Goal: Task Accomplishment & Management: Manage account settings

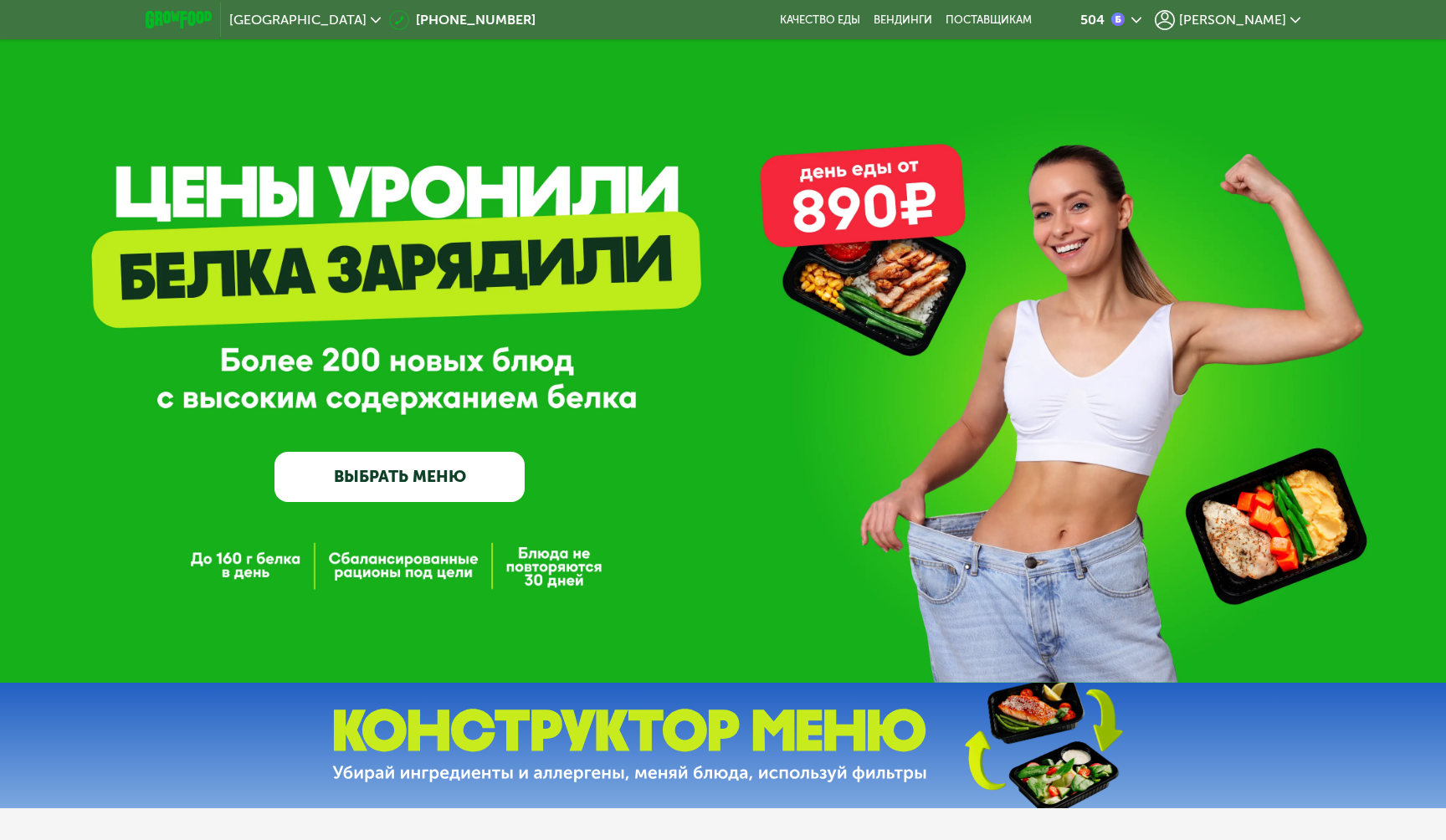
click at [1269, 19] on span "[PERSON_NAME]" at bounding box center [1233, 20] width 107 height 14
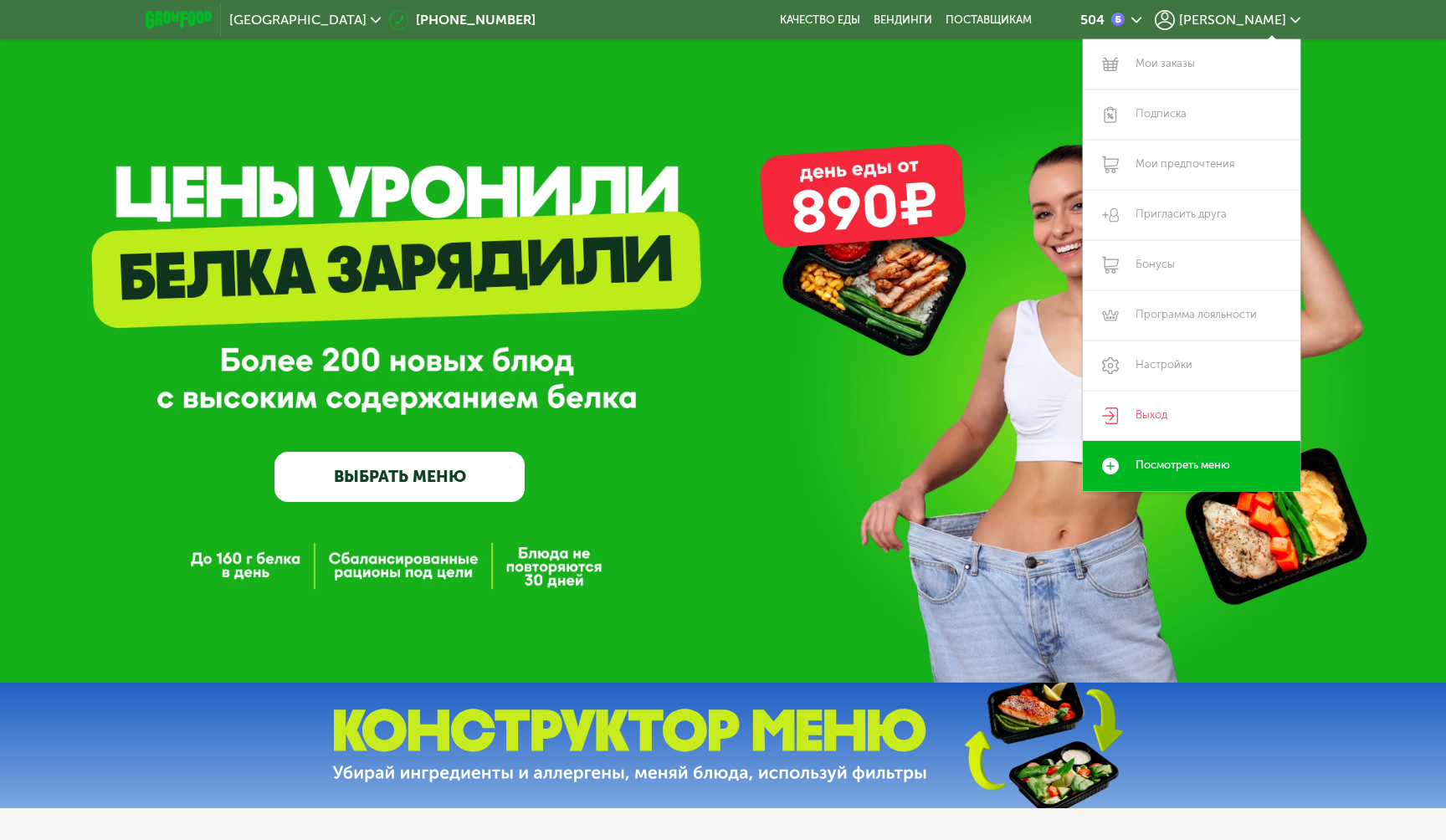
click at [1198, 72] on link "Мои заказы" at bounding box center [1192, 63] width 218 height 50
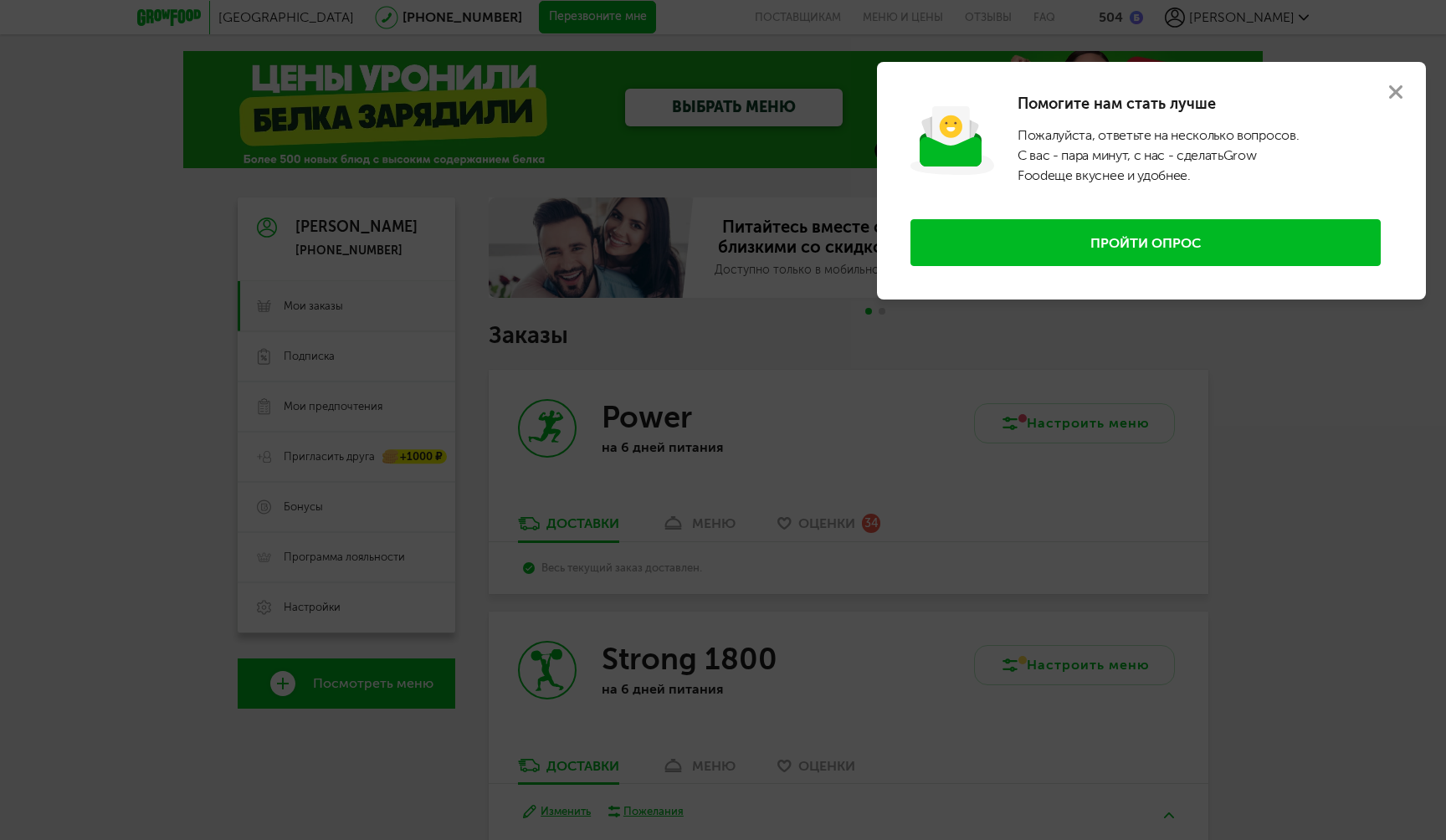
click at [1398, 94] on use at bounding box center [1395, 92] width 14 height 14
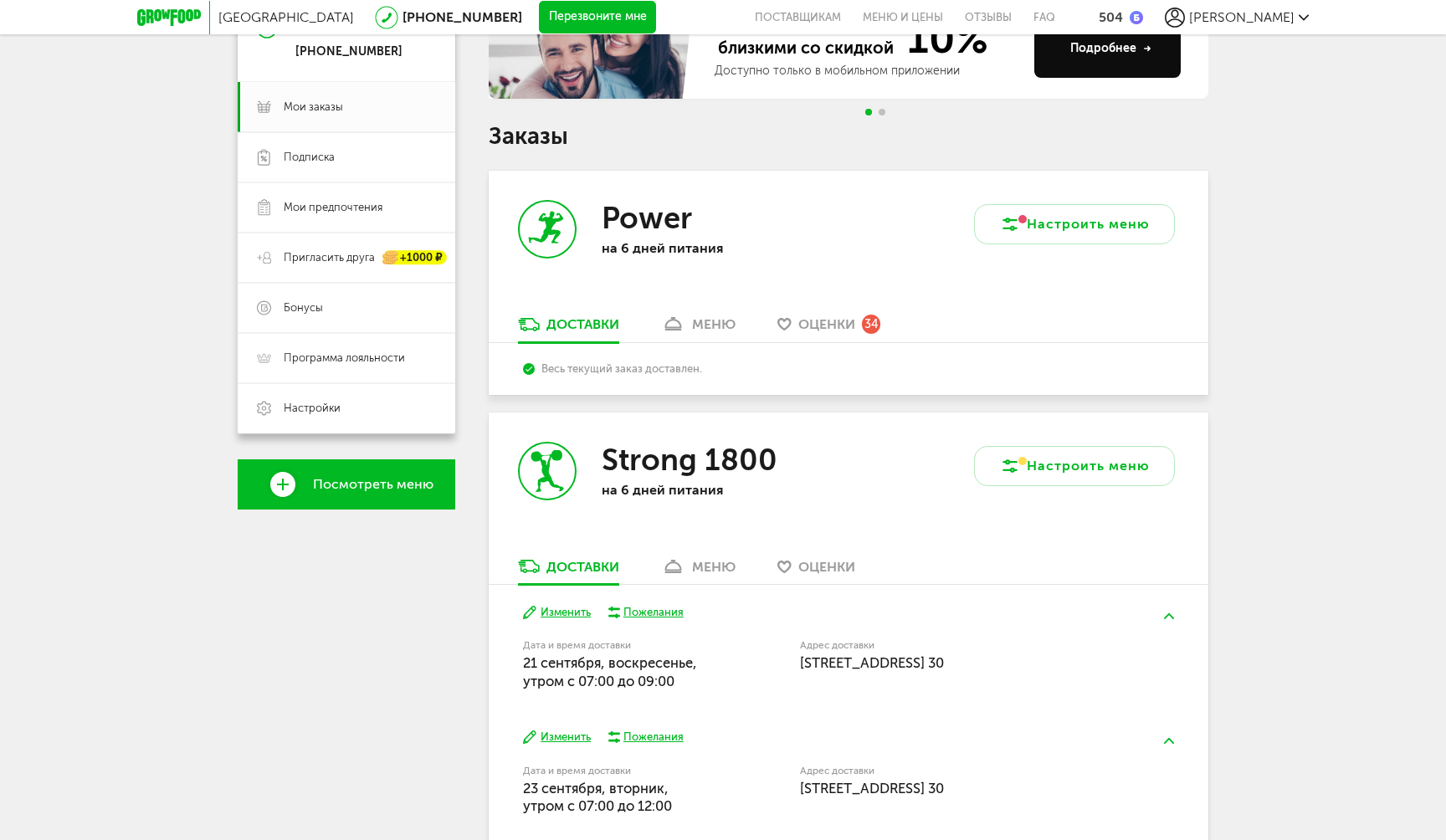
scroll to position [92, 0]
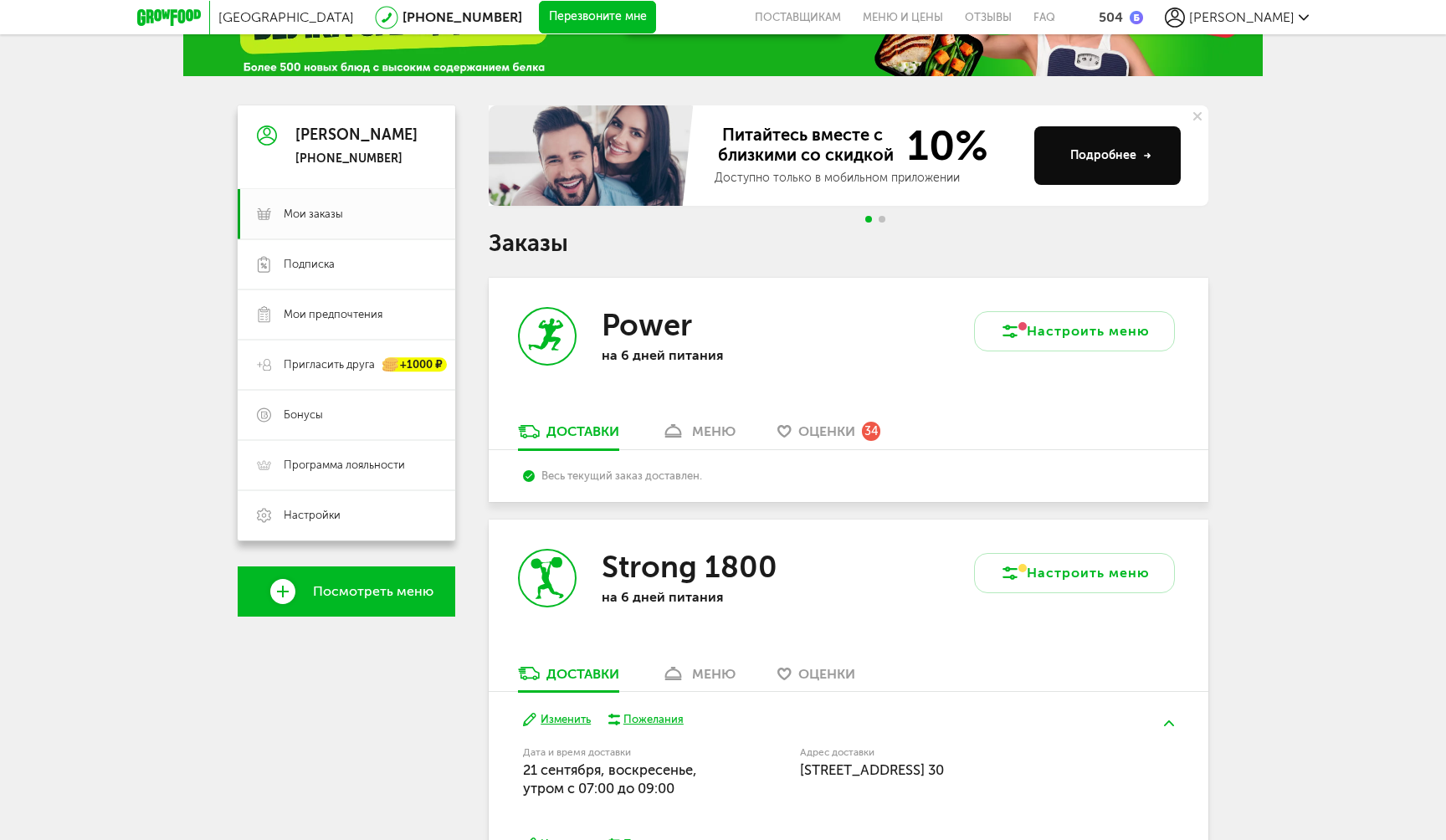
click at [659, 423] on link "меню" at bounding box center [699, 436] width 92 height 27
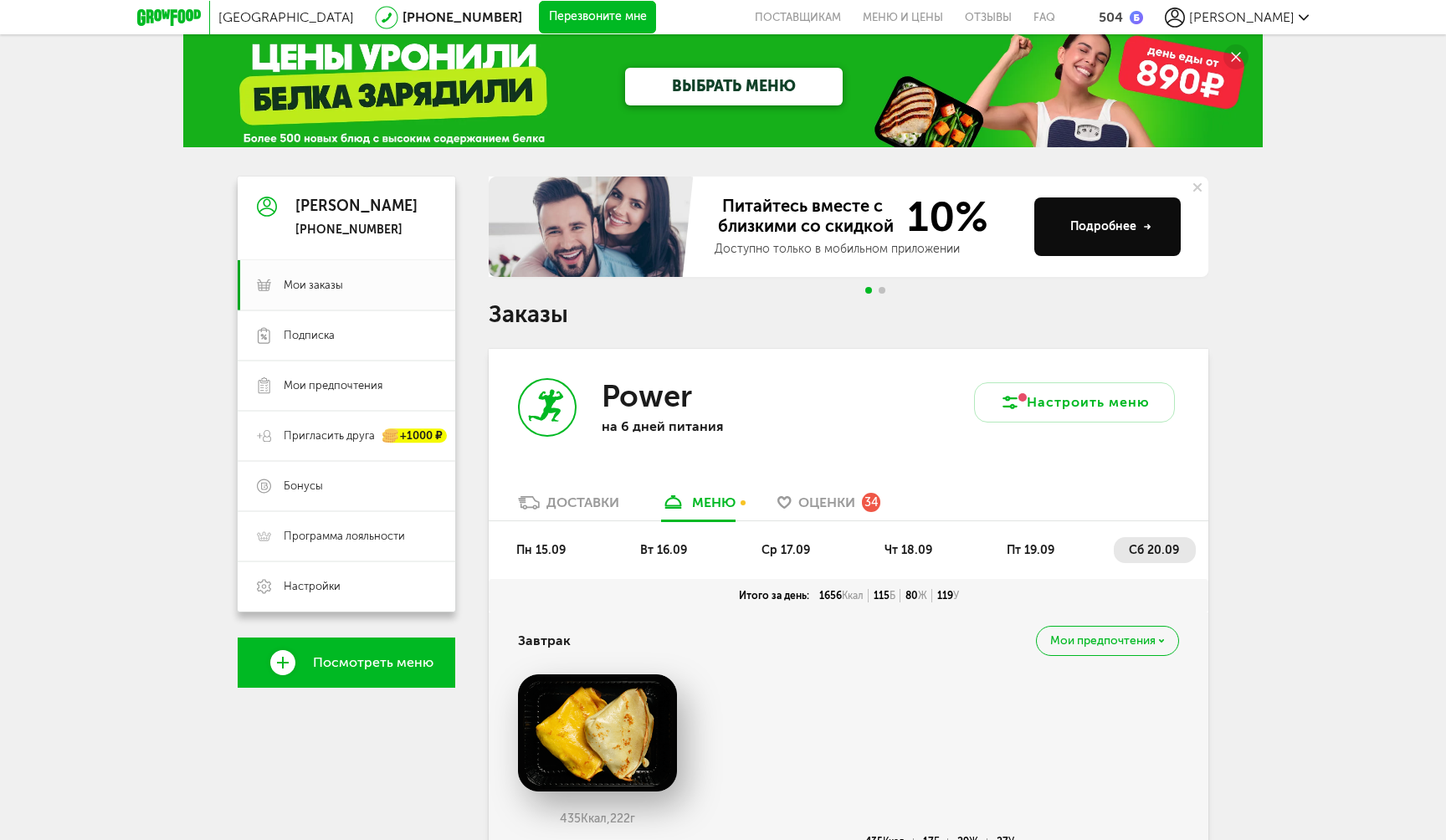
scroll to position [19, 0]
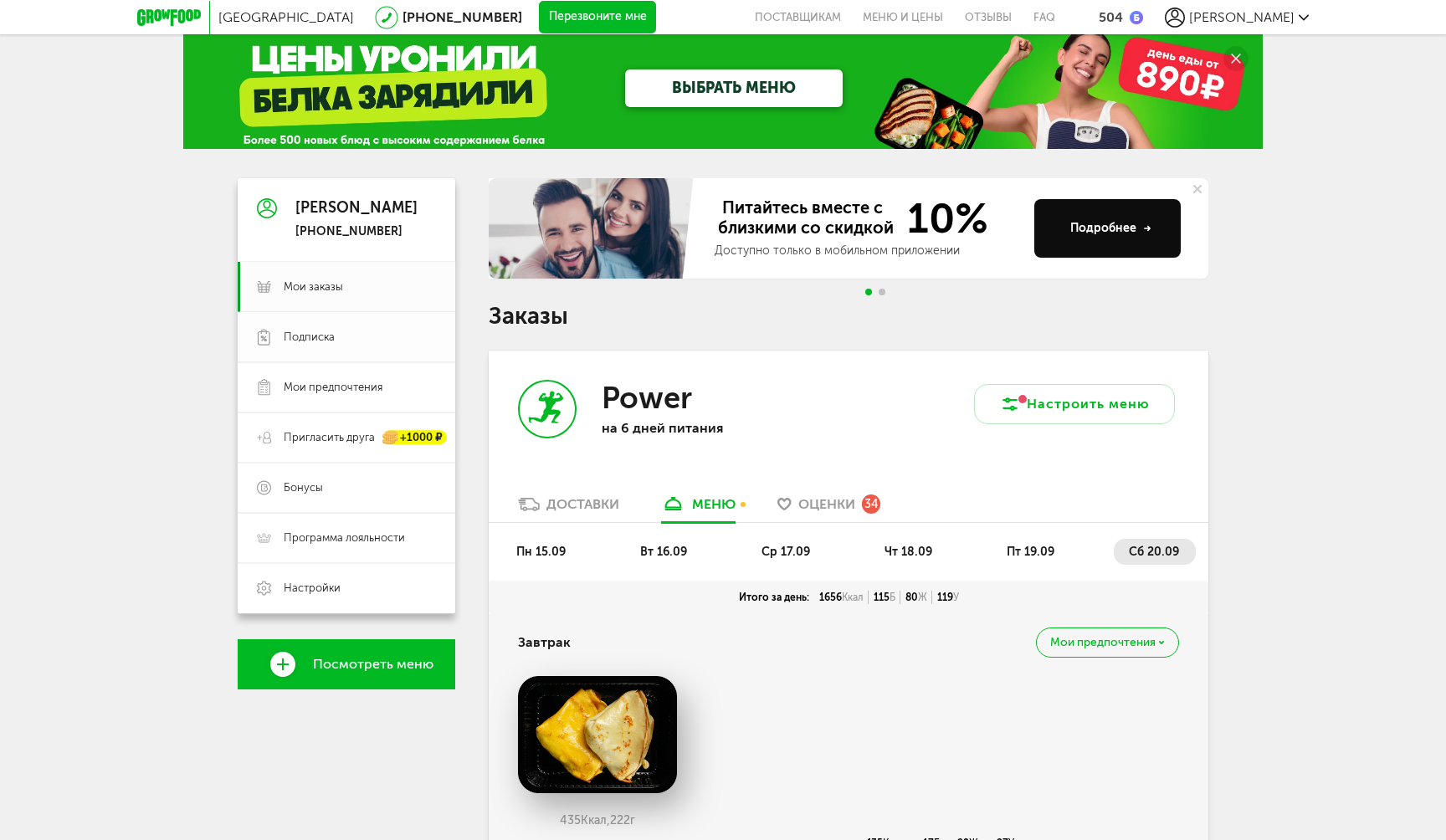
click at [354, 331] on span "Подписка" at bounding box center [360, 337] width 152 height 15
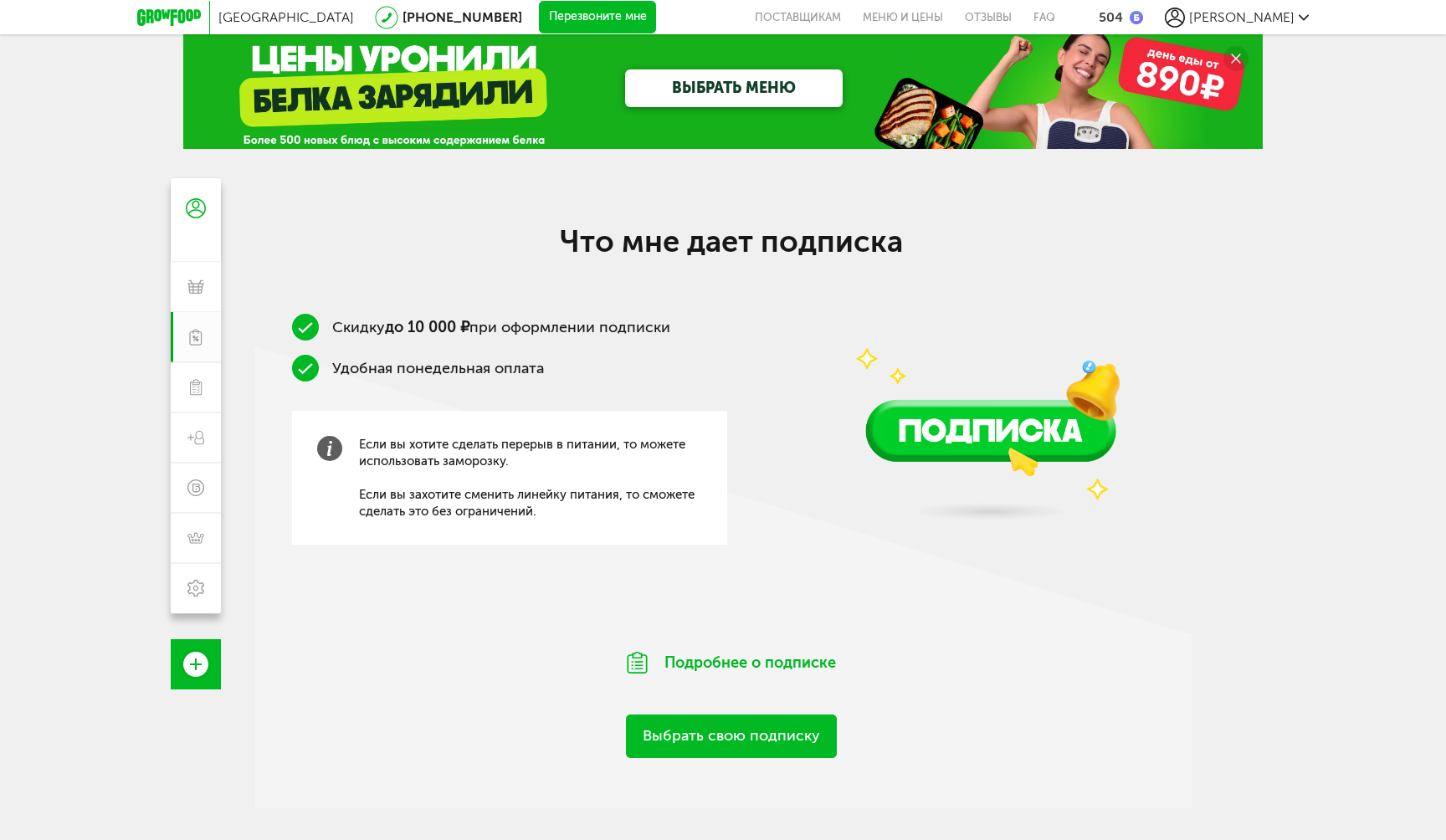
click at [1261, 15] on span "[PERSON_NAME]" at bounding box center [1242, 17] width 105 height 16
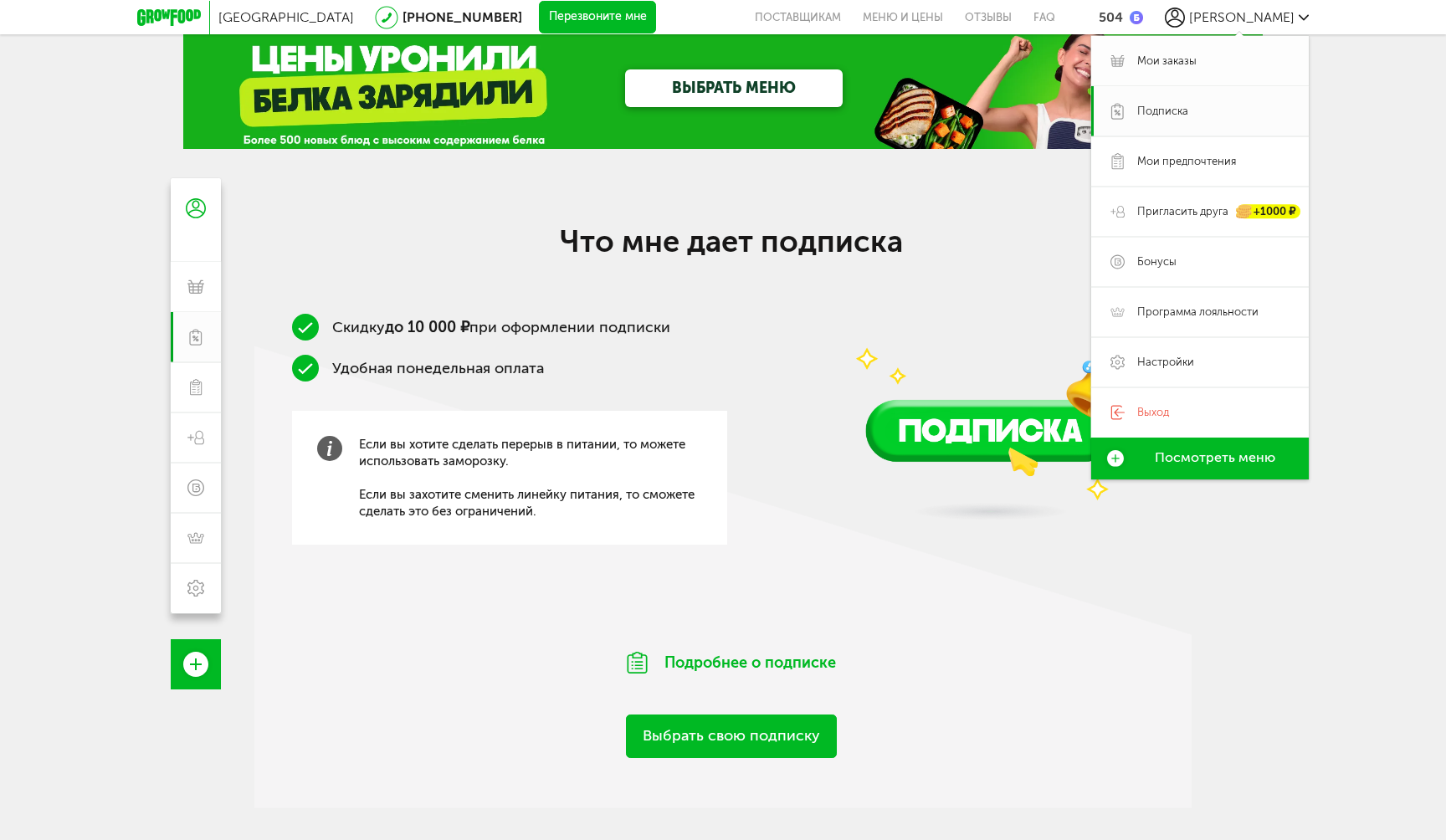
click at [1138, 70] on link "Мои заказы" at bounding box center [1200, 61] width 218 height 50
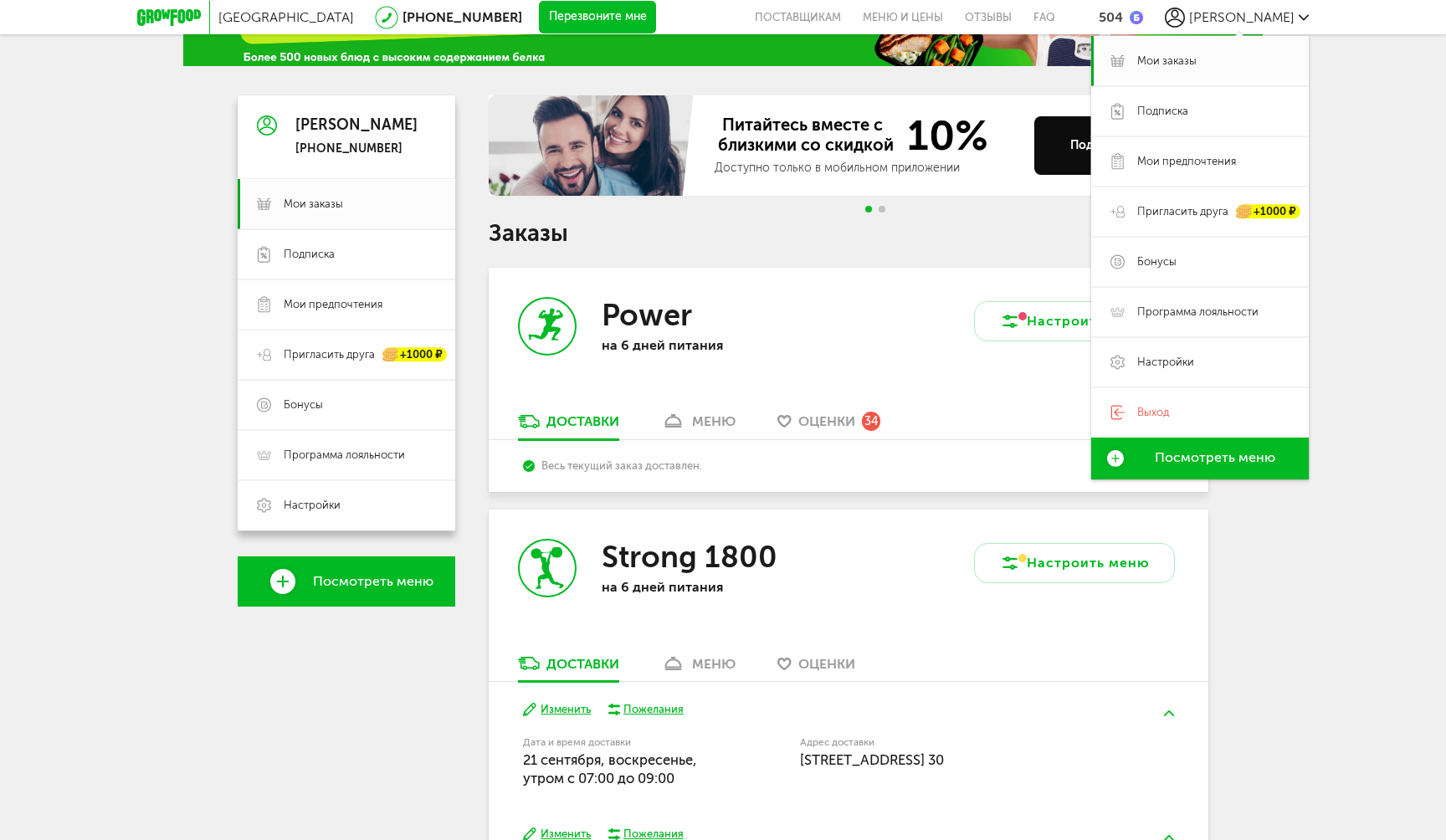
scroll to position [103, 0]
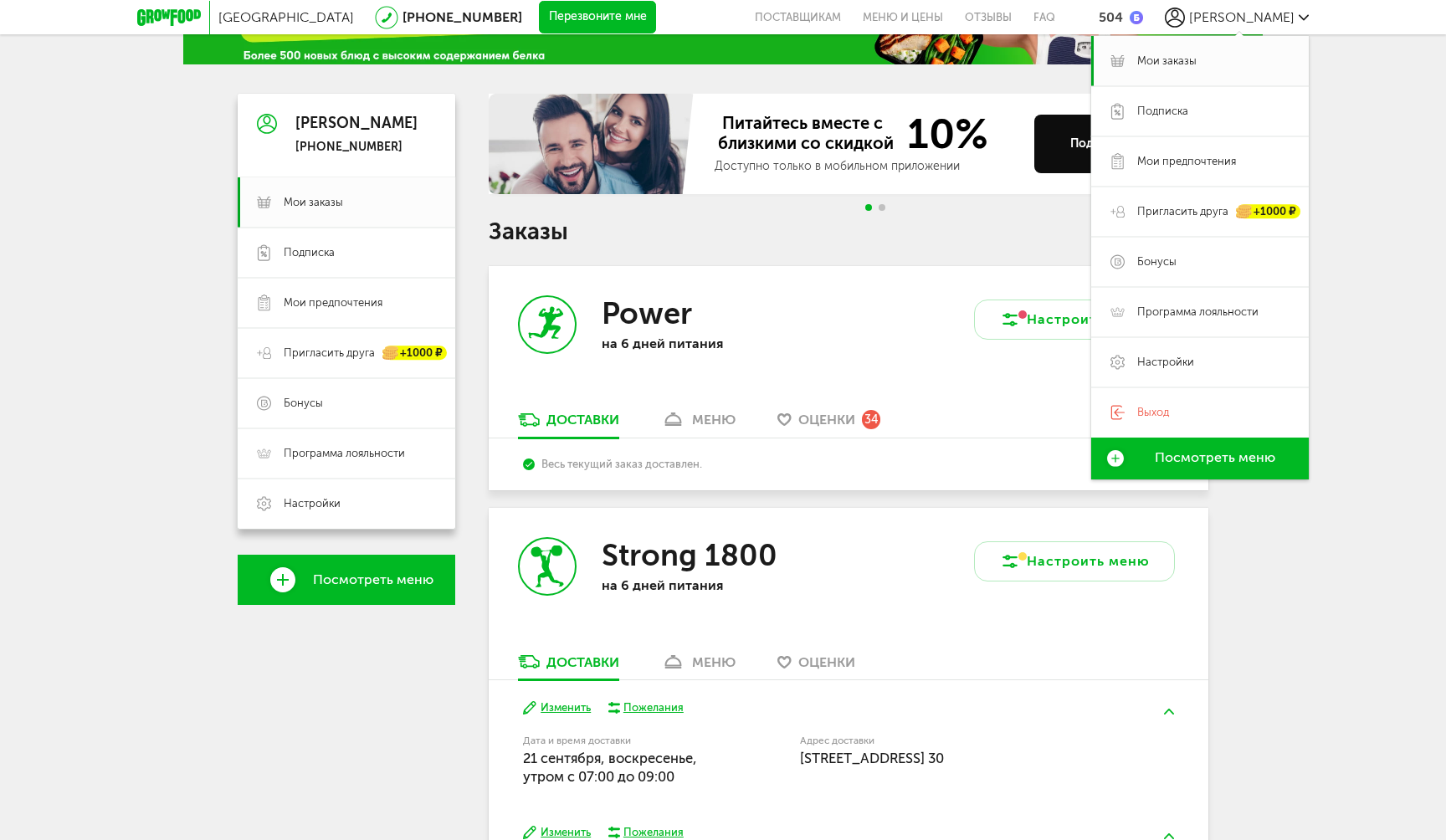
click at [860, 362] on div "Настроить меню" at bounding box center [1028, 338] width 360 height 145
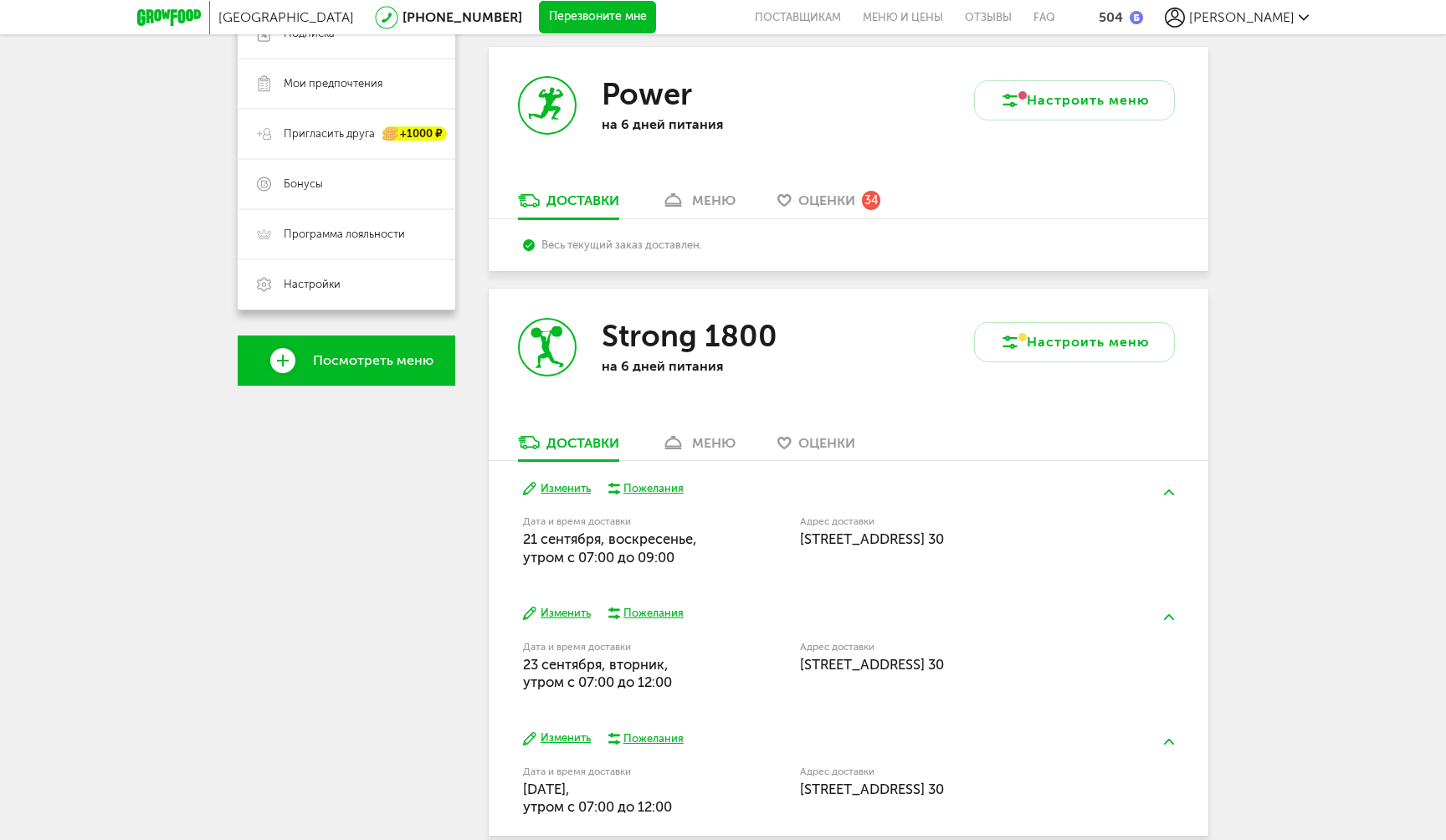
scroll to position [321, 0]
click at [572, 491] on button "Изменить" at bounding box center [557, 491] width 68 height 16
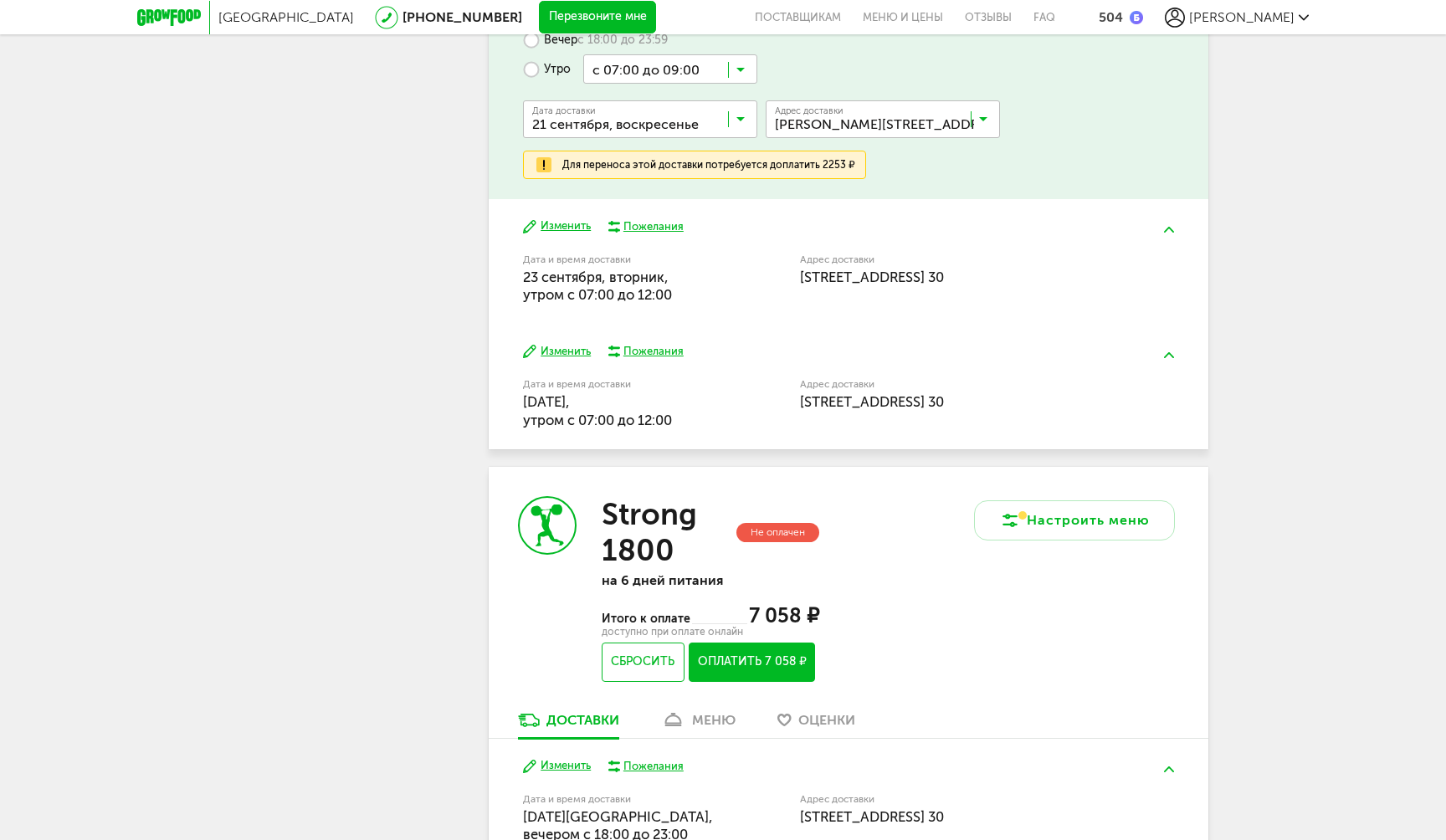
scroll to position [806, 0]
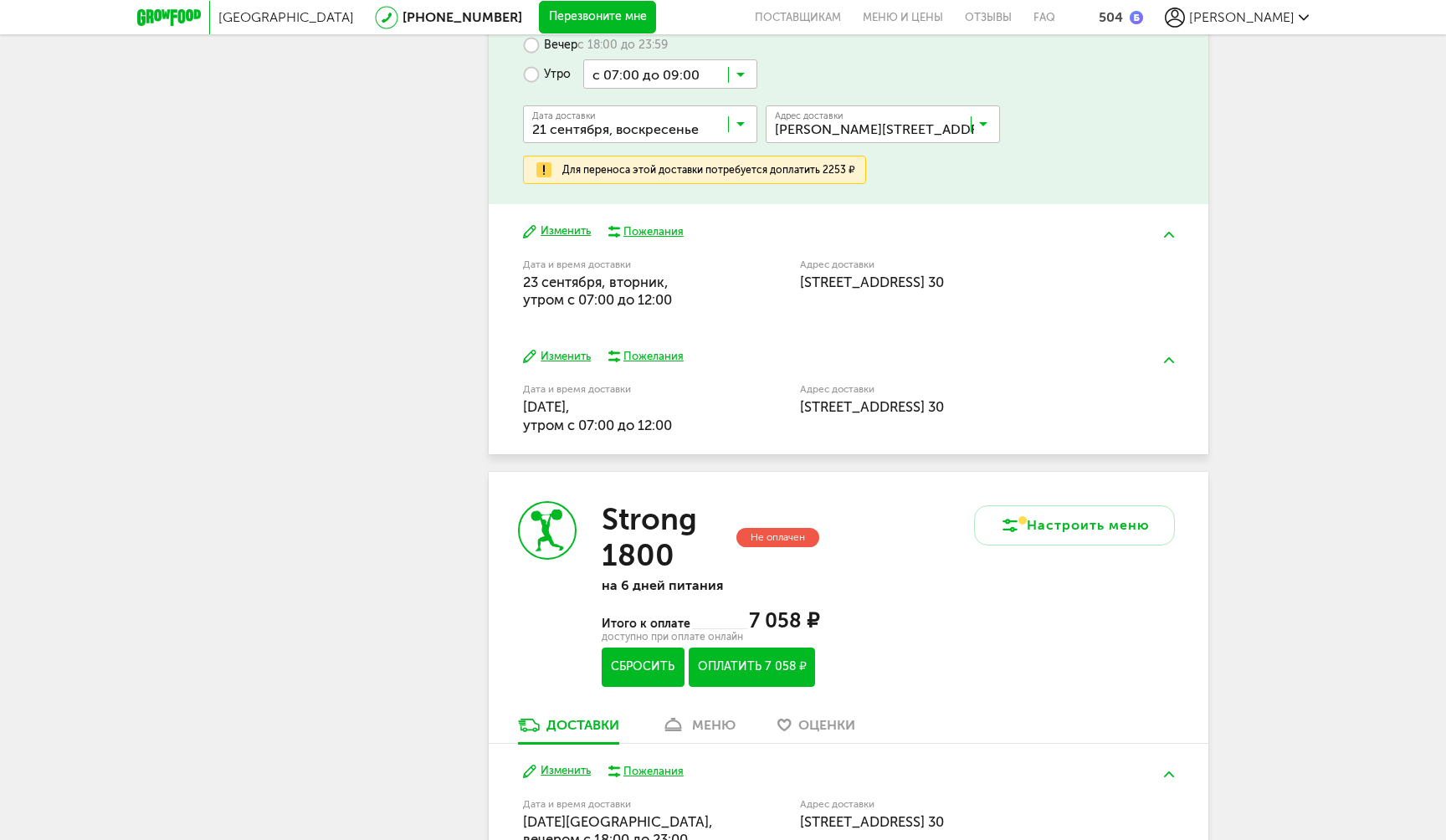
click at [645, 669] on button "Сбросить" at bounding box center [642, 667] width 83 height 39
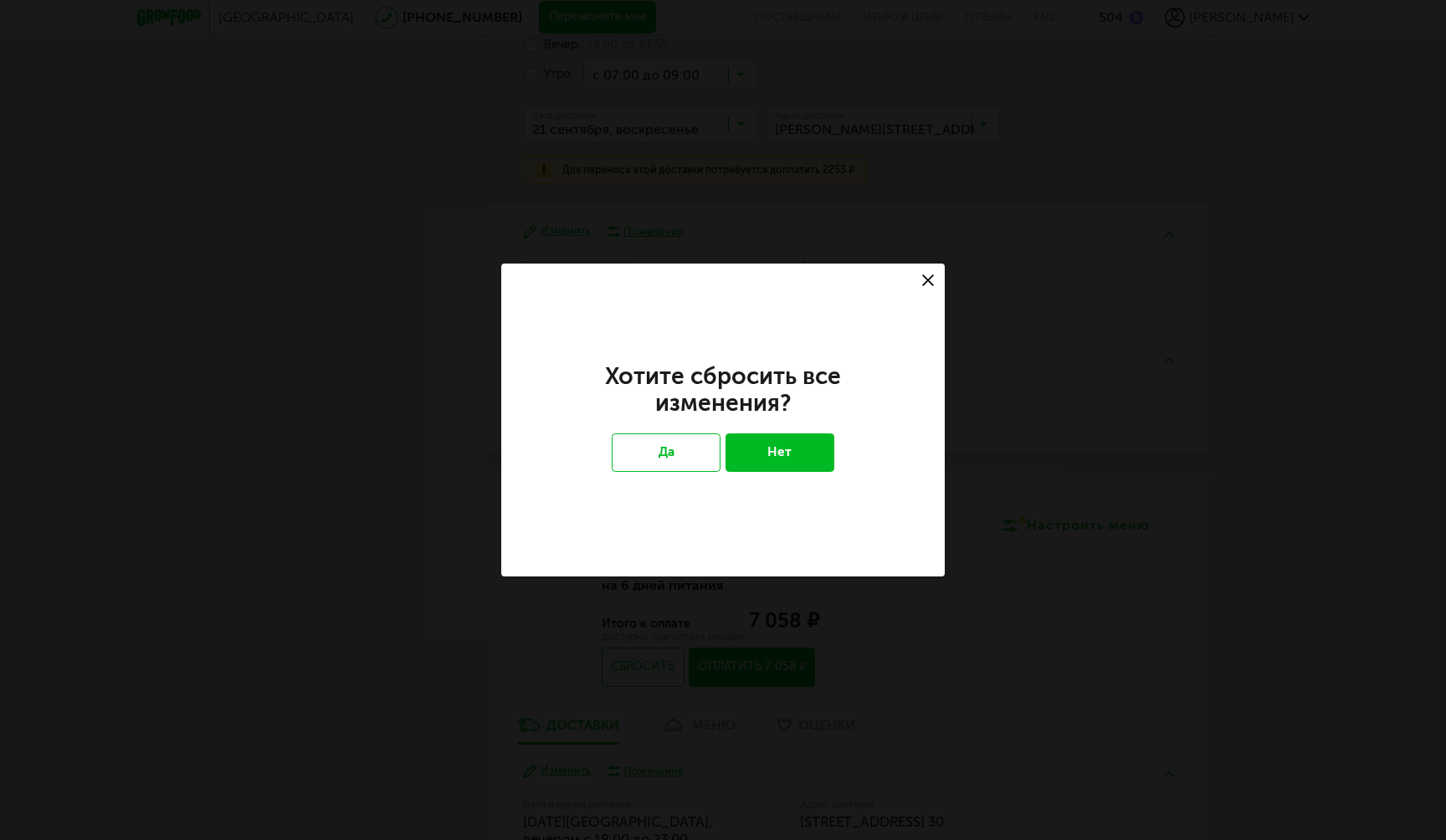
click at [923, 284] on icon at bounding box center [928, 280] width 12 height 12
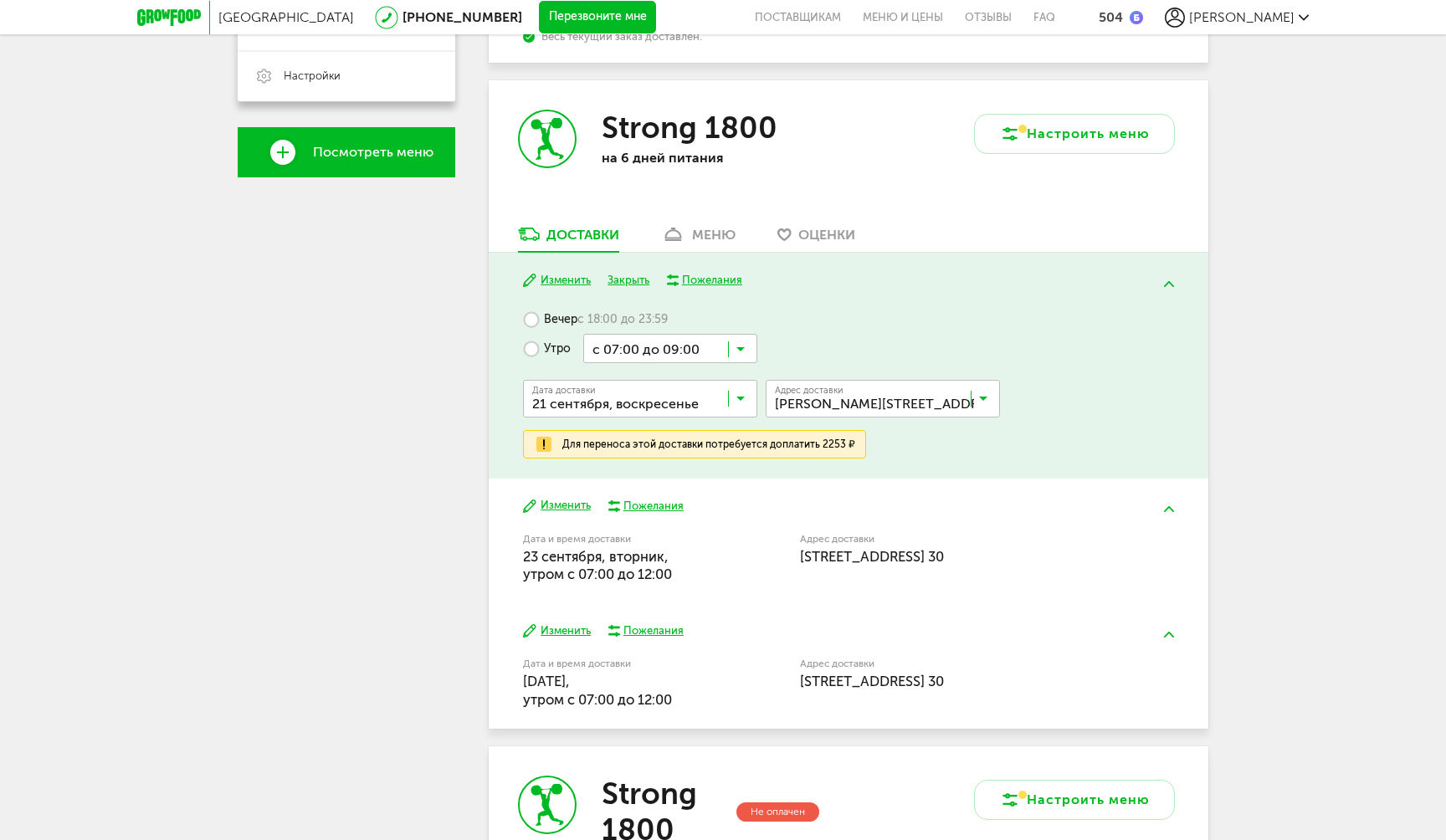
scroll to position [521, 0]
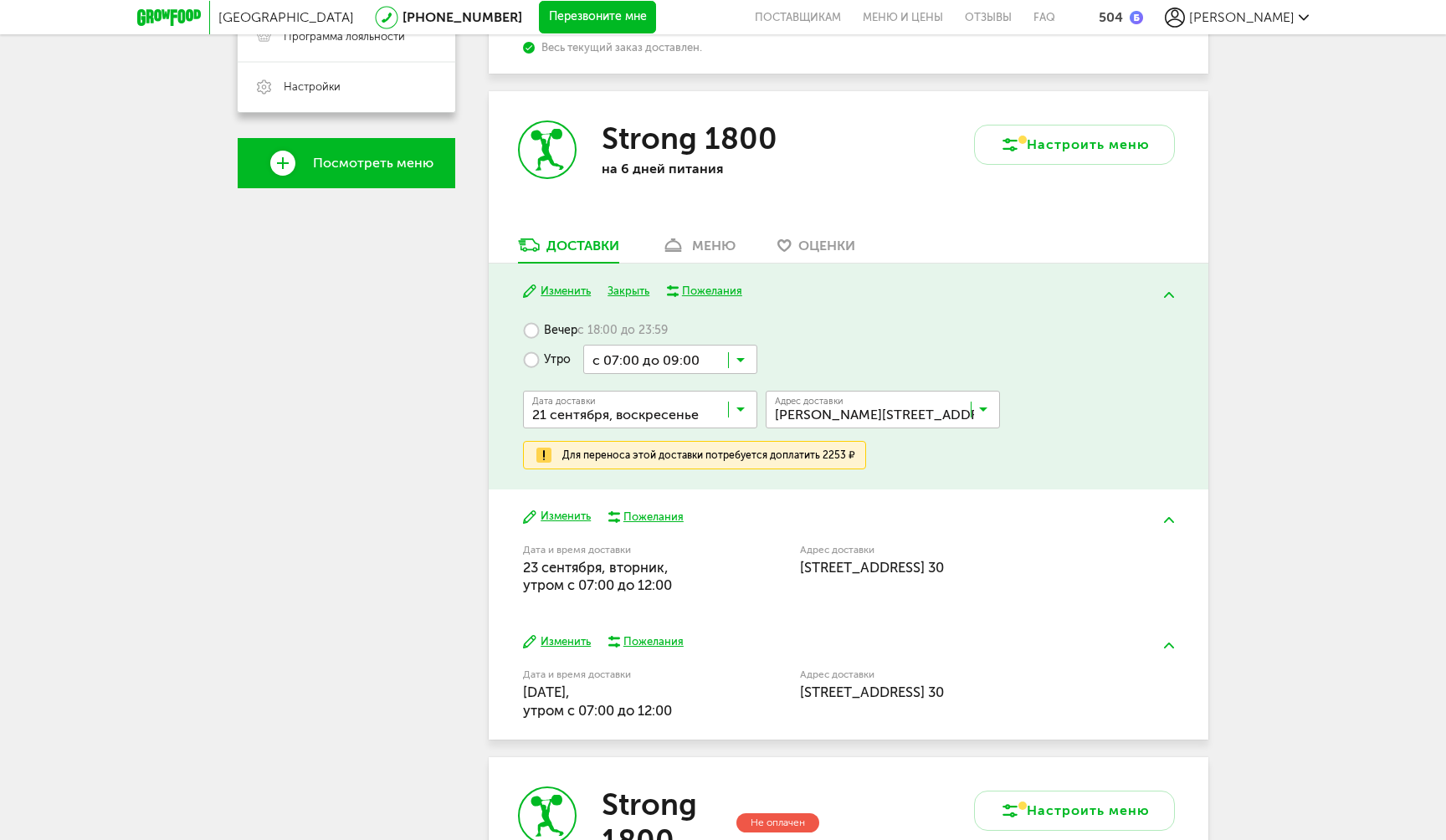
click at [1168, 299] on button at bounding box center [1169, 294] width 44 height 39
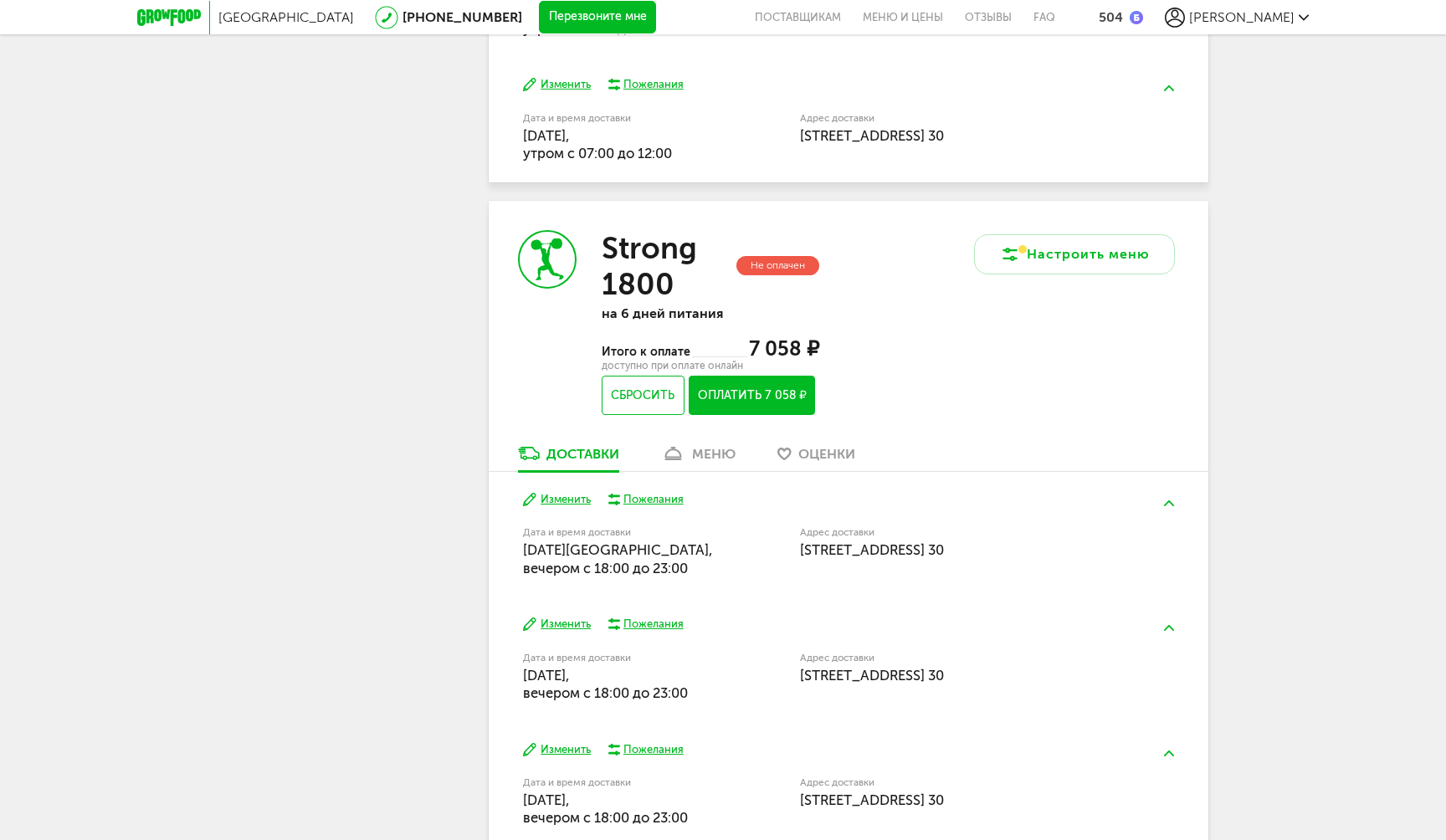
scroll to position [1016, 0]
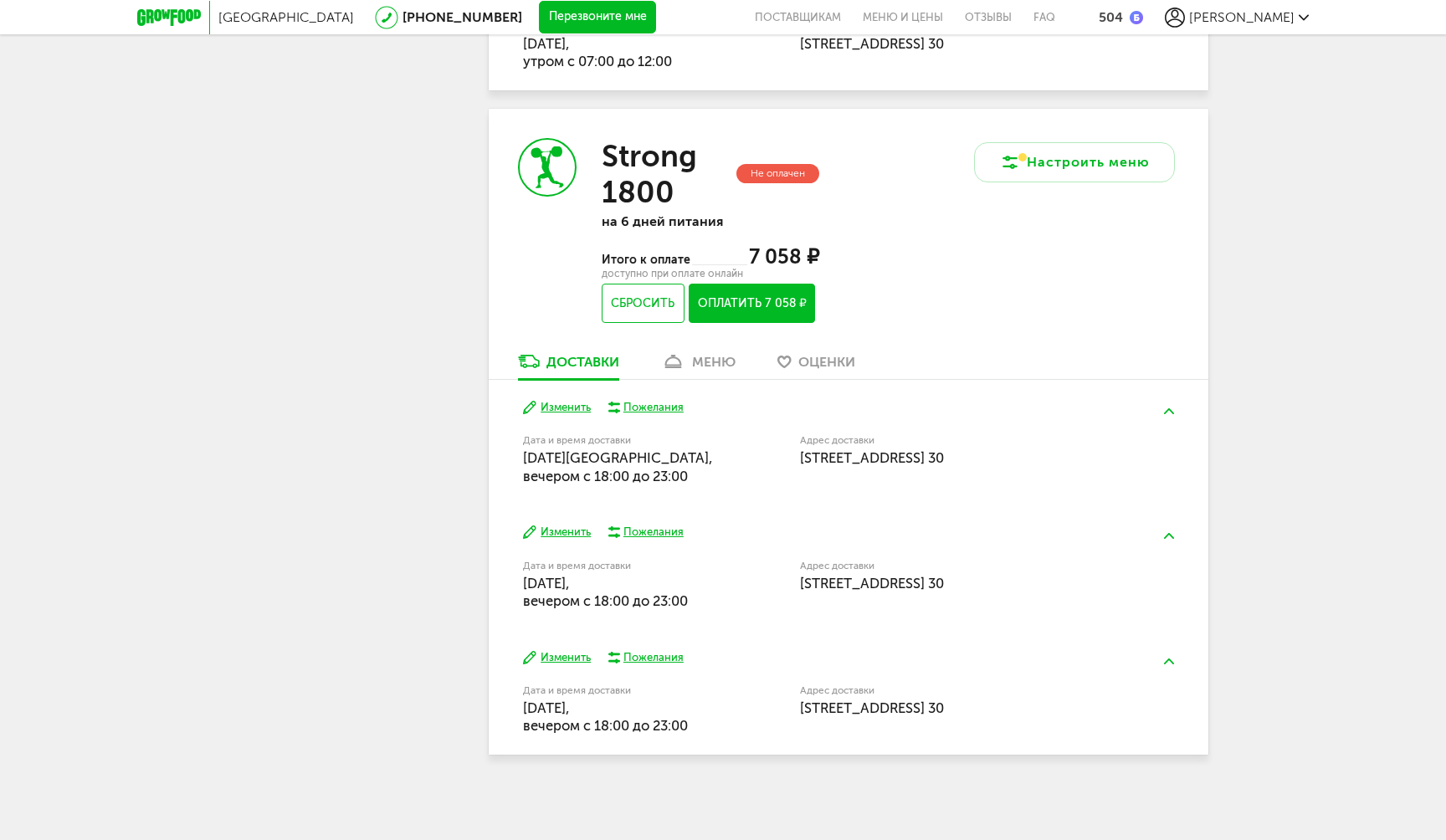
click at [549, 647] on div "Изменить Пожелания Дата и время доставки 30 сентября, вторник, вечером c 18:00 …" at bounding box center [848, 692] width 719 height 124
click at [552, 652] on button "Изменить" at bounding box center [557, 659] width 68 height 16
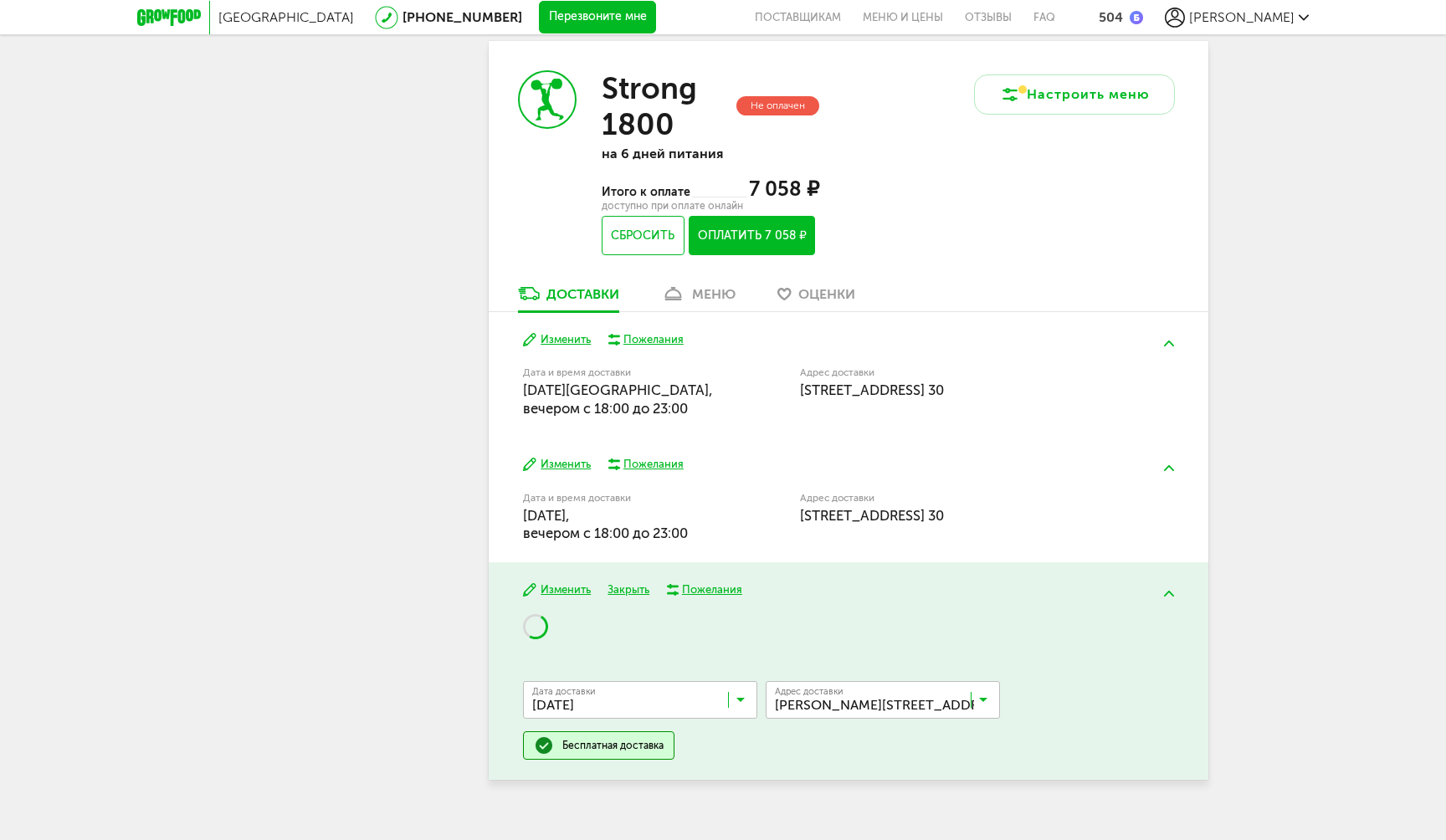
scroll to position [1106, 0]
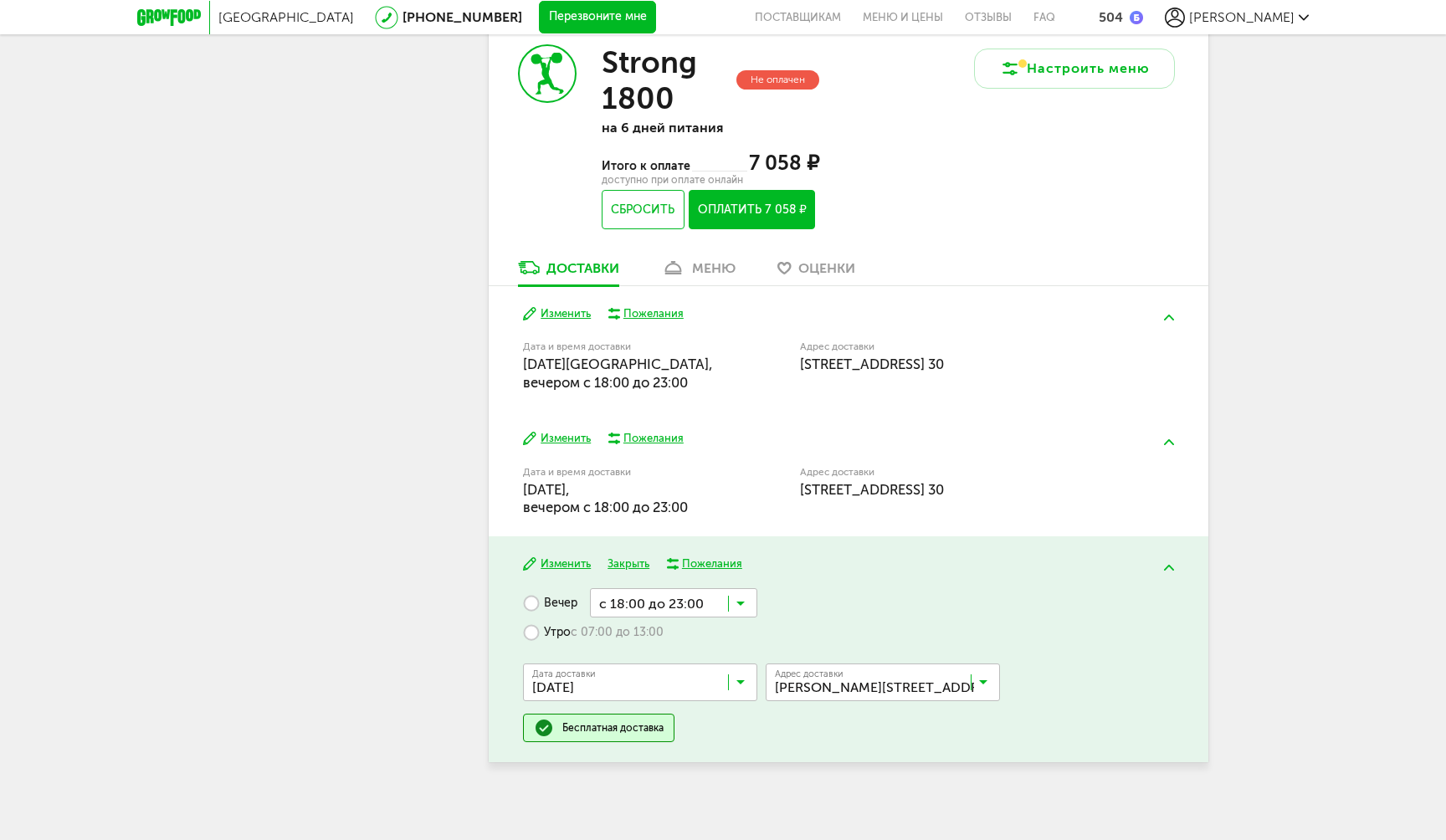
click at [568, 568] on button "Изменить" at bounding box center [557, 564] width 68 height 16
click at [612, 570] on button "Закрыть" at bounding box center [629, 564] width 42 height 16
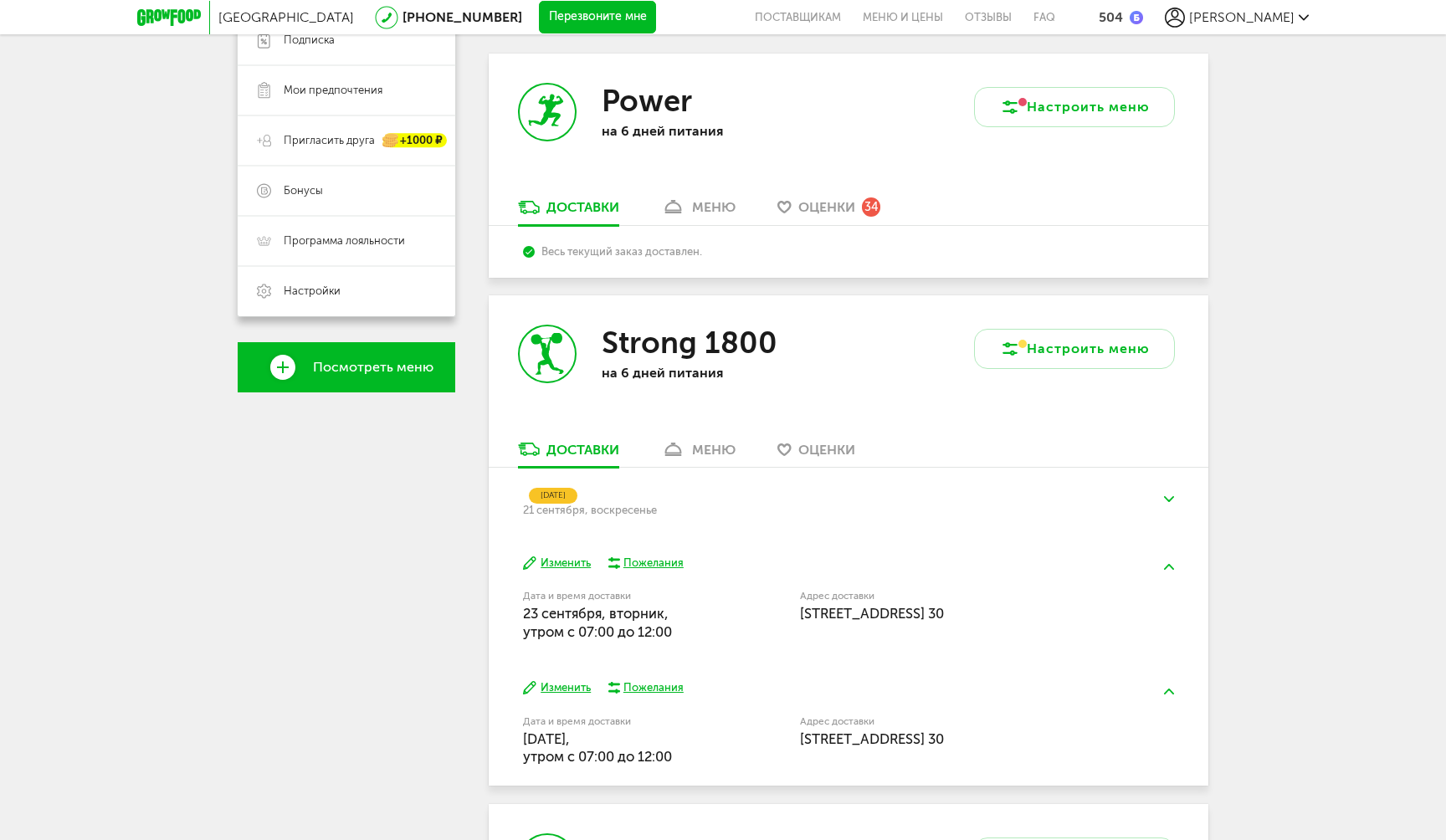
scroll to position [315, 0]
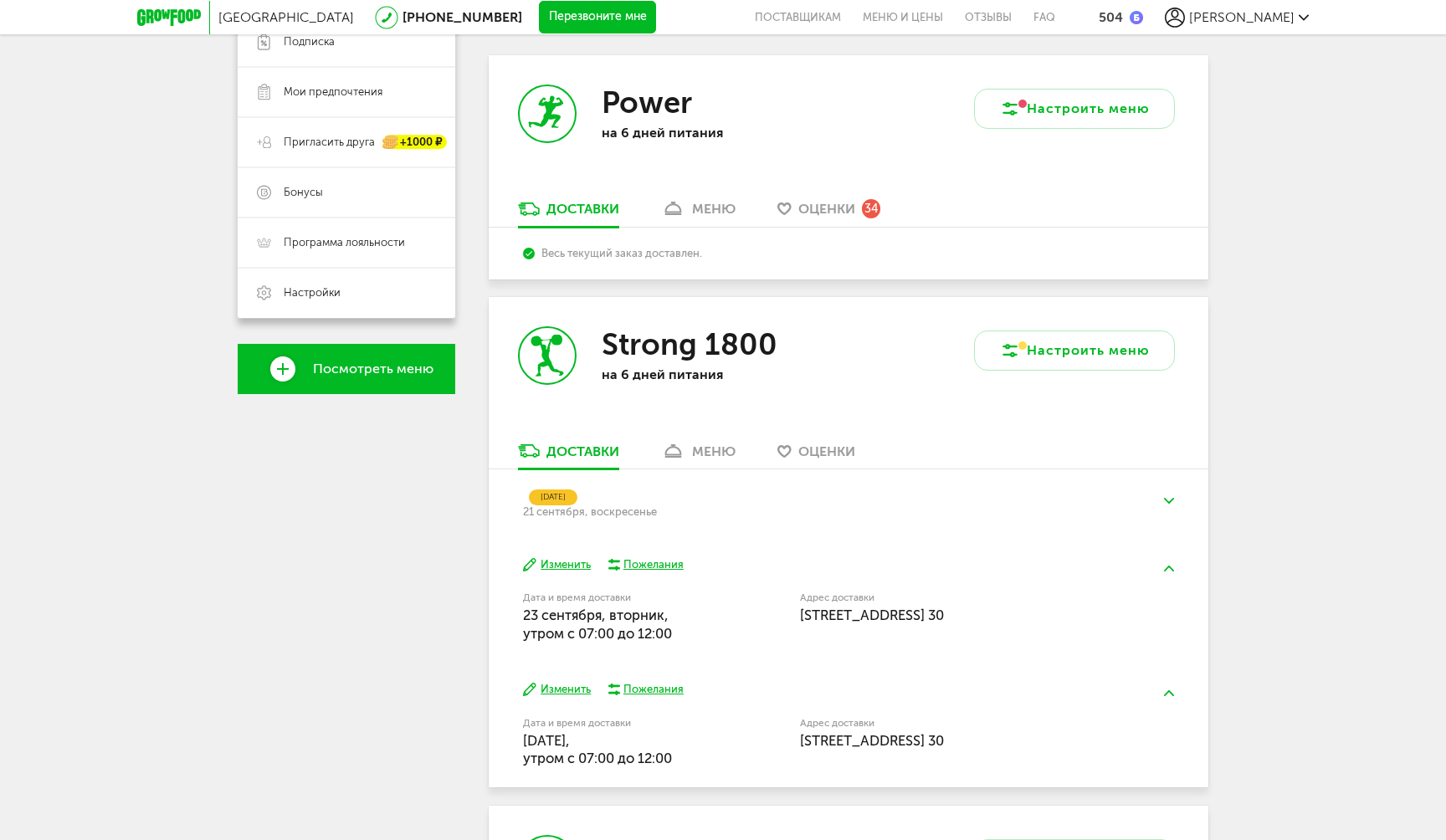
click at [660, 461] on link "меню" at bounding box center [699, 455] width 92 height 27
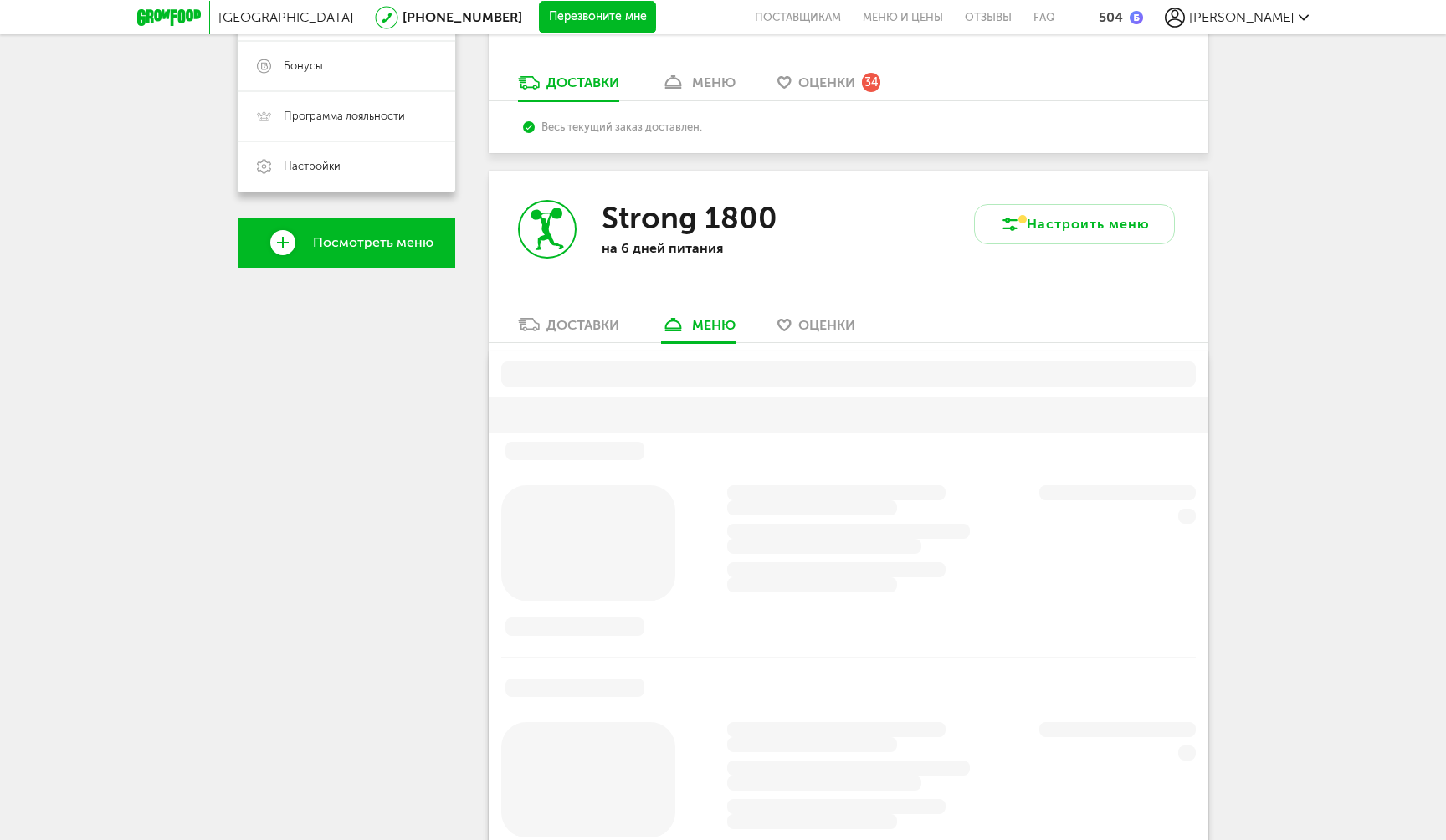
scroll to position [443, 0]
click at [585, 329] on div "Доставки" at bounding box center [582, 324] width 73 height 16
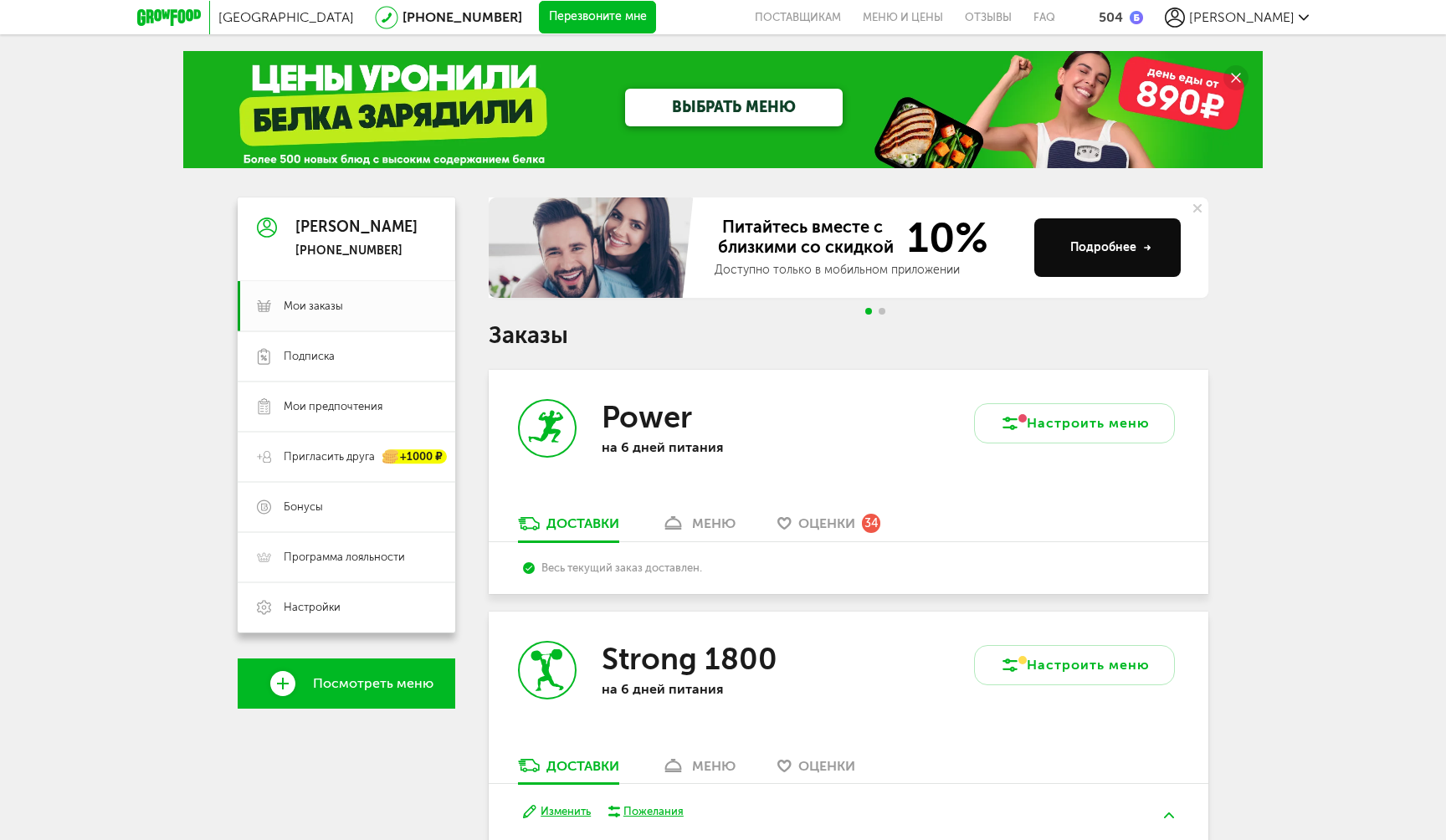
scroll to position [5, 0]
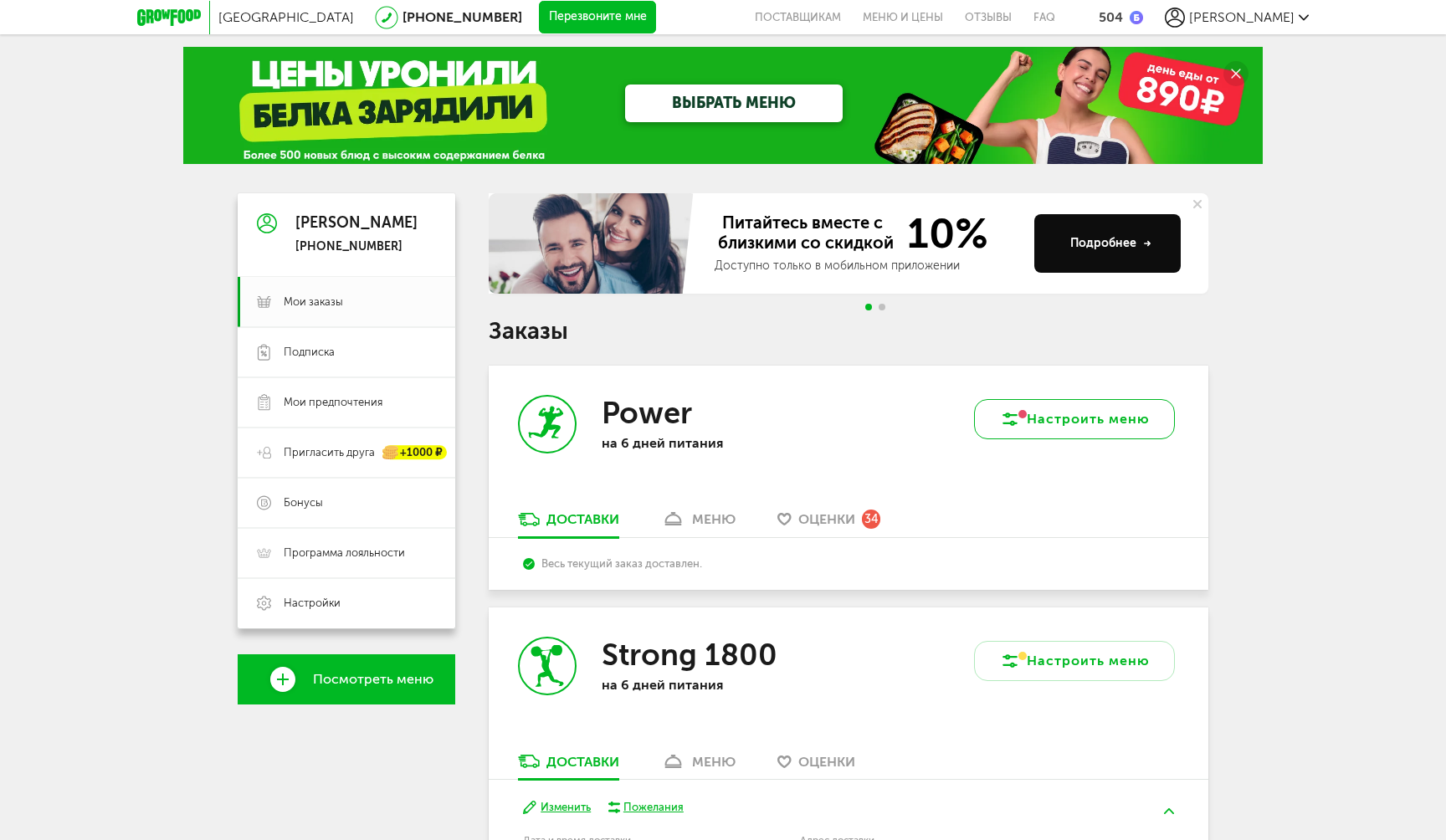
click at [1011, 410] on icon at bounding box center [1010, 419] width 20 height 20
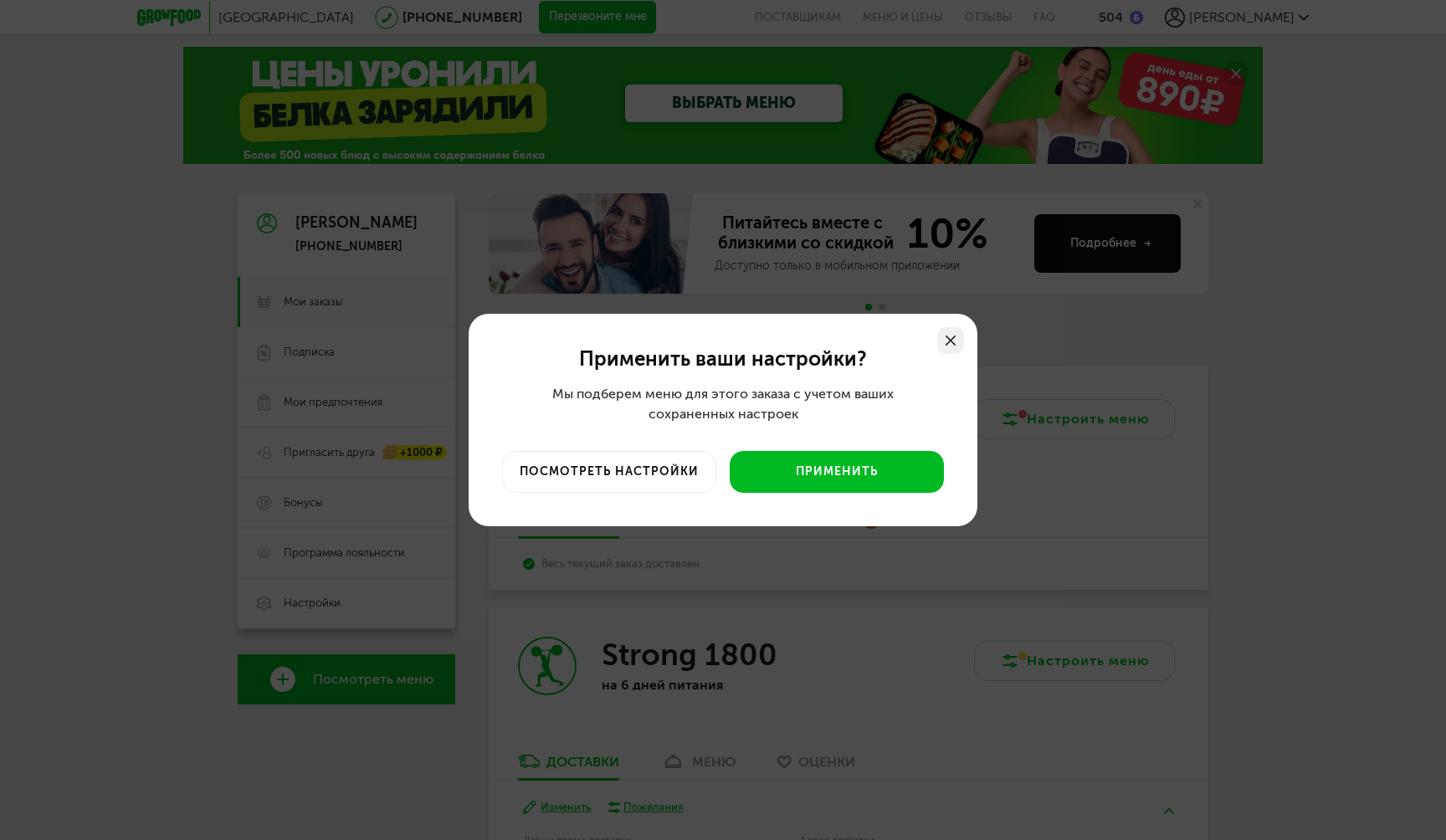
click at [948, 347] on div at bounding box center [951, 341] width 27 height 27
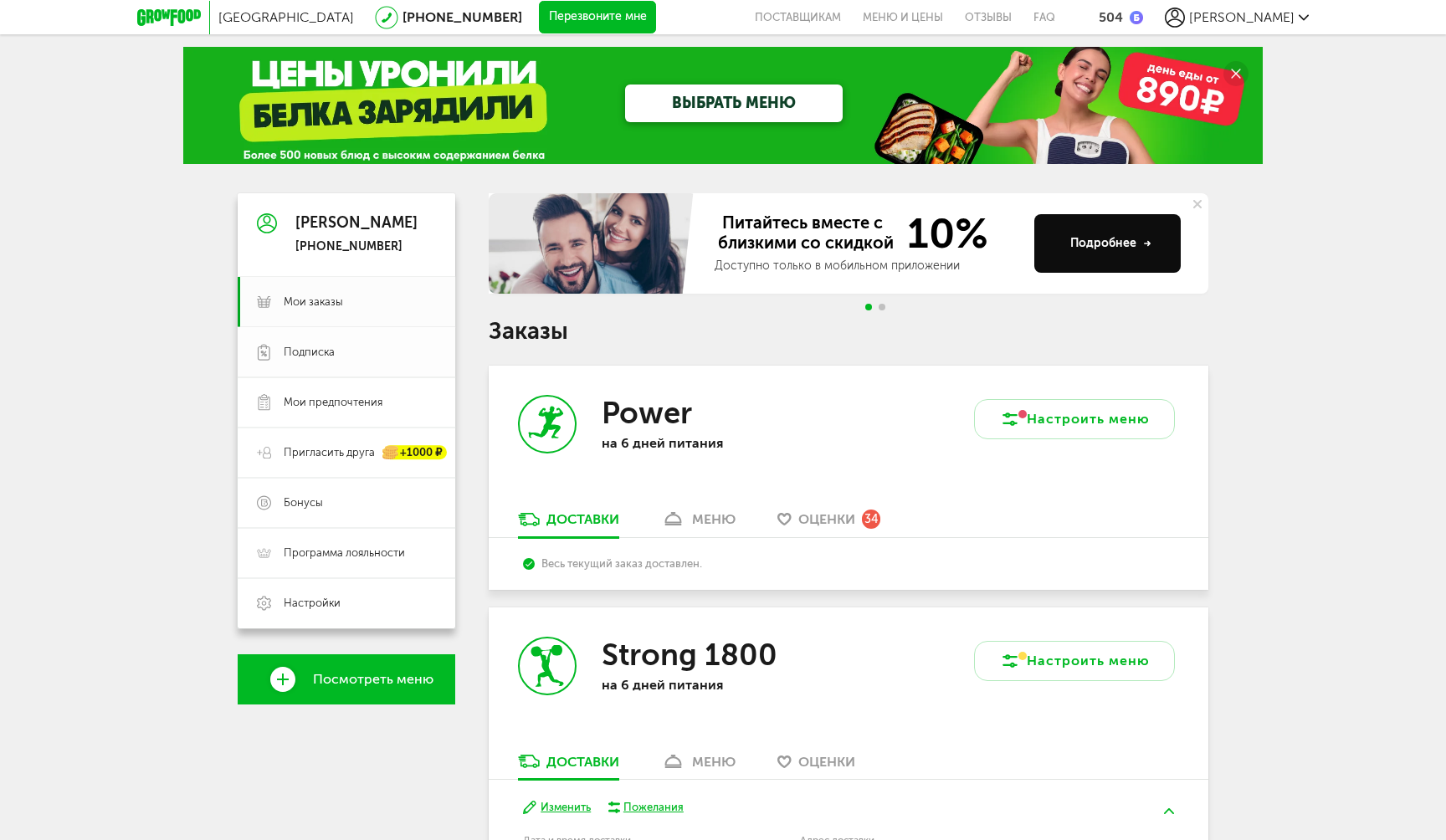
click at [305, 366] on link "Подписка" at bounding box center [347, 352] width 218 height 50
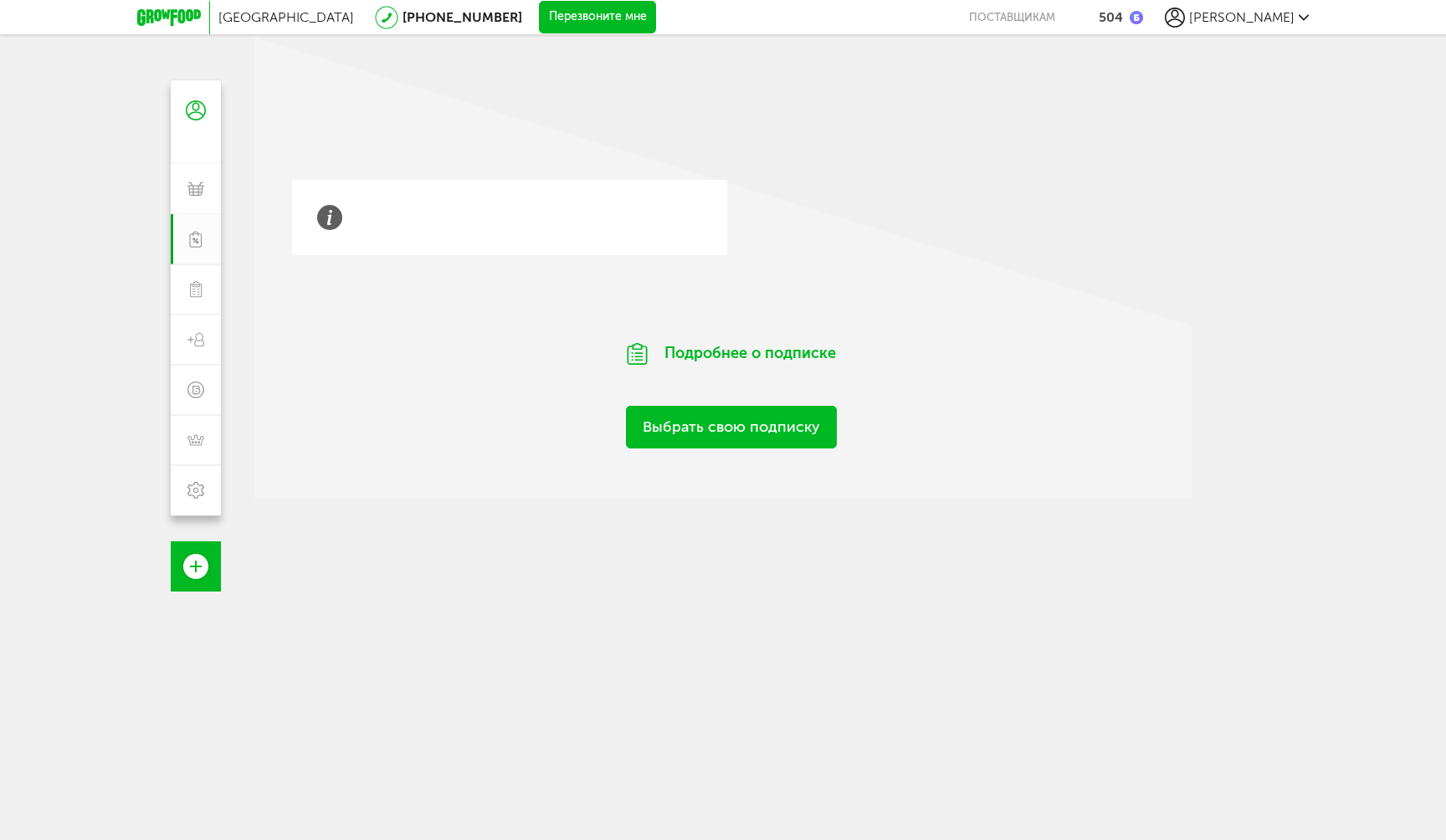
click at [734, 297] on div at bounding box center [731, 238] width 954 height 117
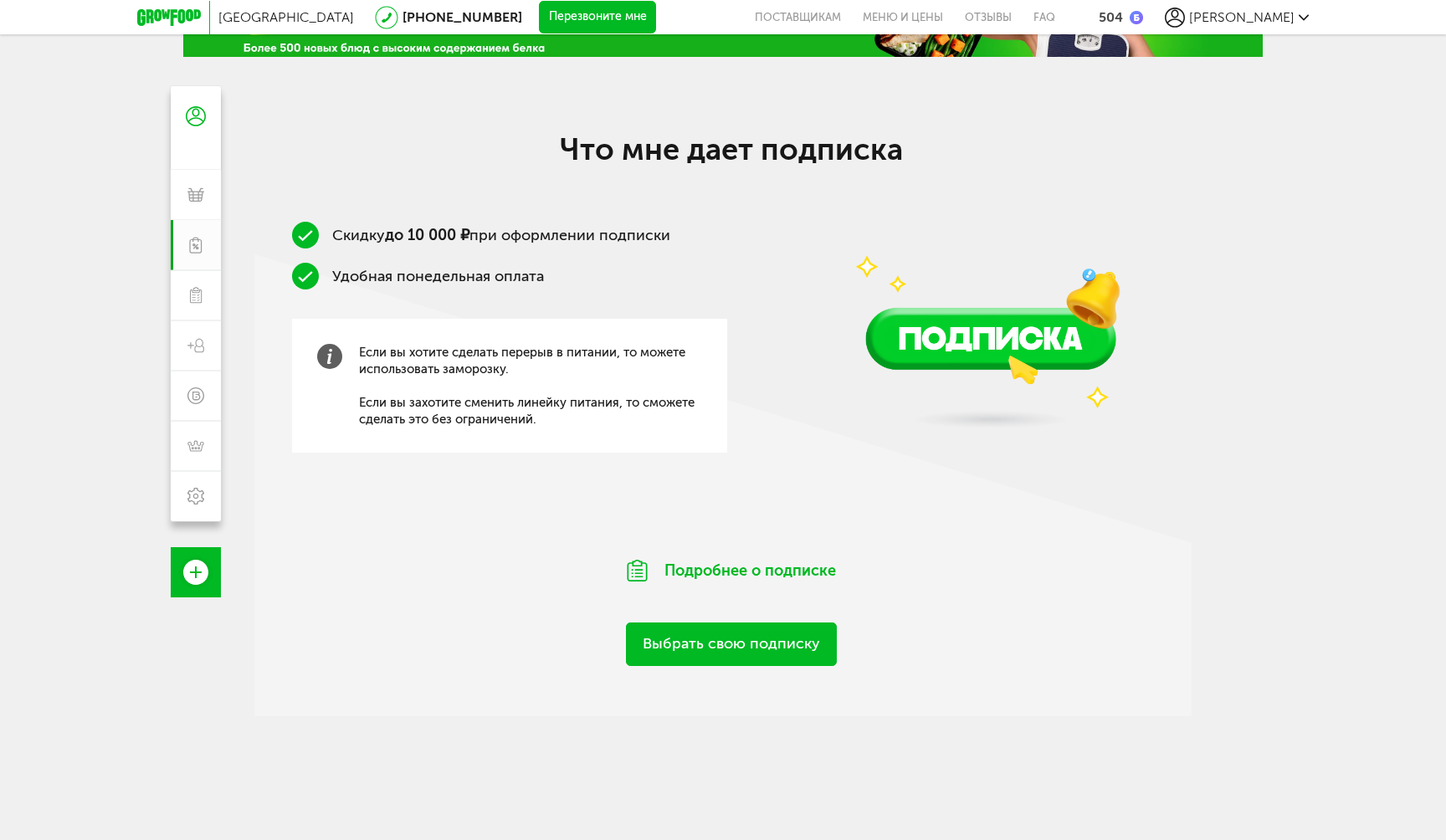
scroll to position [111, 0]
click at [728, 643] on link "Выбрать свою подписку" at bounding box center [731, 644] width 210 height 43
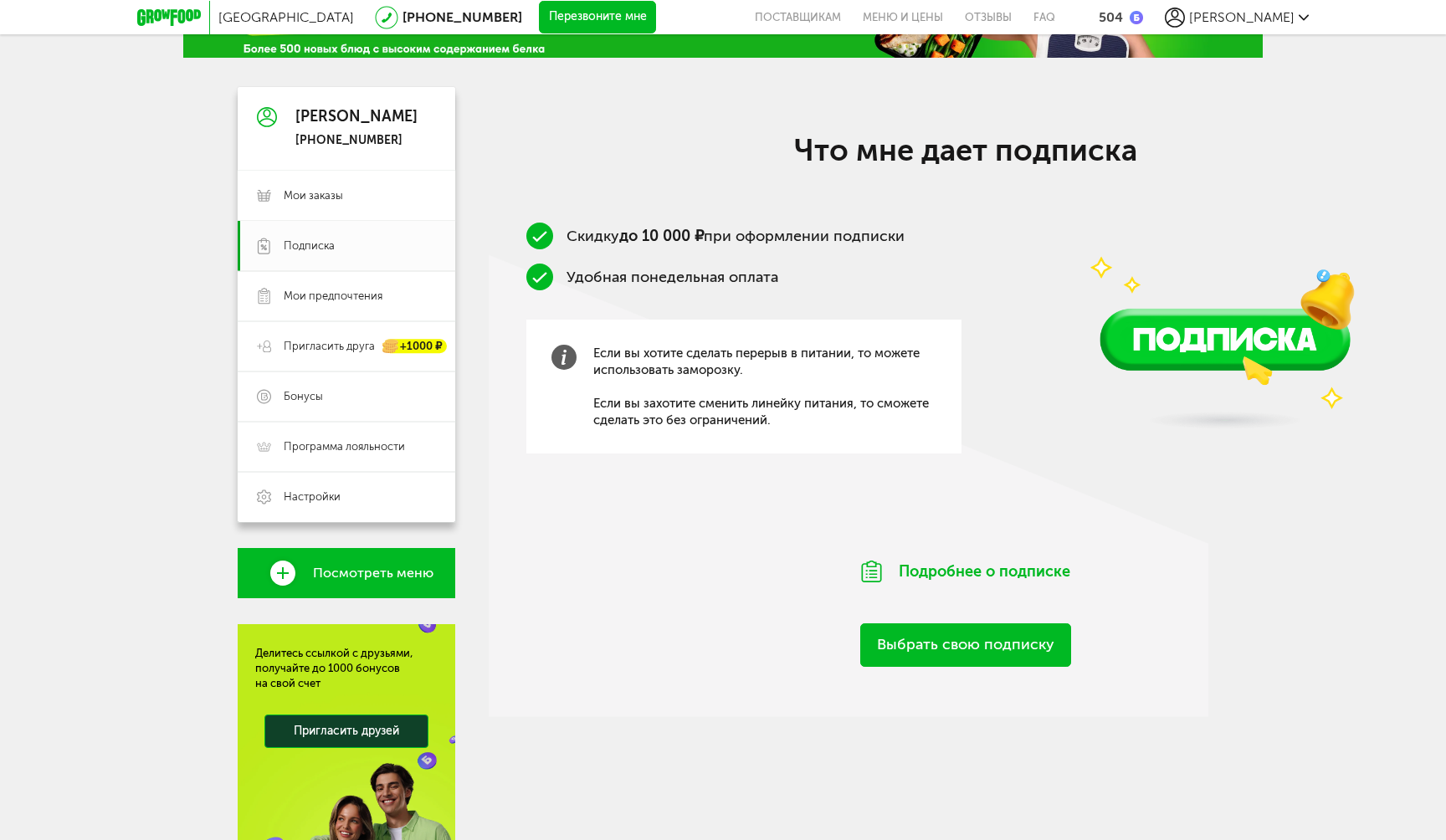
click at [880, 661] on link "Выбрать свою подписку" at bounding box center [965, 644] width 210 height 43
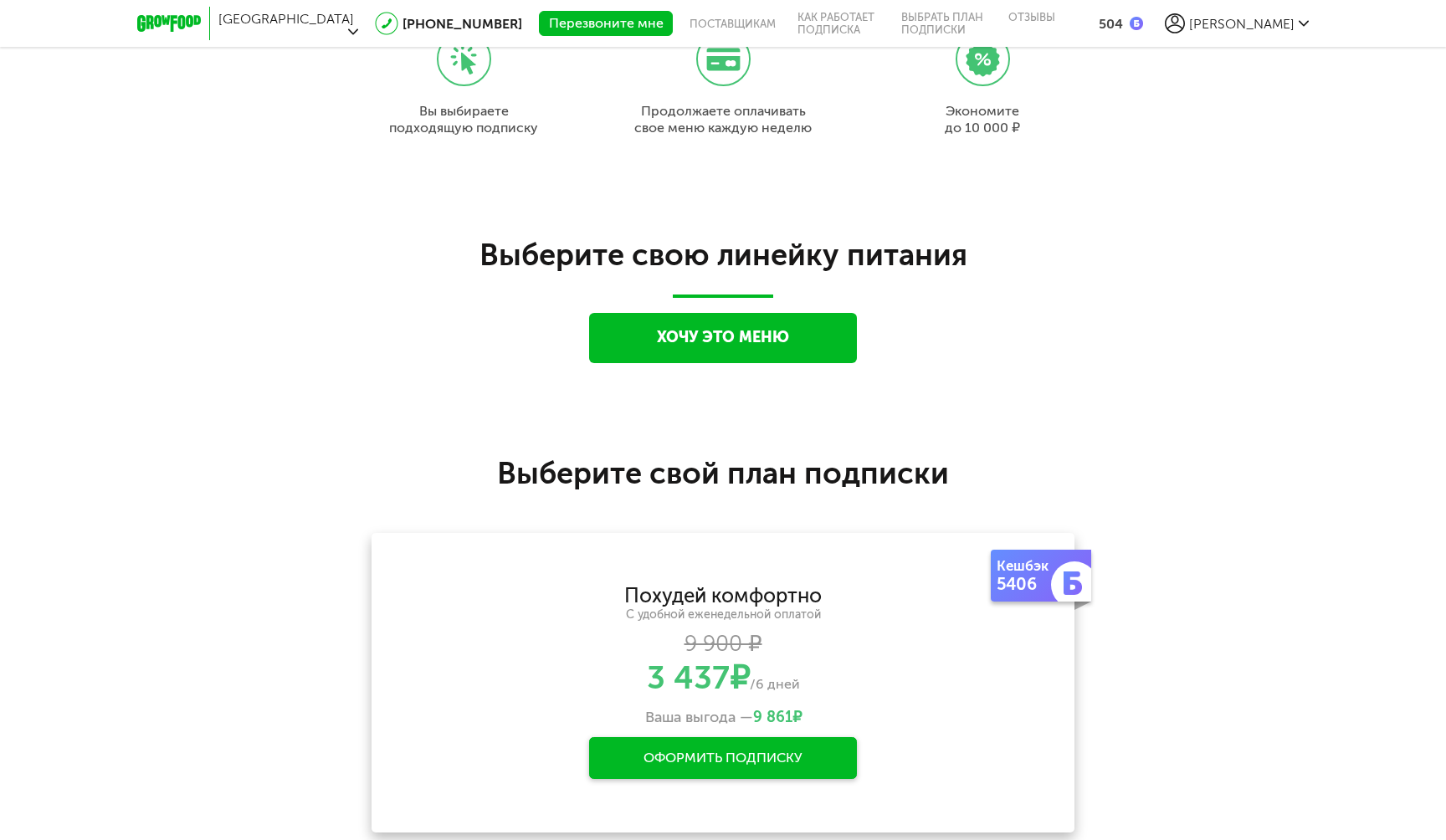
scroll to position [270, 0]
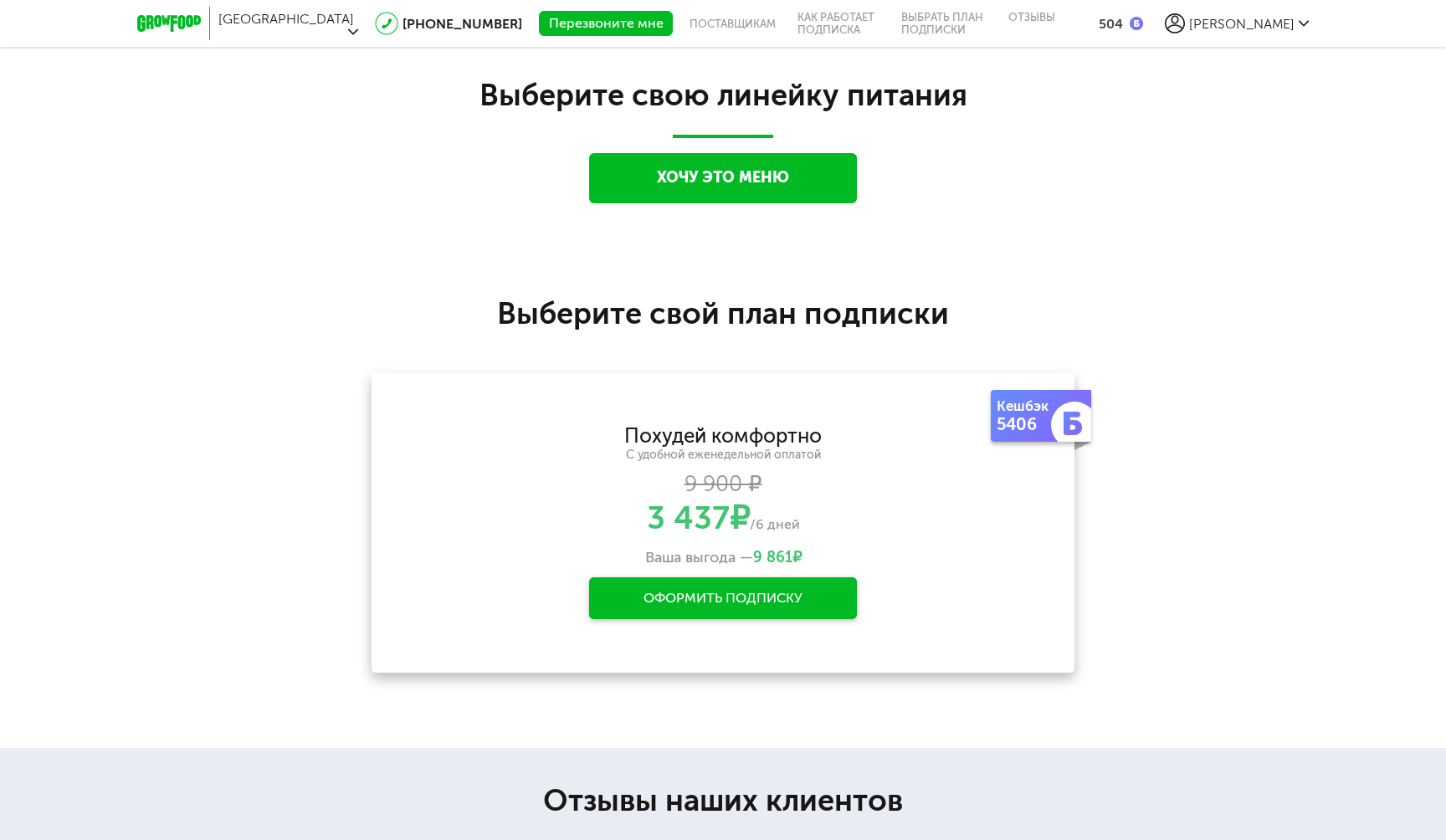
click at [880, 661] on div "**********" at bounding box center [723, 523] width 703 height 299
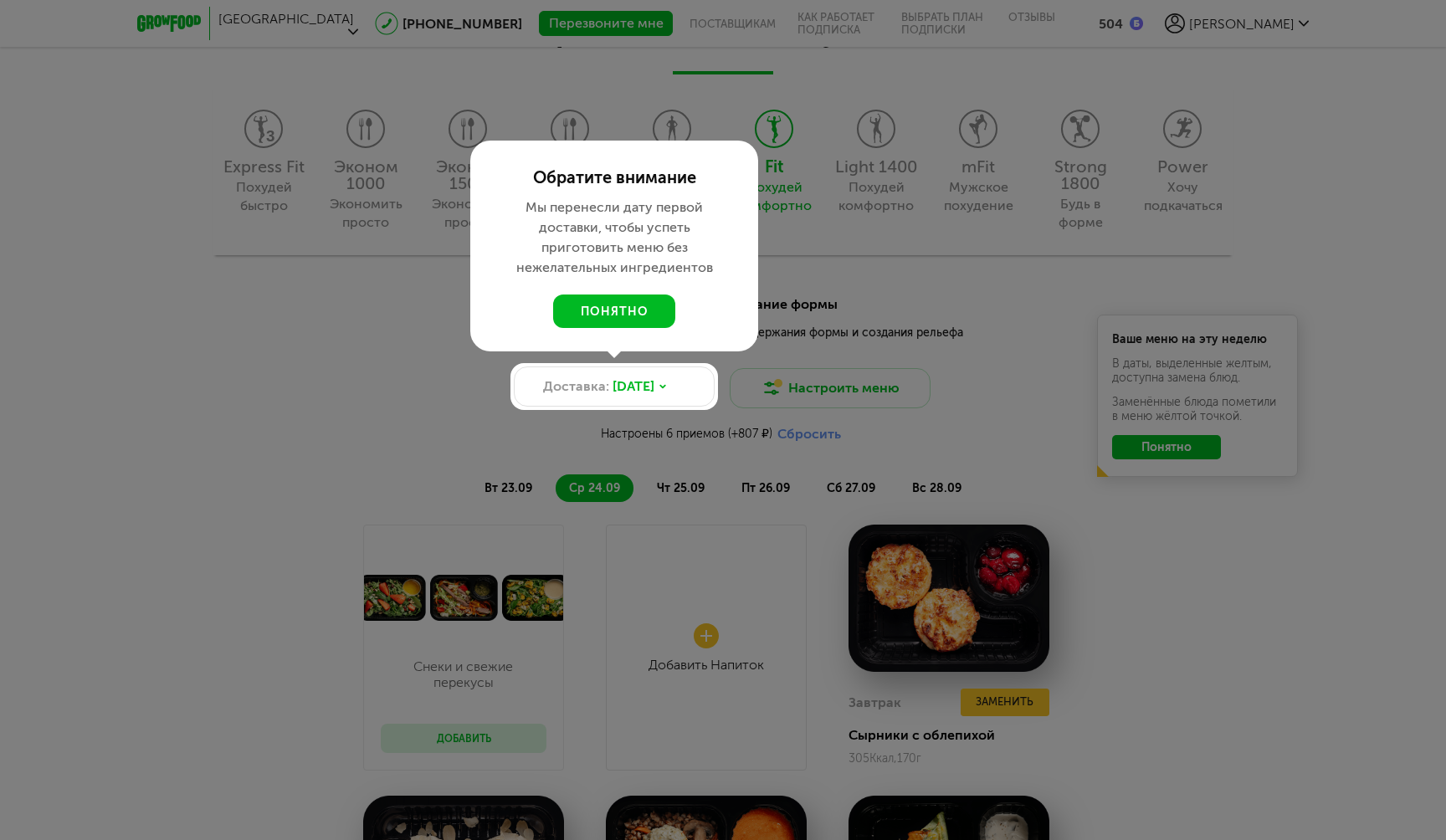
scroll to position [1602, 0]
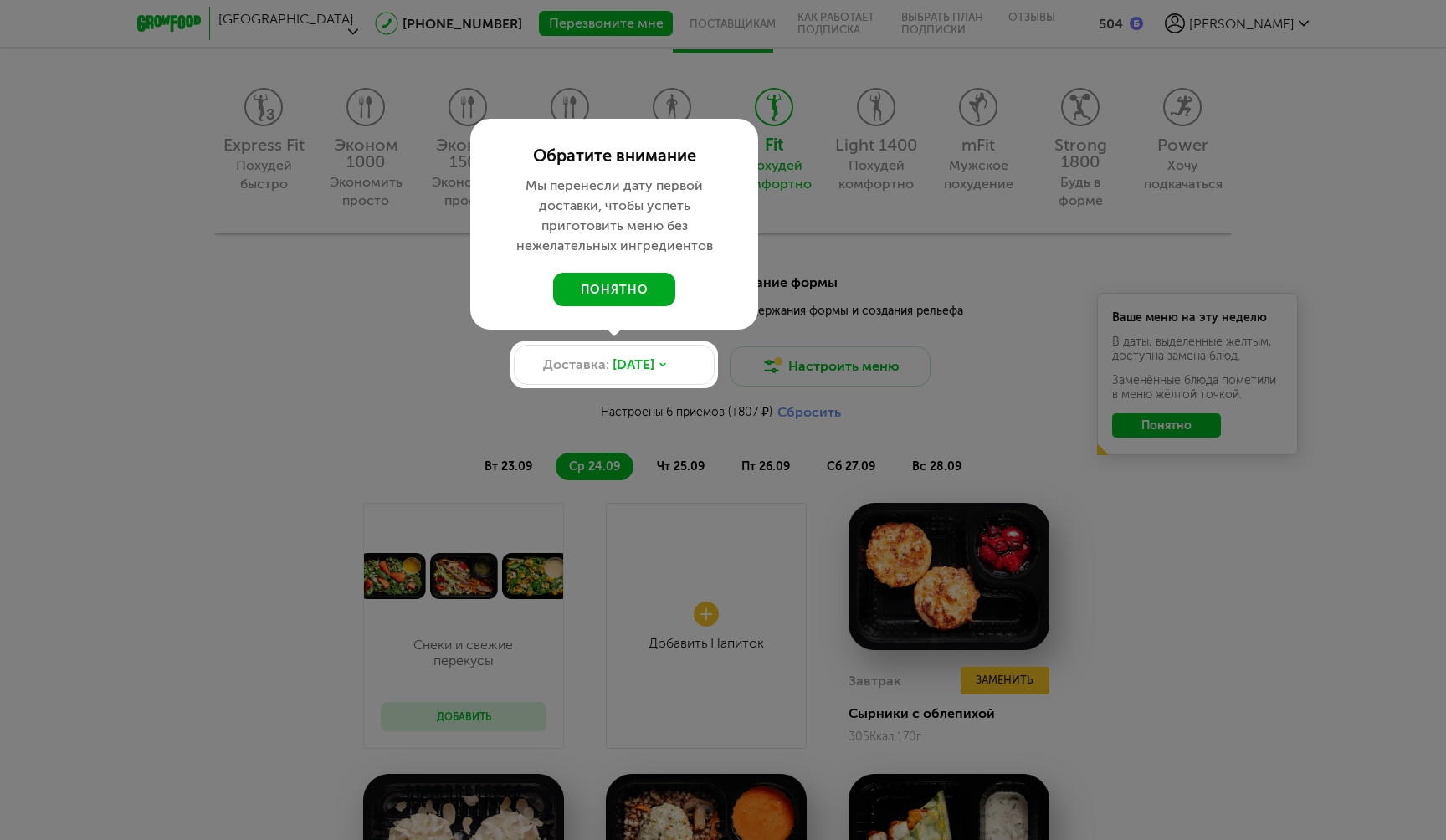
click at [609, 285] on button "понятно" at bounding box center [614, 289] width 122 height 34
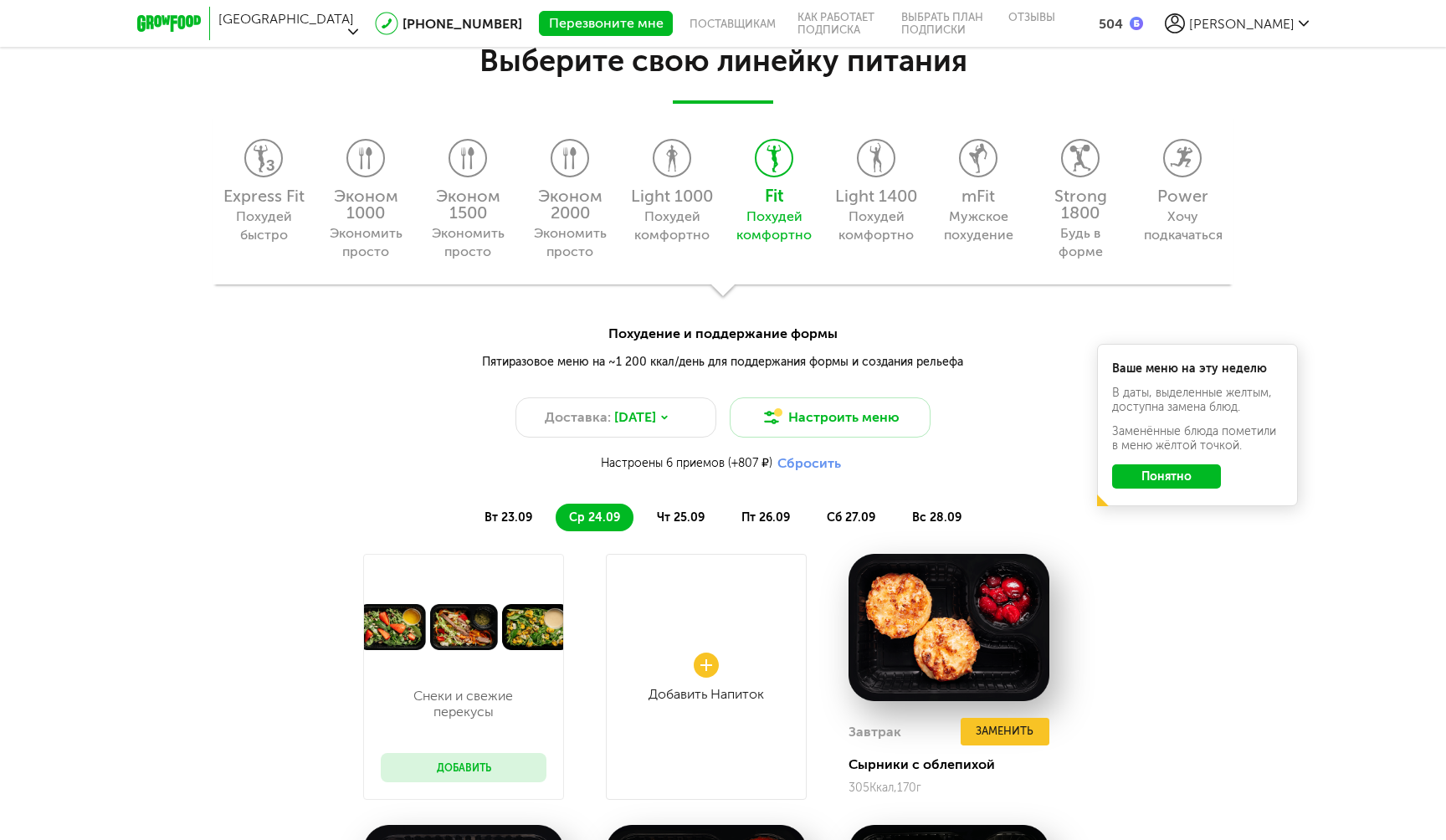
scroll to position [1548, 0]
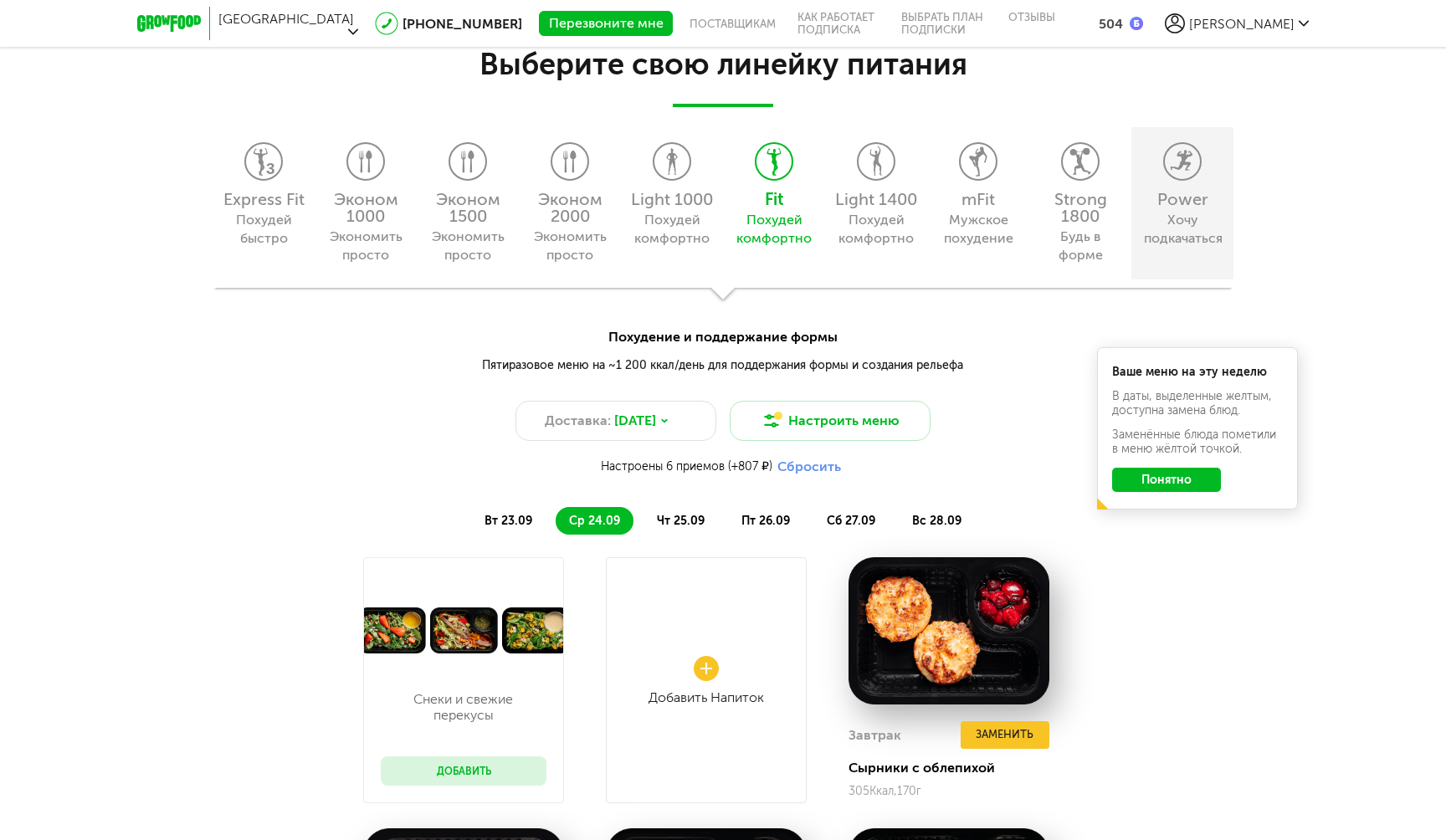
click at [1177, 221] on div "Хочу подкачаться" at bounding box center [1182, 229] width 76 height 37
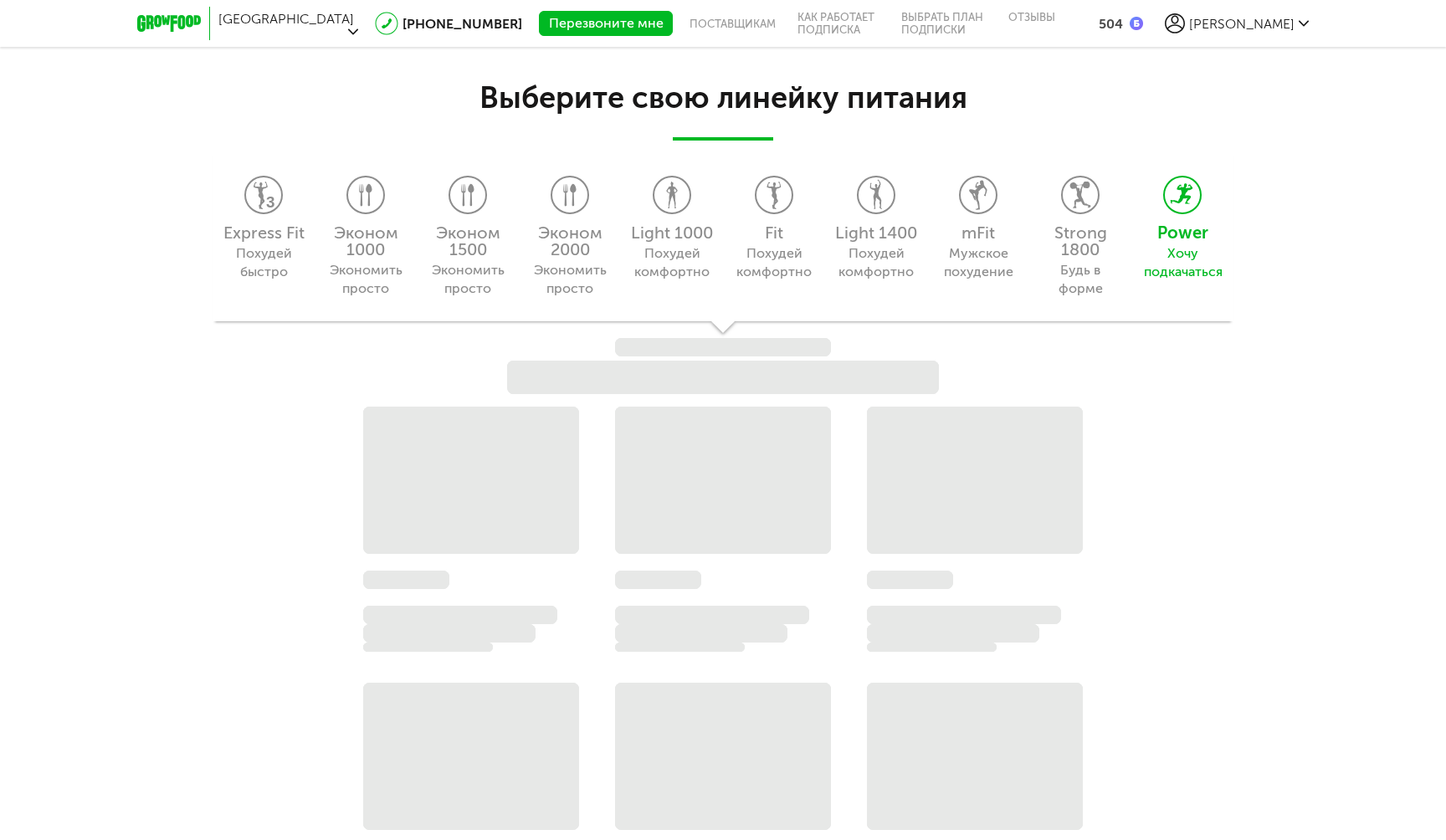
scroll to position [1512, 0]
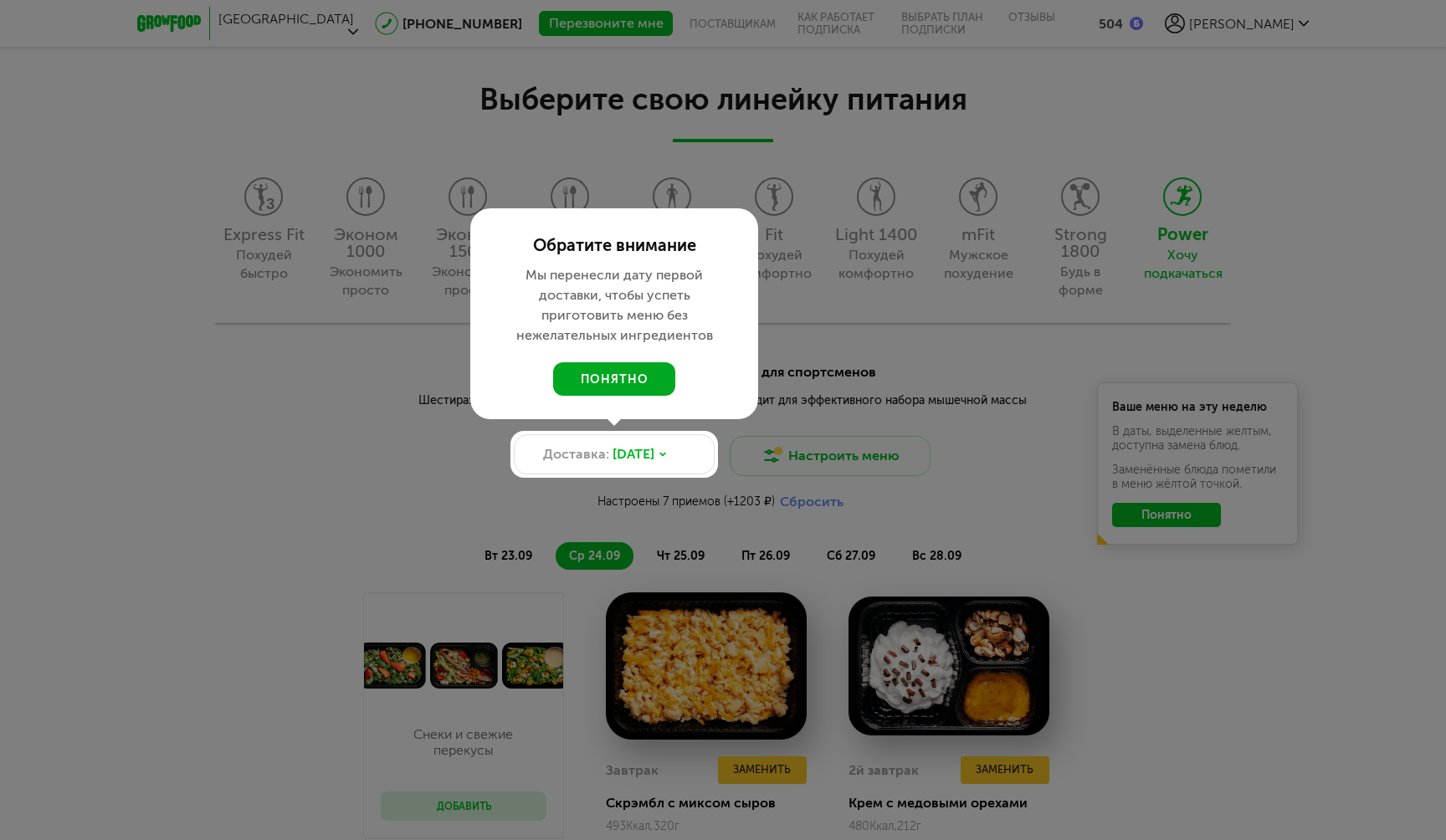
click at [626, 392] on button "понятно" at bounding box center [614, 378] width 122 height 34
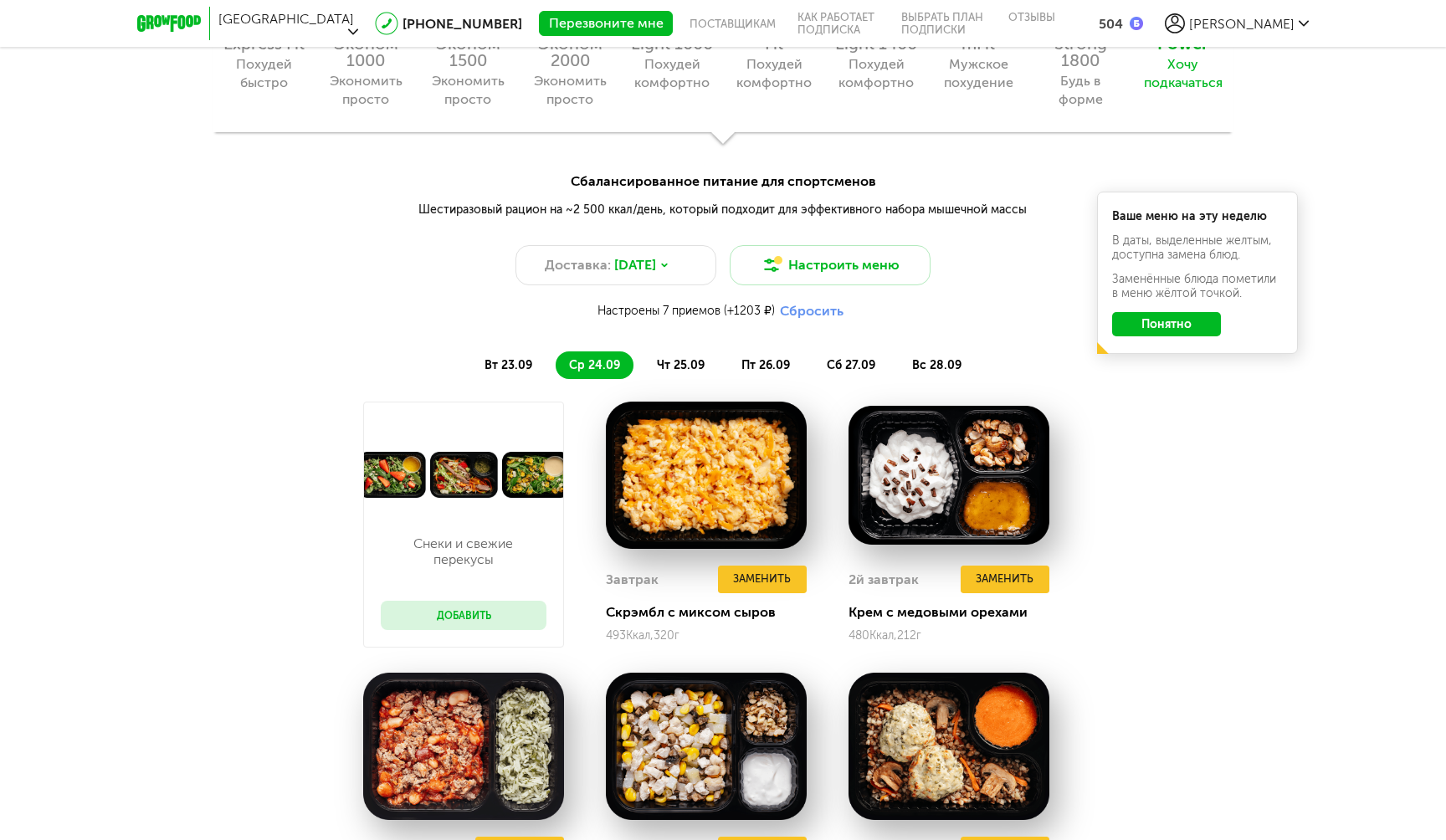
scroll to position [1531, 0]
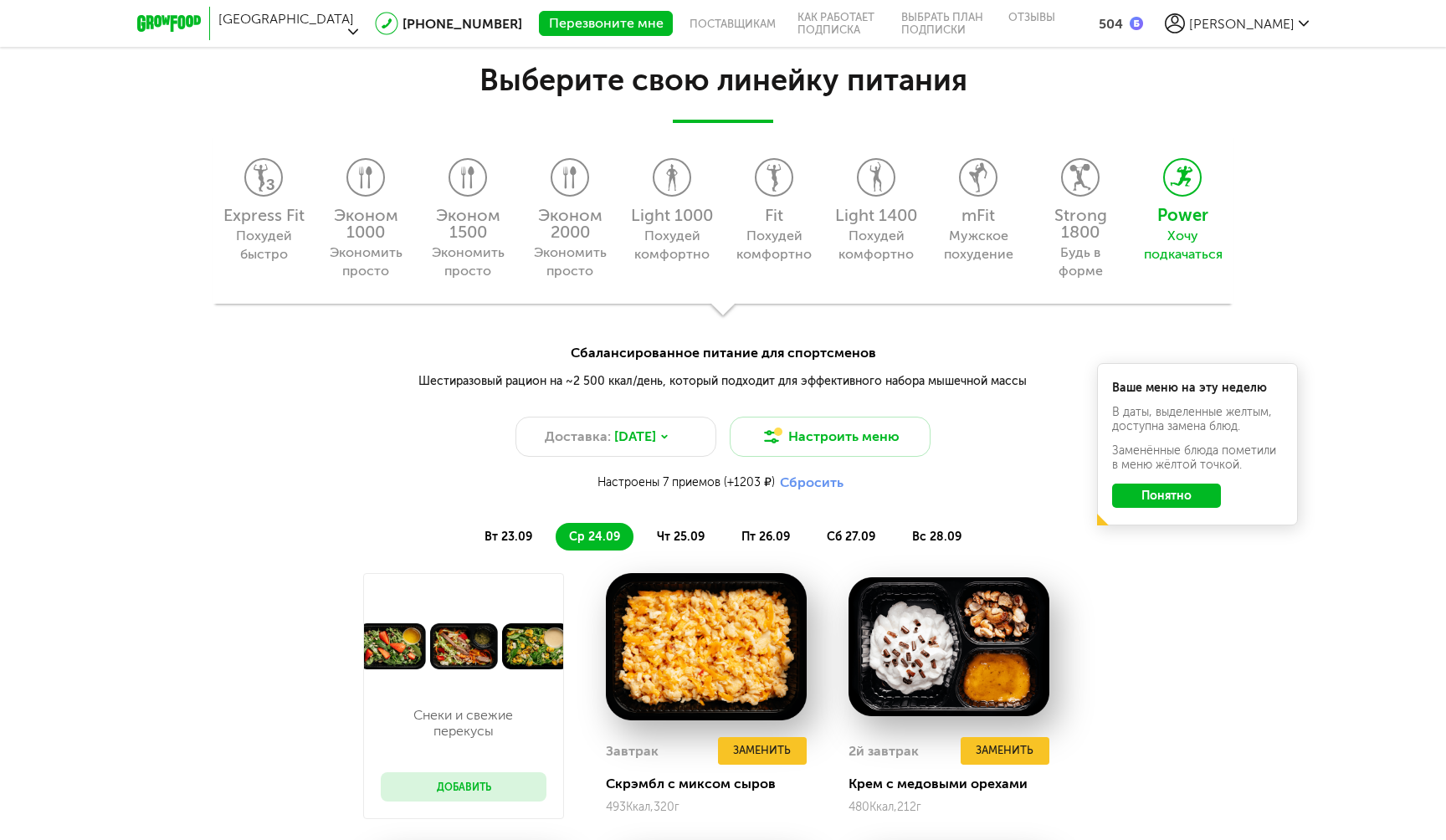
click at [1147, 493] on button "Понятно" at bounding box center [1167, 495] width 109 height 24
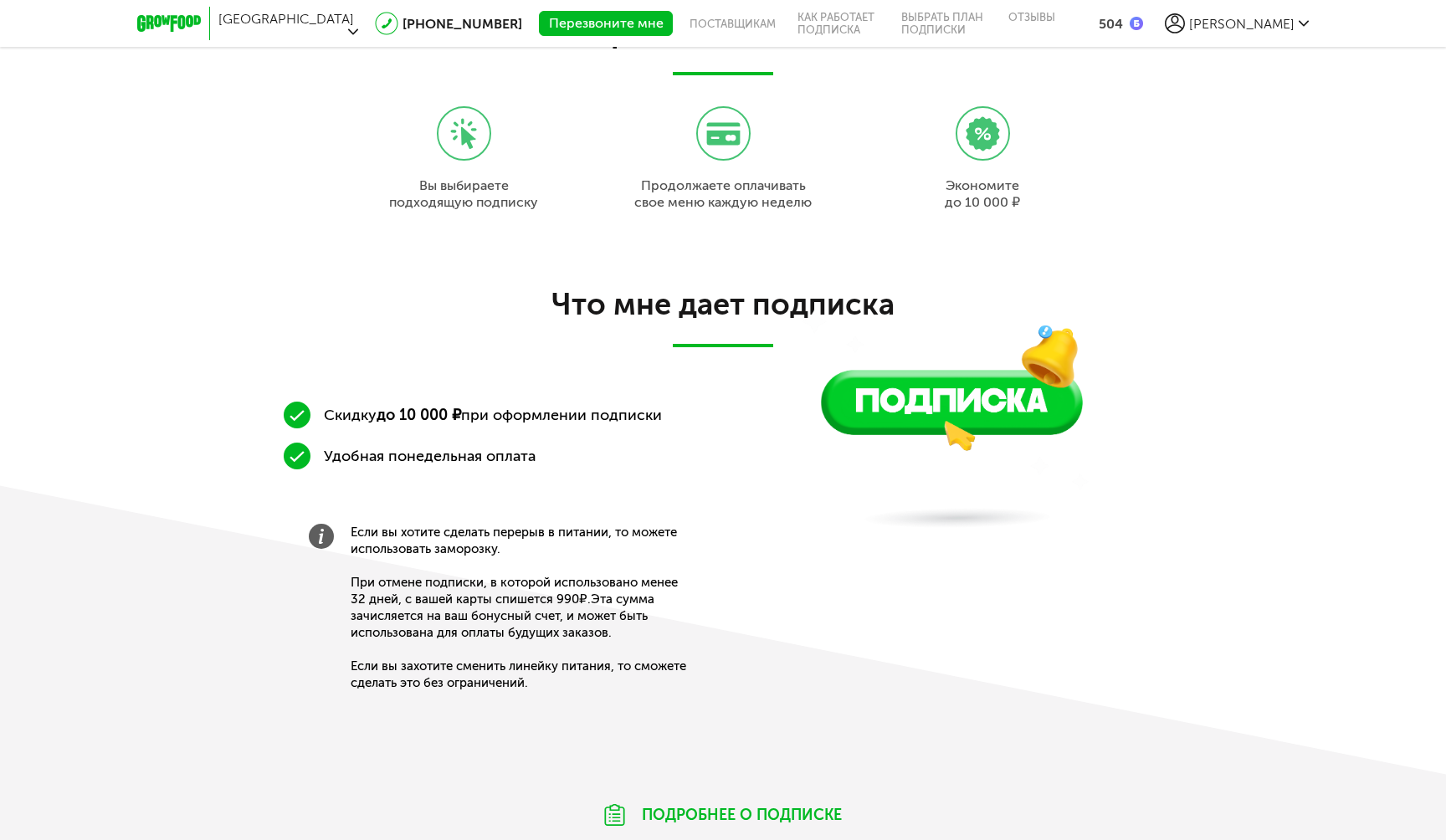
scroll to position [0, 0]
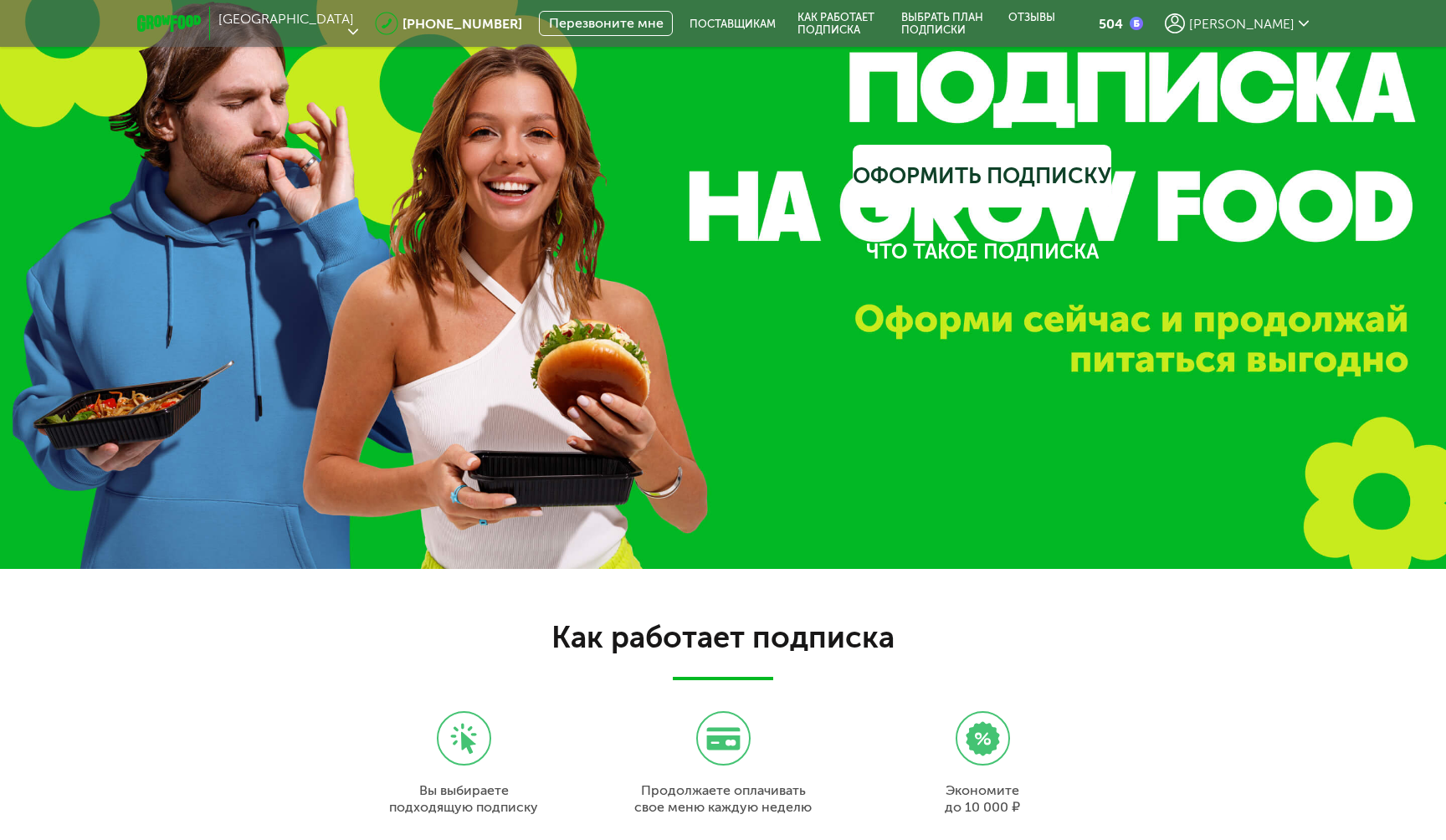
click at [1257, 25] on div "[PERSON_NAME]" at bounding box center [1236, 24] width 144 height 20
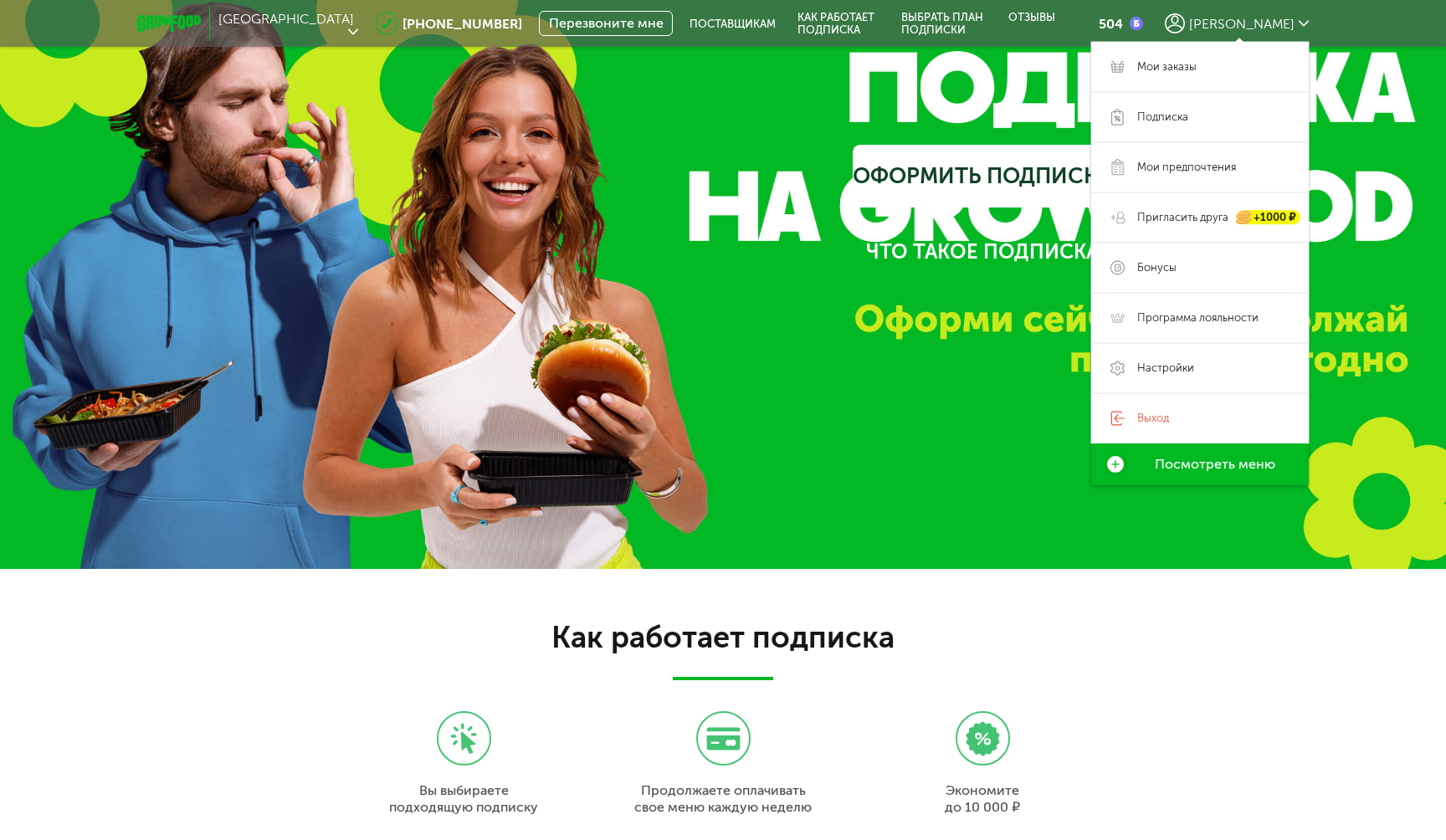
click at [964, 236] on link "Что такое подписка" at bounding box center [982, 253] width 259 height 63
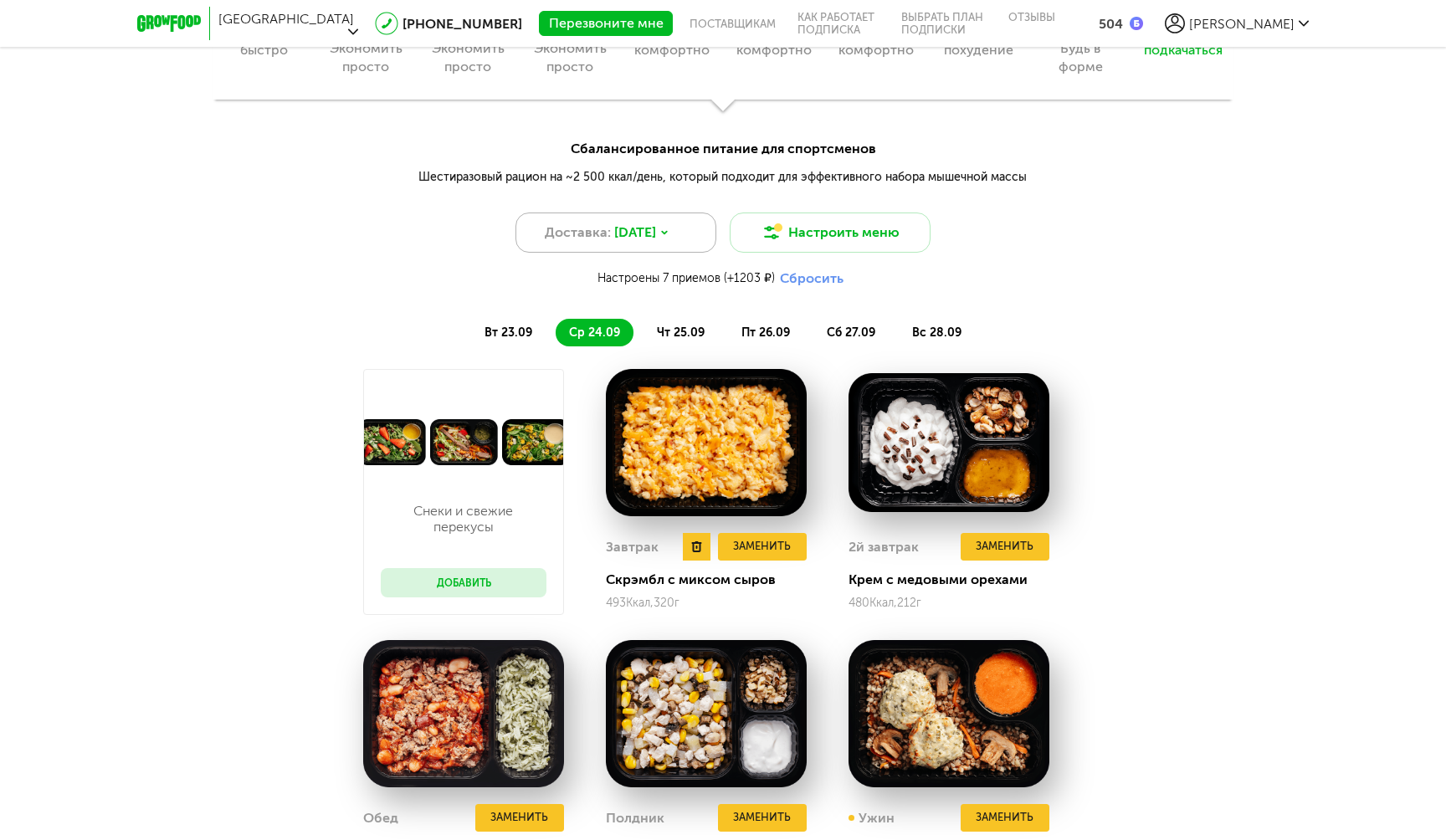
scroll to position [1746, 0]
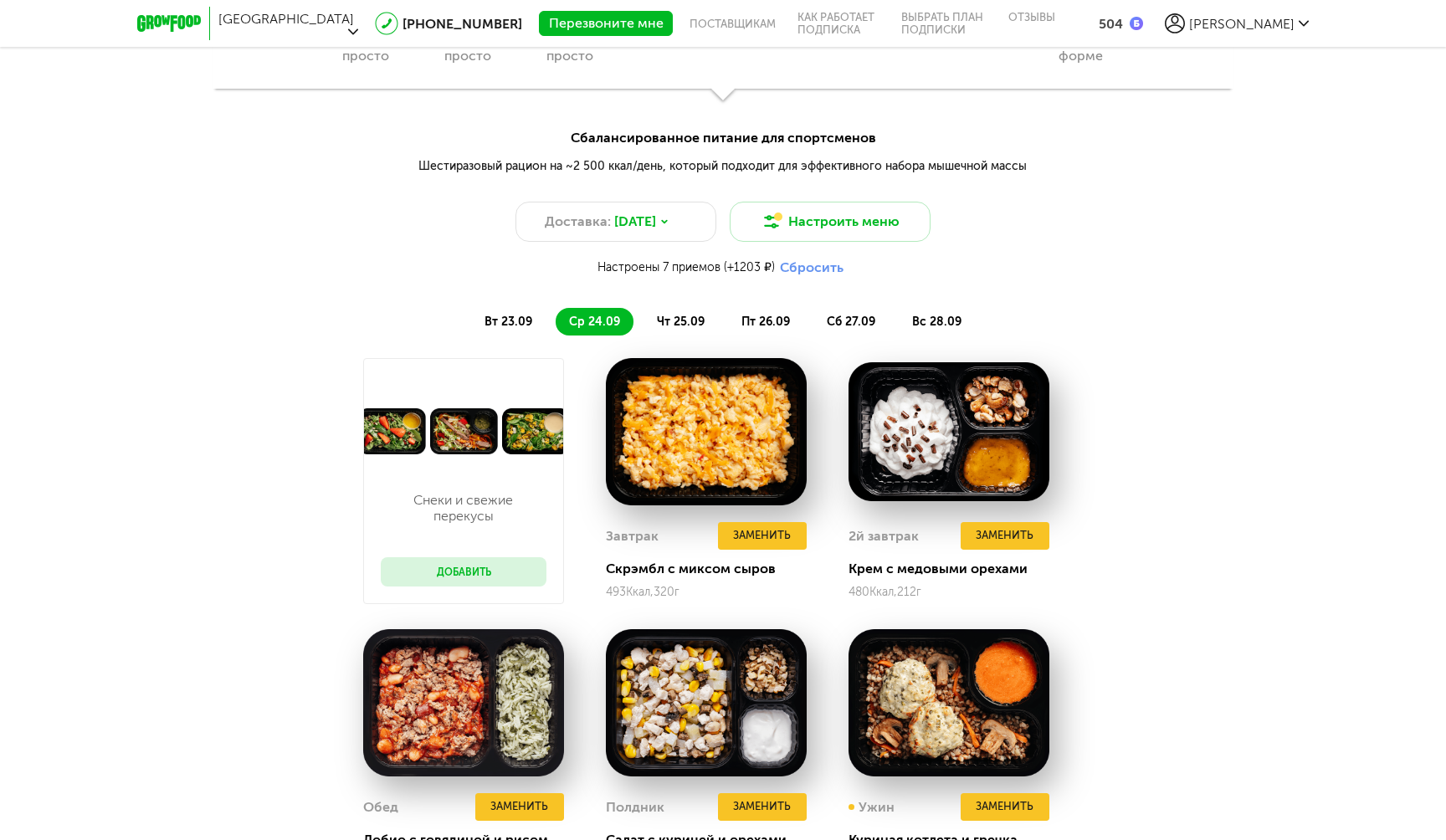
click at [670, 326] on span "чт 25.09" at bounding box center [680, 322] width 48 height 15
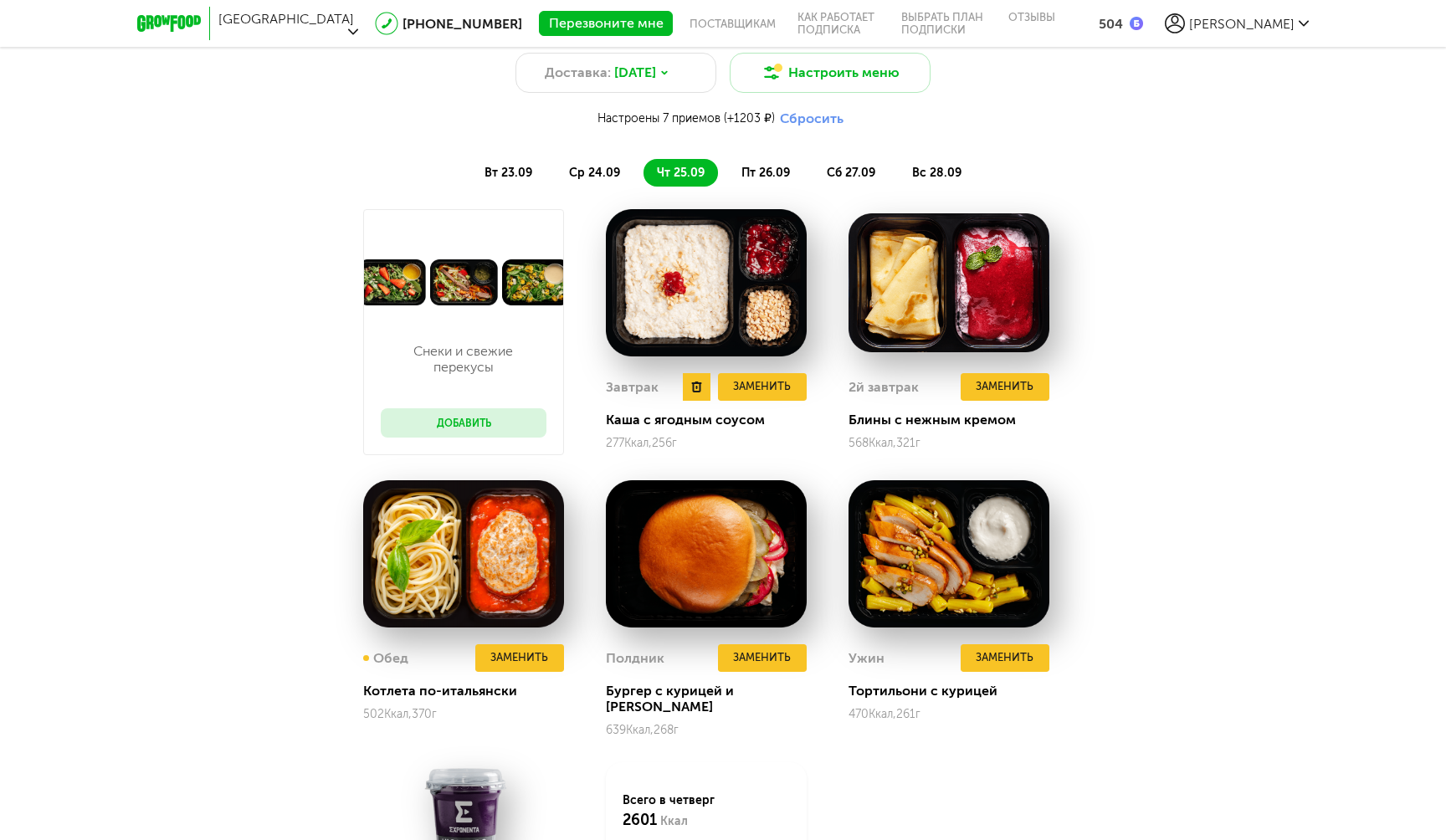
scroll to position [1905, 0]
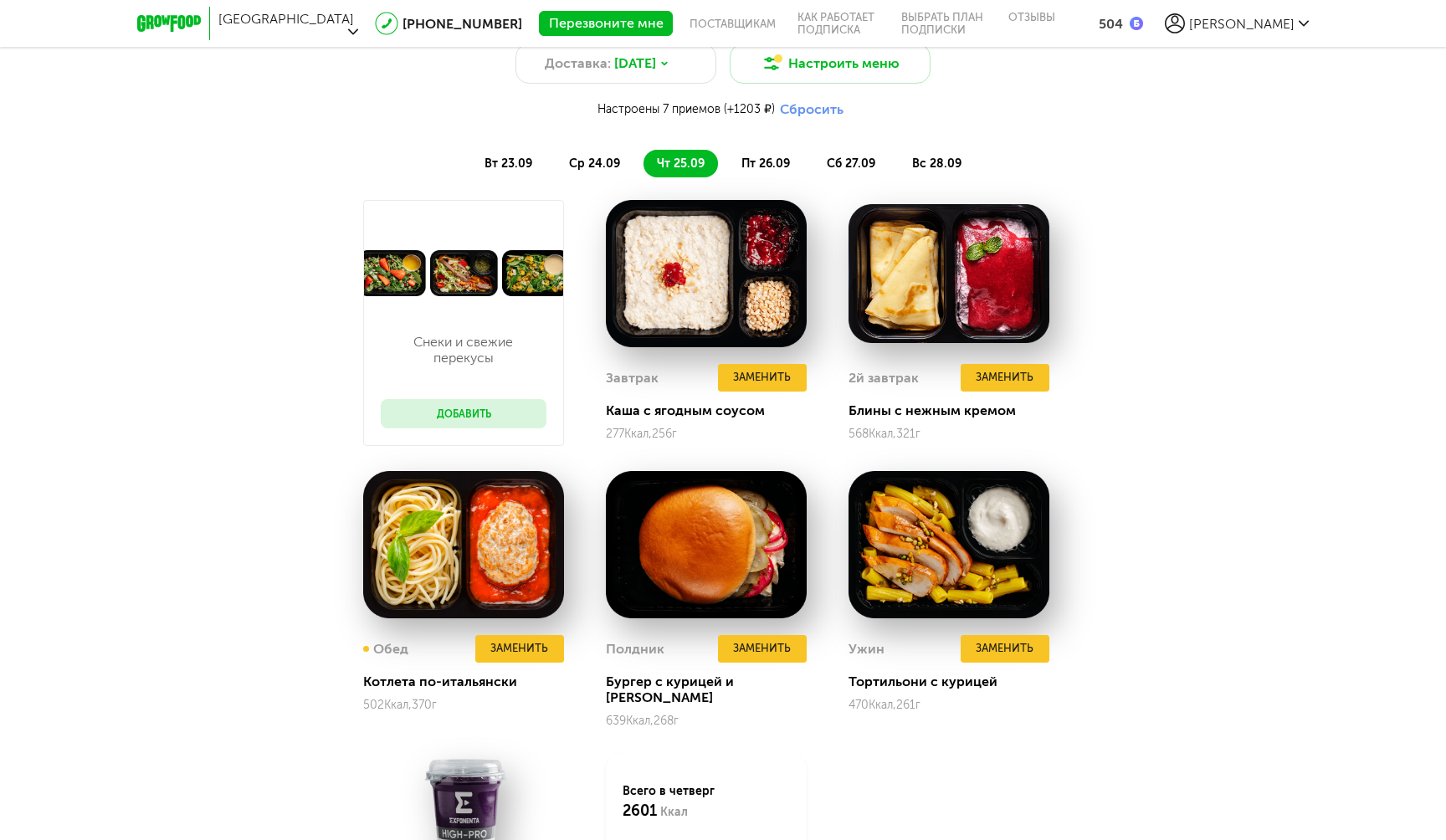
click at [767, 157] on span "пт 26.09" at bounding box center [766, 164] width 49 height 15
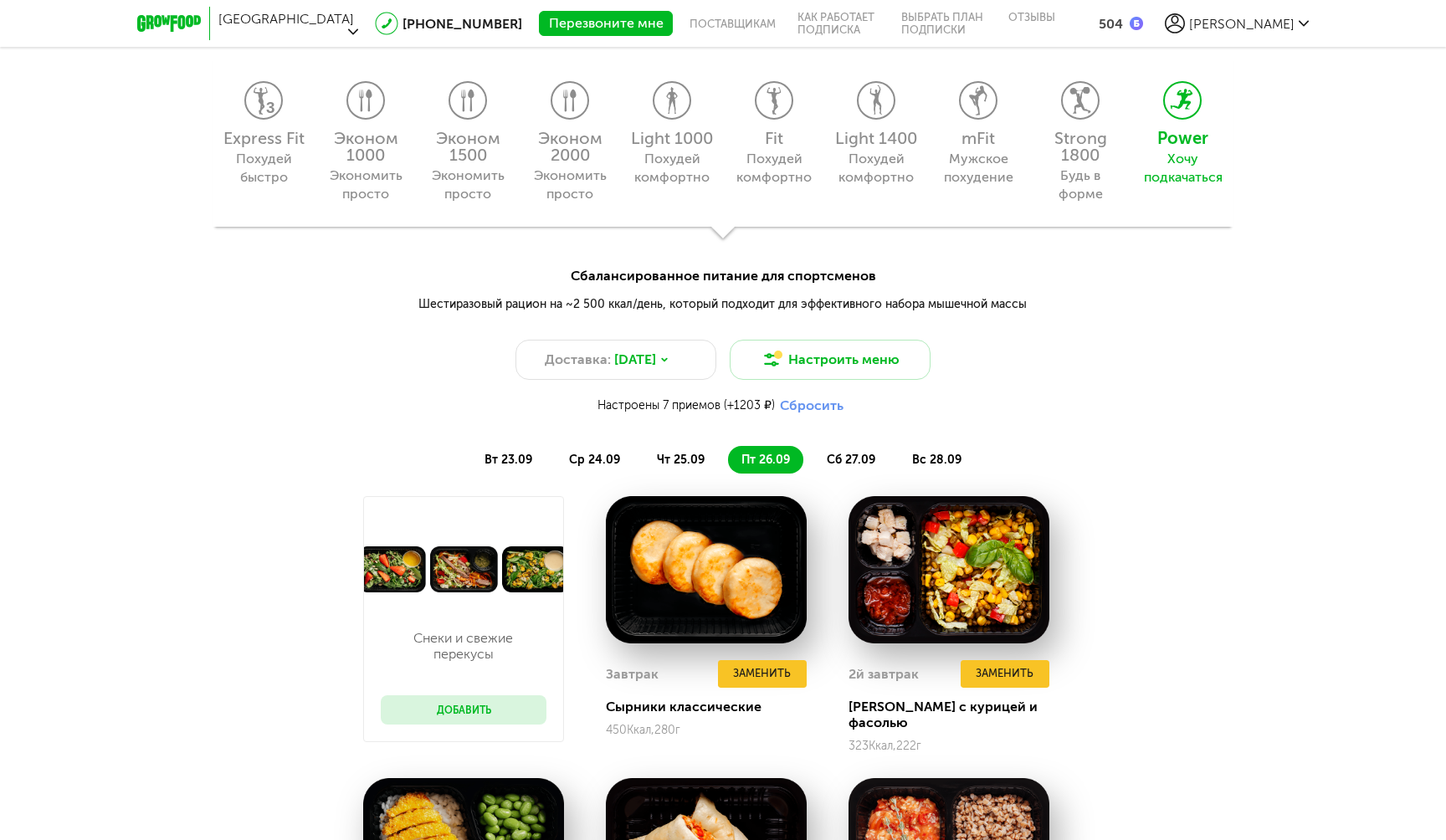
scroll to position [1607, 0]
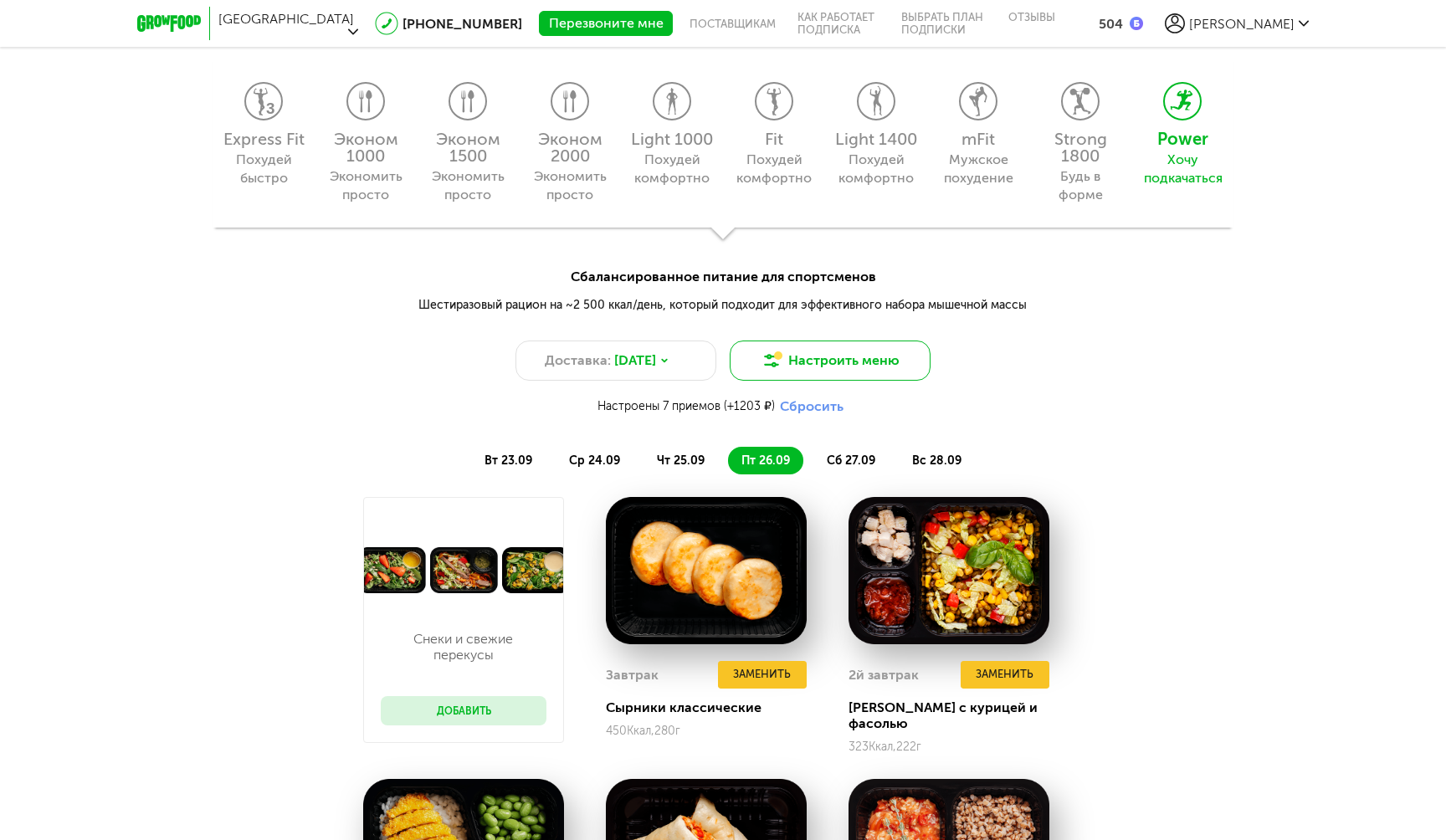
click at [791, 356] on button "Настроить меню" at bounding box center [829, 360] width 200 height 40
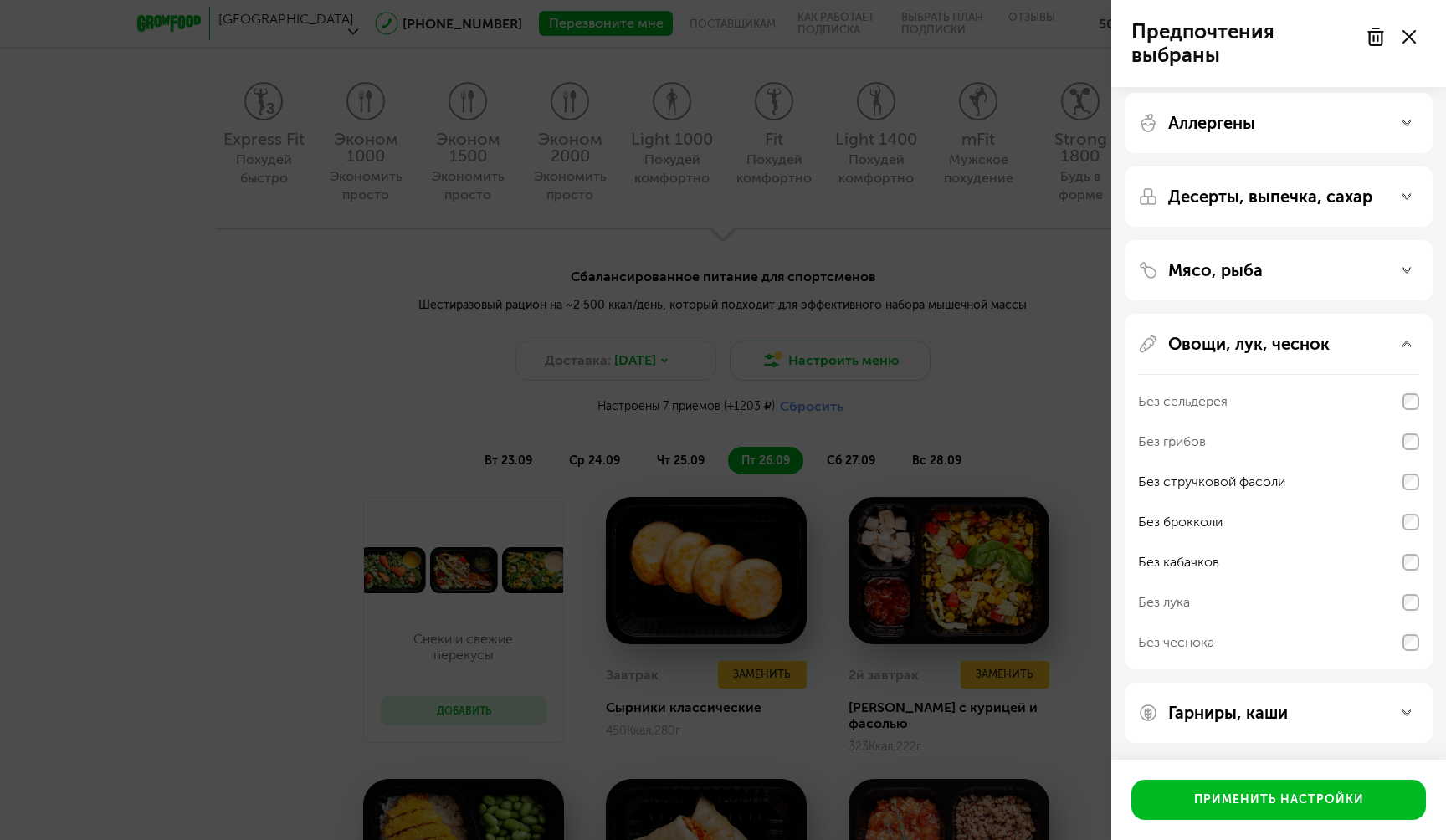
scroll to position [0, 0]
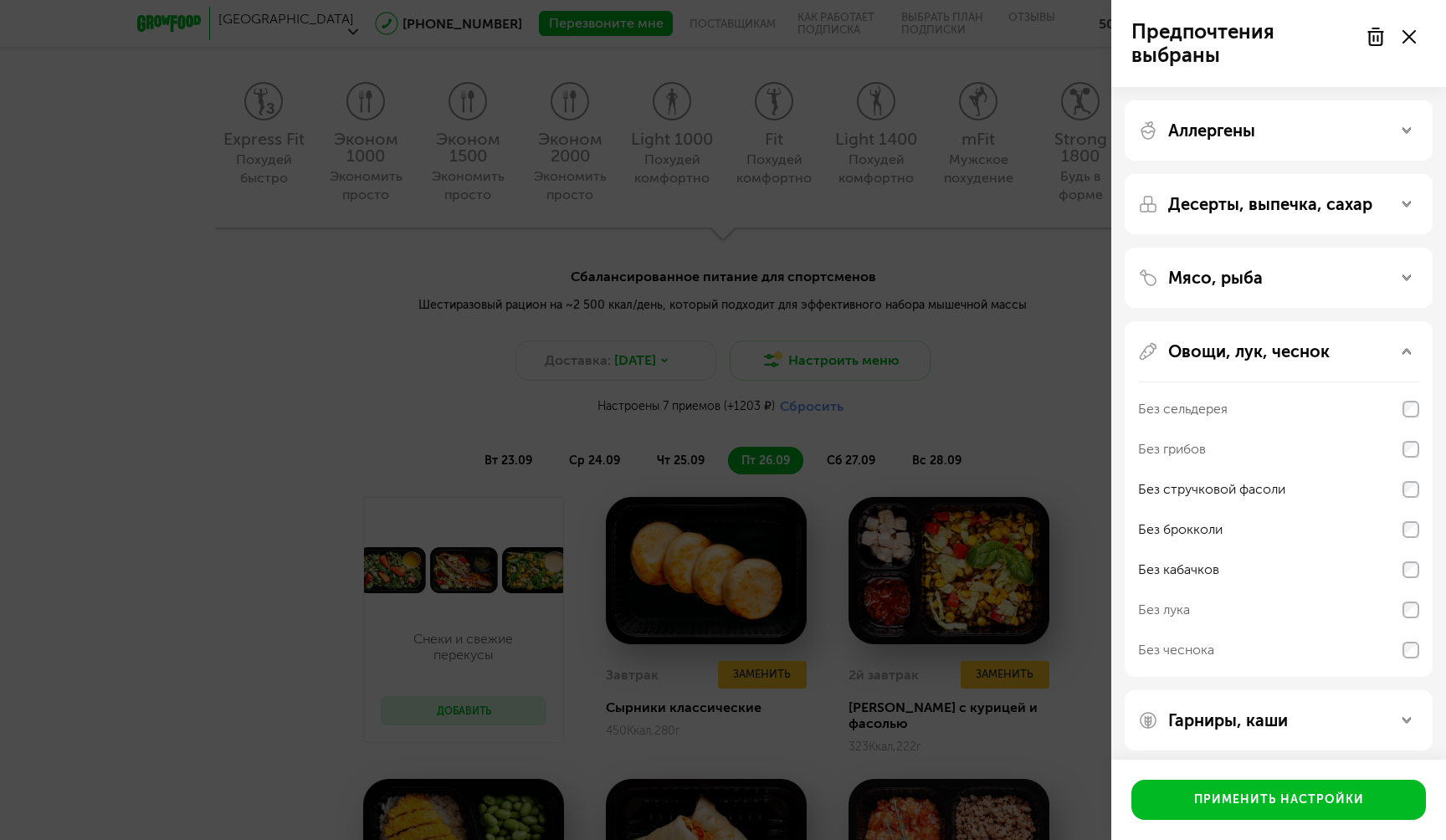
click at [1197, 258] on div "Мясо, рыба" at bounding box center [1278, 278] width 308 height 60
click at [1197, 272] on p "Мясо, рыба" at bounding box center [1216, 278] width 94 height 20
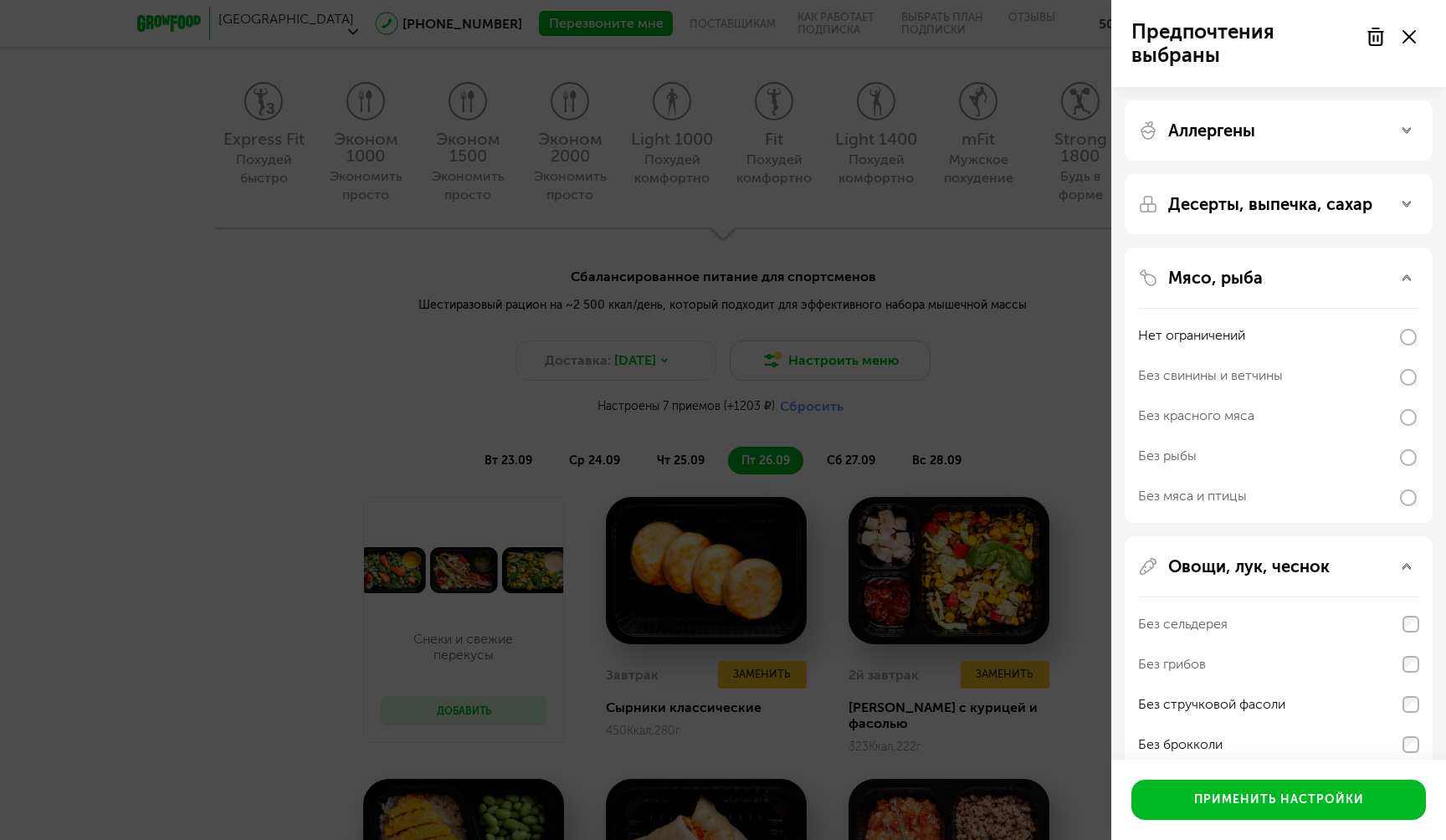
click at [1406, 45] on div at bounding box center [1390, 36] width 70 height 34
click at [1406, 37] on icon at bounding box center [1409, 36] width 14 height 14
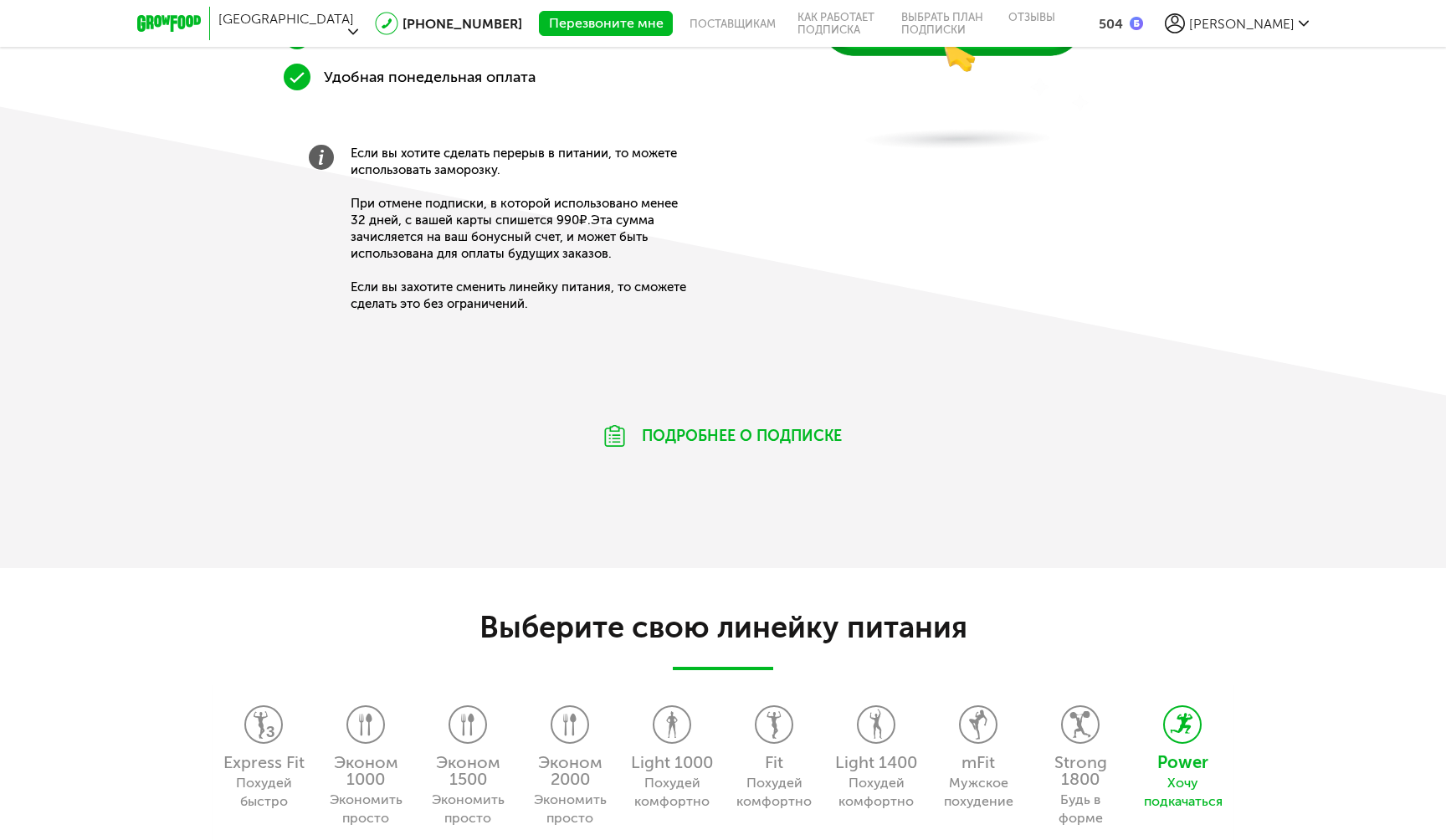
scroll to position [954, 0]
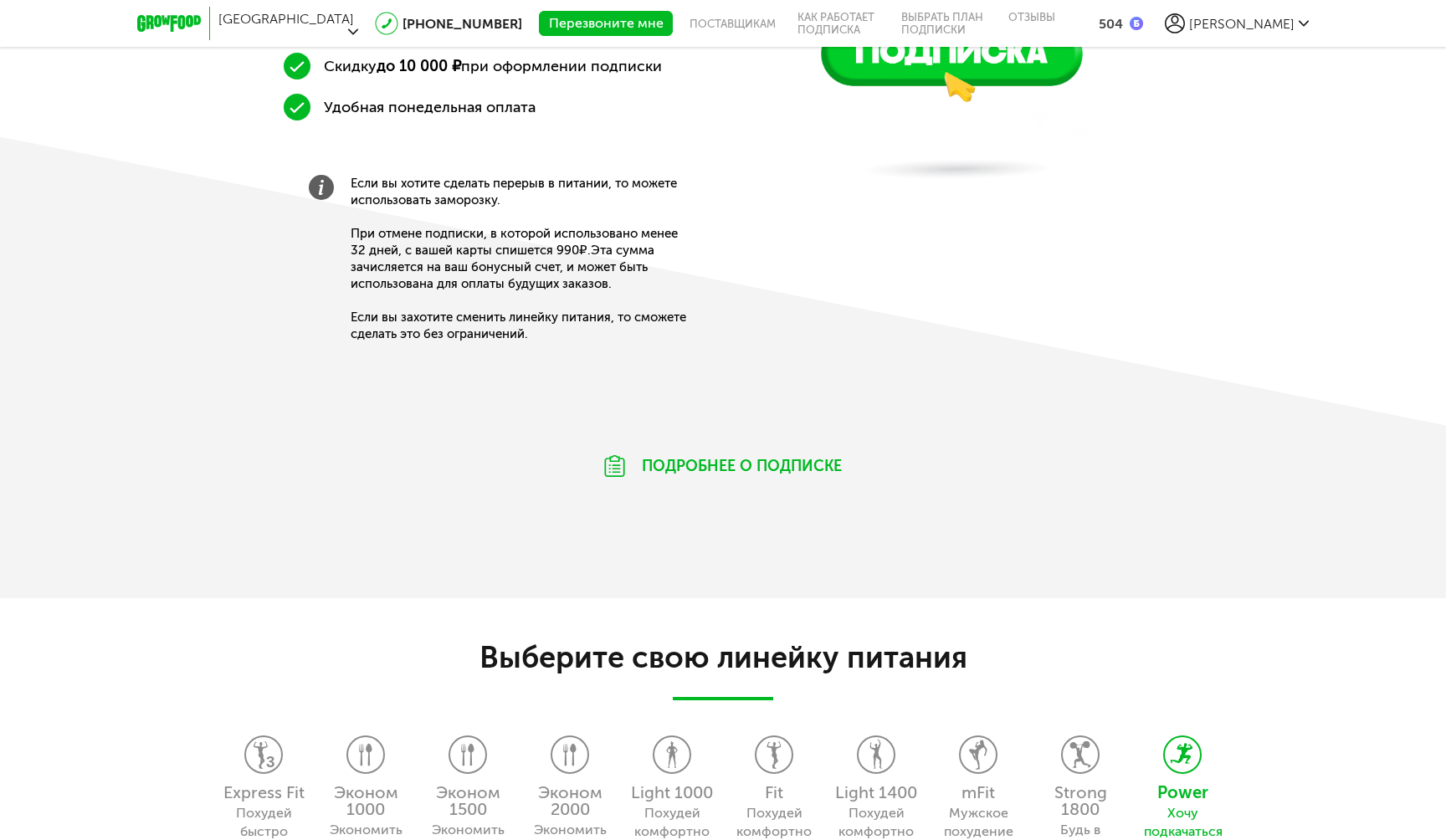
click at [1258, 27] on div "Москва [PHONE_NUMBER] Перезвоните мне поставщикам Как работает подписка Выбрать…" at bounding box center [722, 24] width 1171 height 47
click at [1258, 24] on span "[PERSON_NAME]" at bounding box center [1242, 24] width 105 height 16
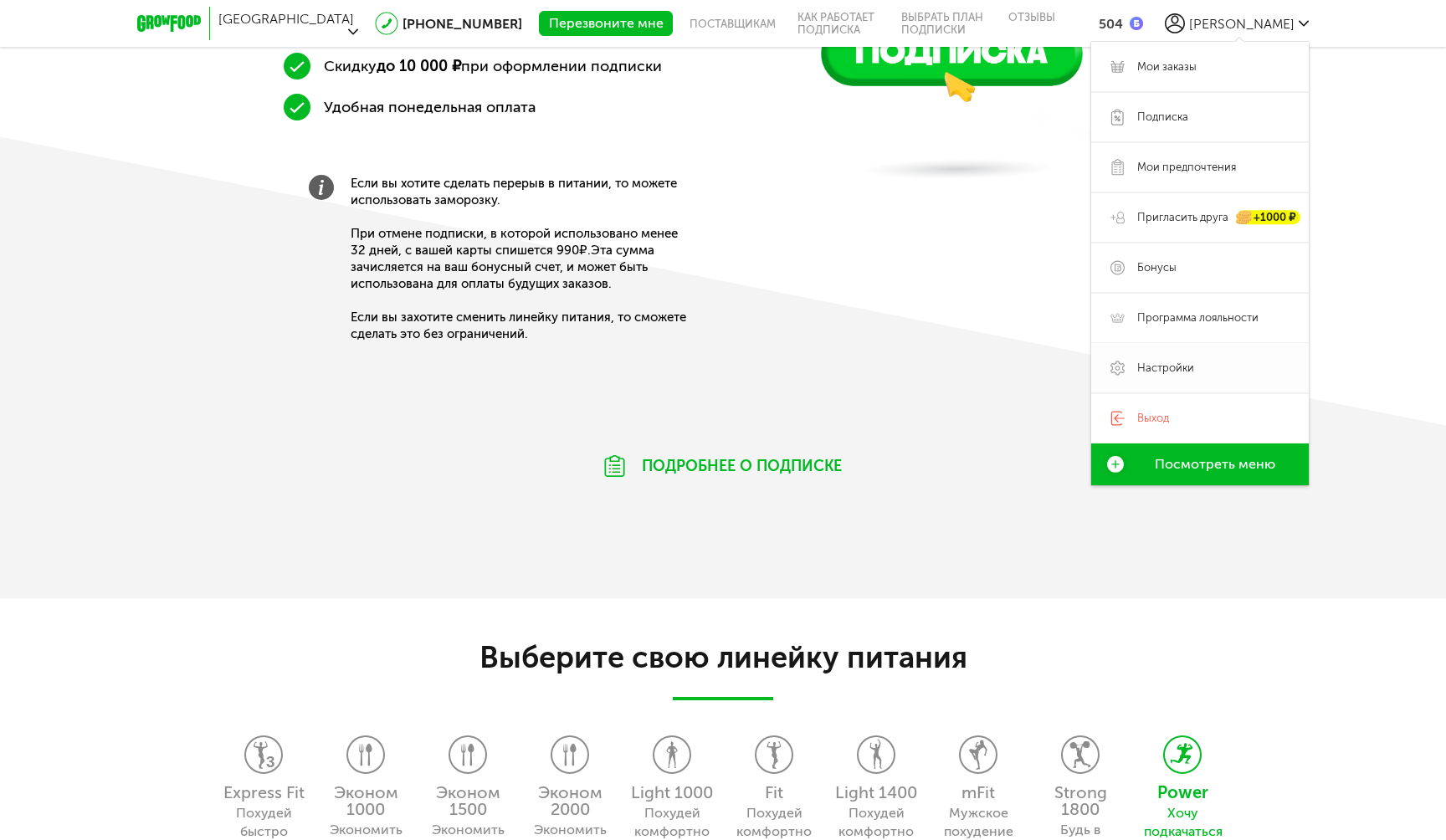
click at [1119, 362] on use at bounding box center [1118, 368] width 15 height 15
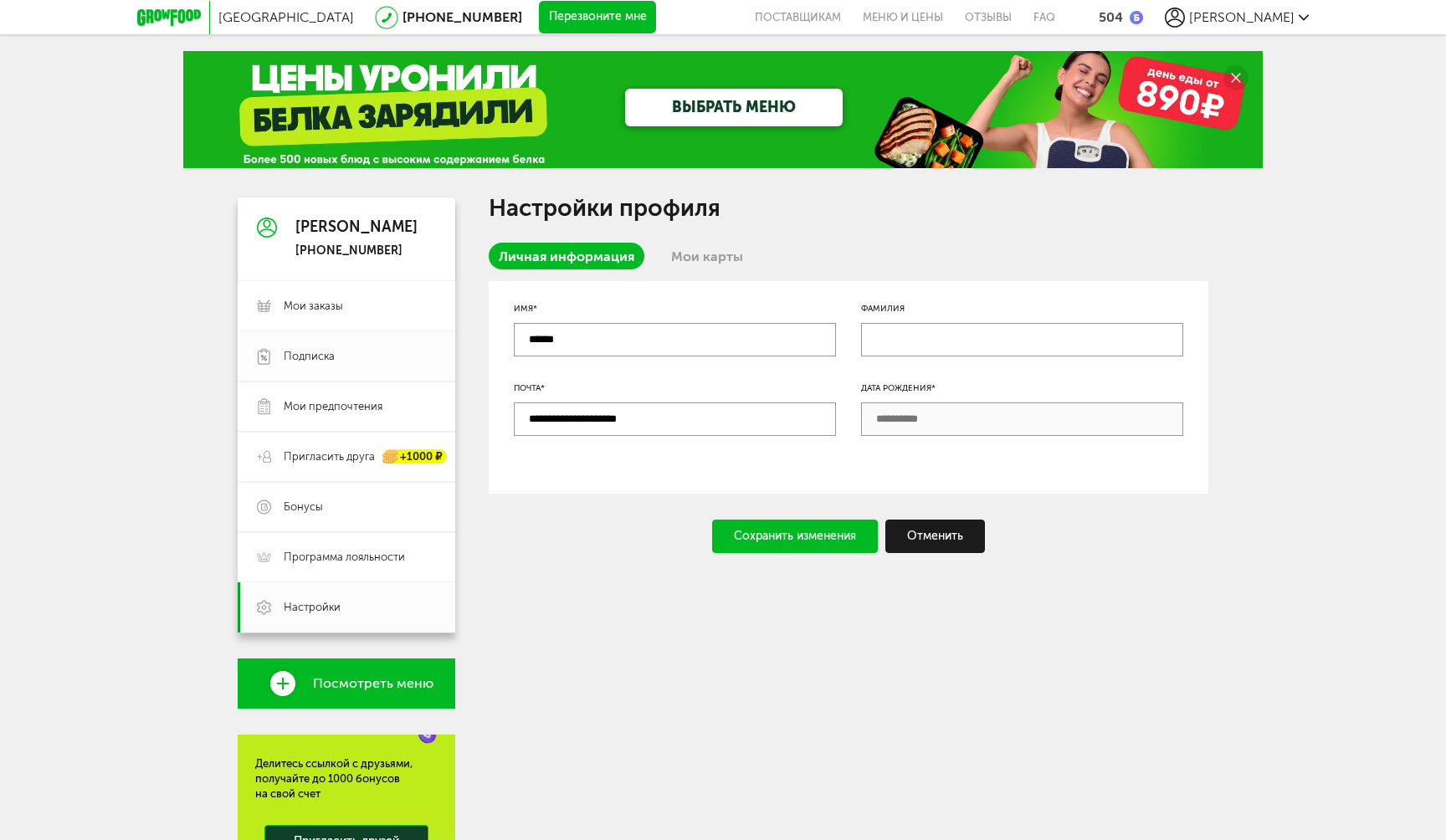
click at [372, 357] on span "Подписка" at bounding box center [360, 357] width 152 height 15
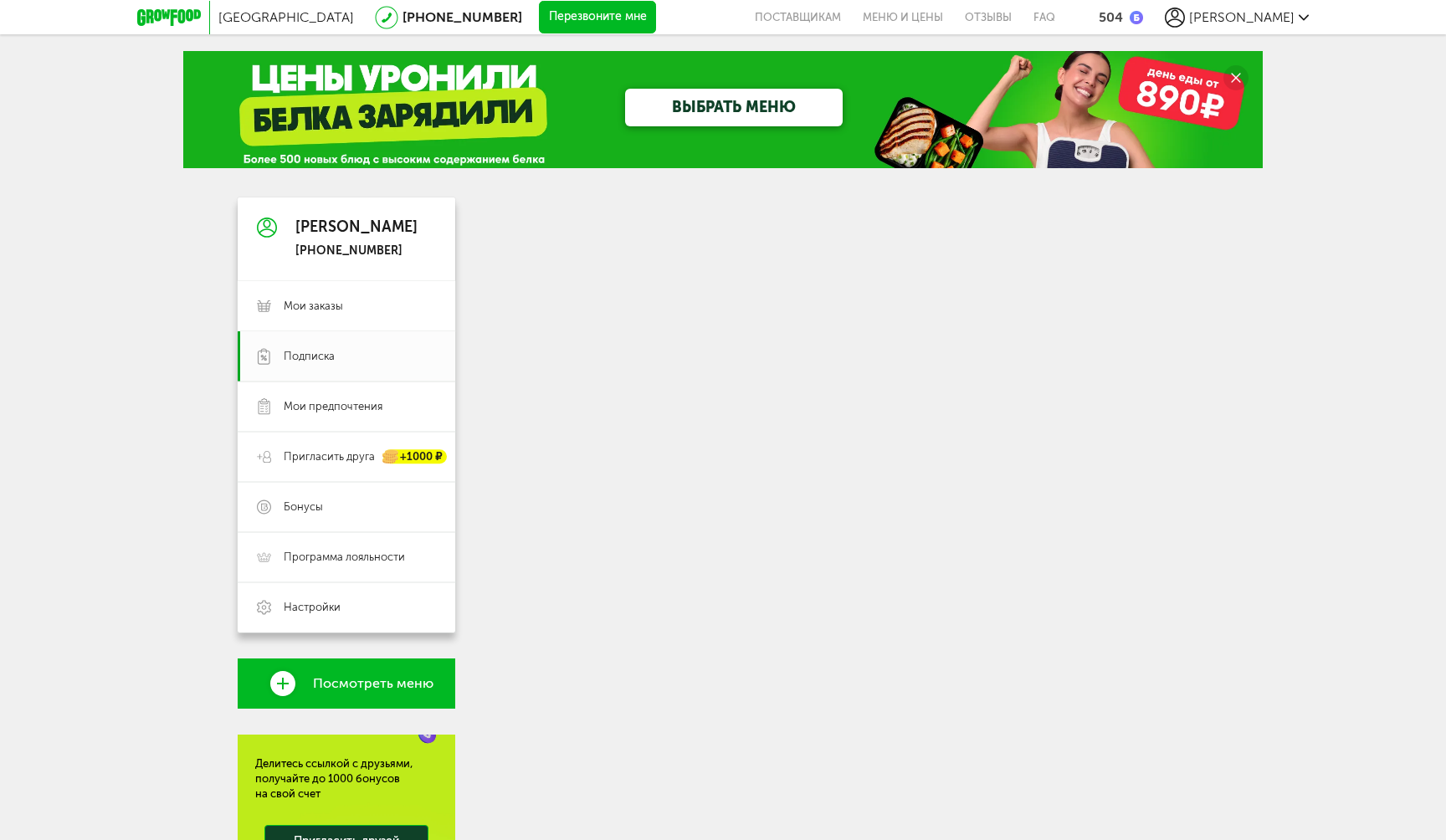
click at [1238, 73] on circle at bounding box center [1236, 78] width 25 height 25
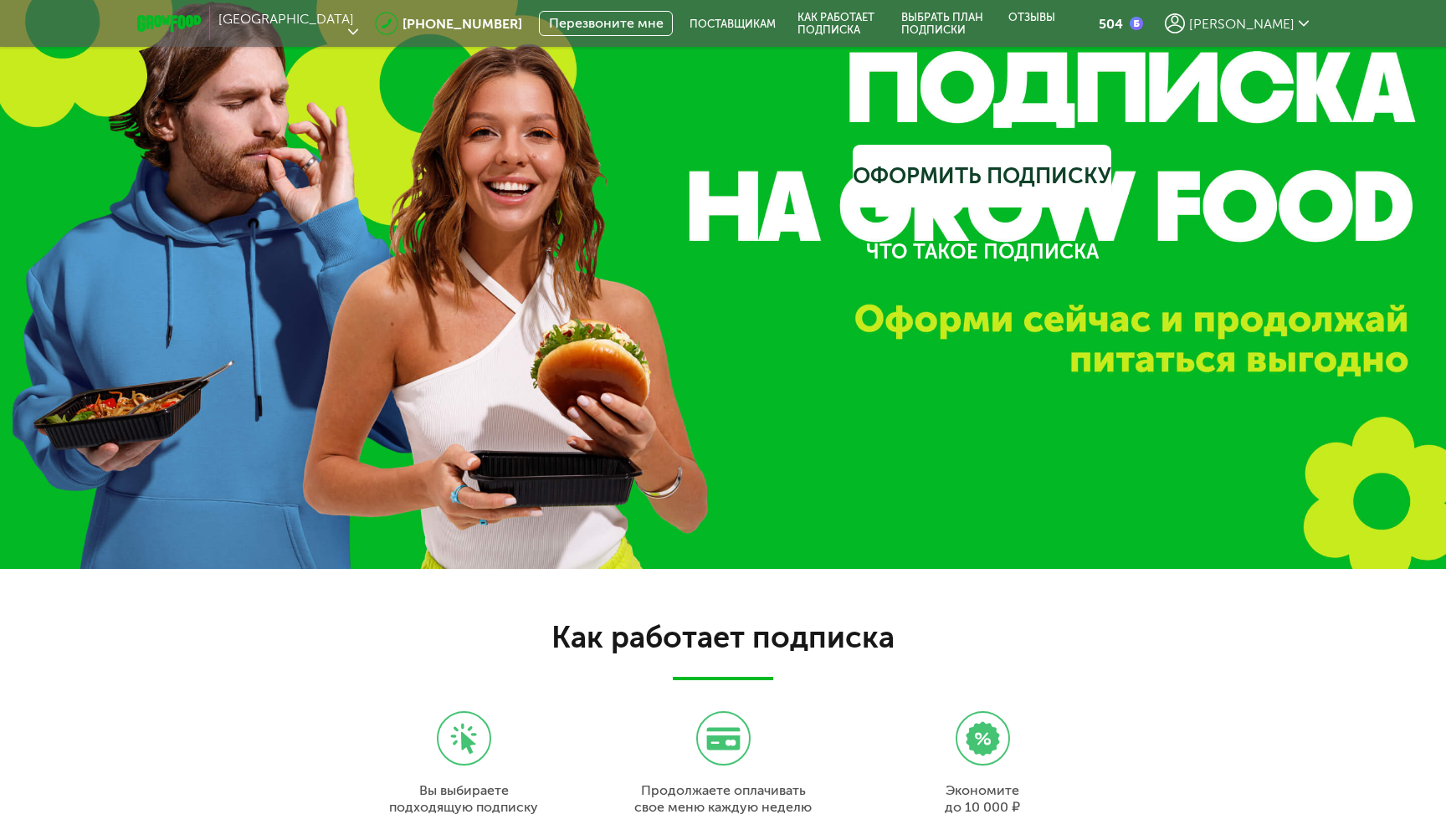
click at [1270, 16] on span "[PERSON_NAME]" at bounding box center [1242, 24] width 105 height 16
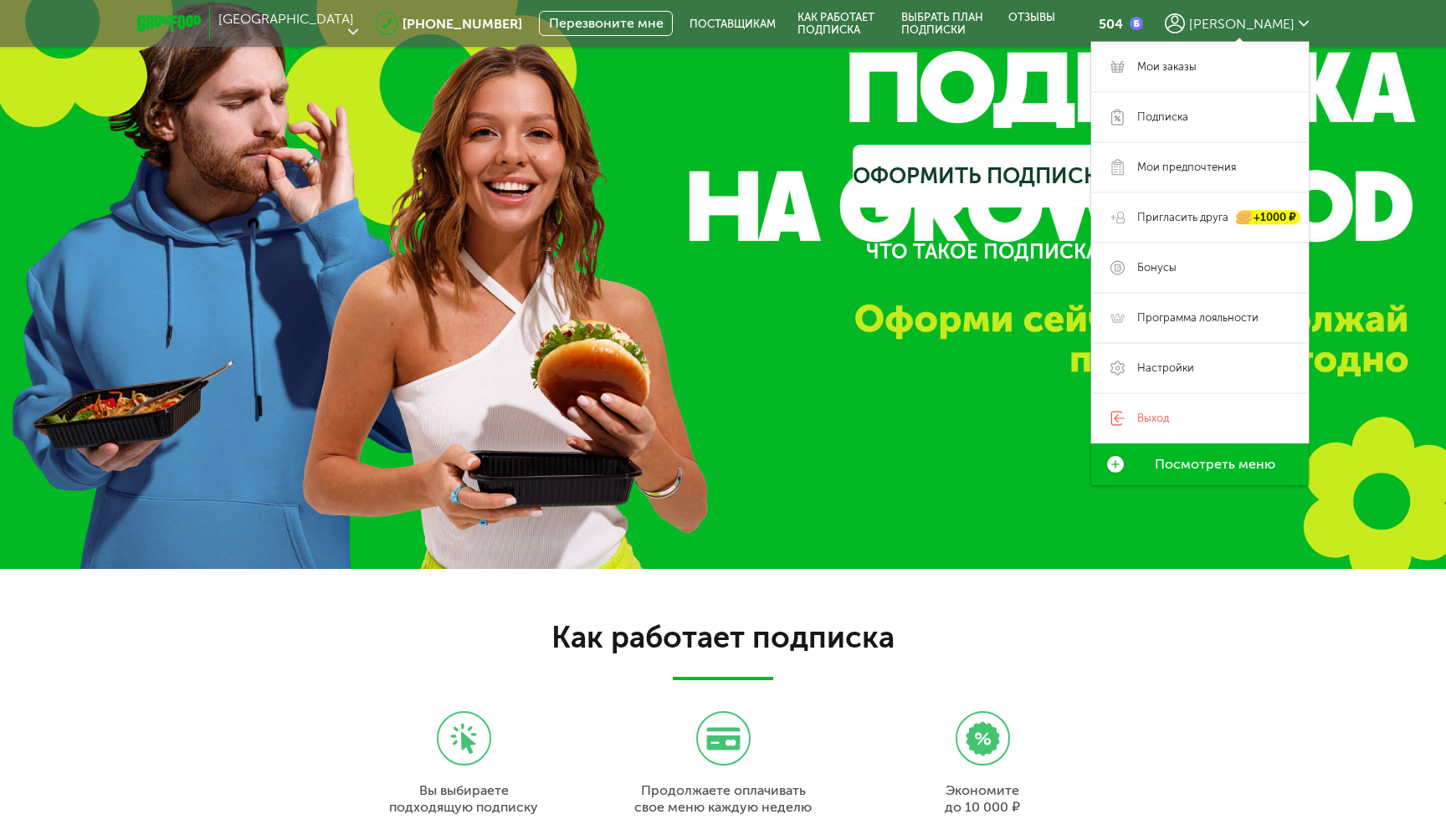
click at [1137, 75] on link "Мои заказы" at bounding box center [1200, 66] width 218 height 50
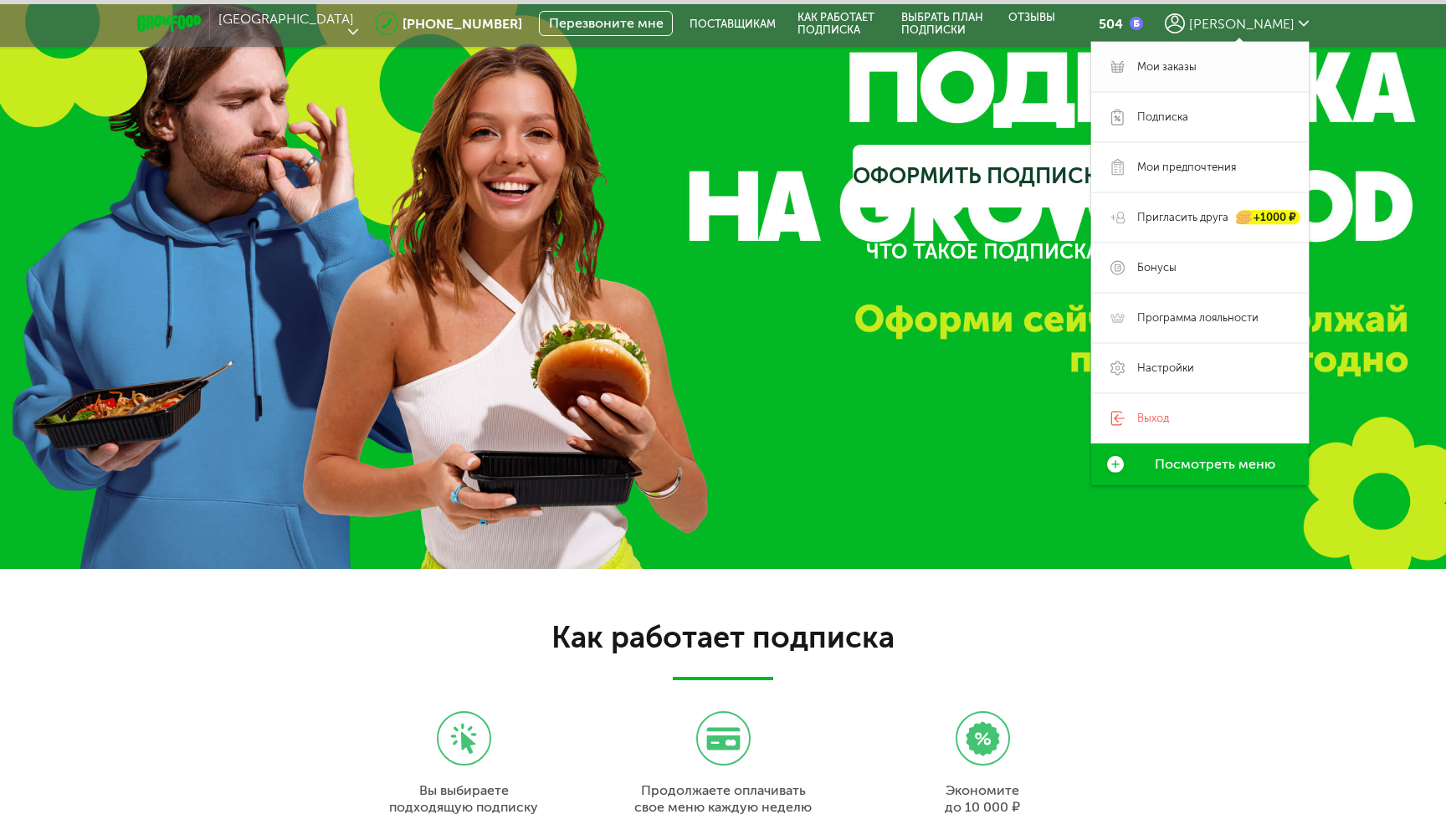
click at [1144, 63] on span "Мои заказы" at bounding box center [1167, 66] width 59 height 15
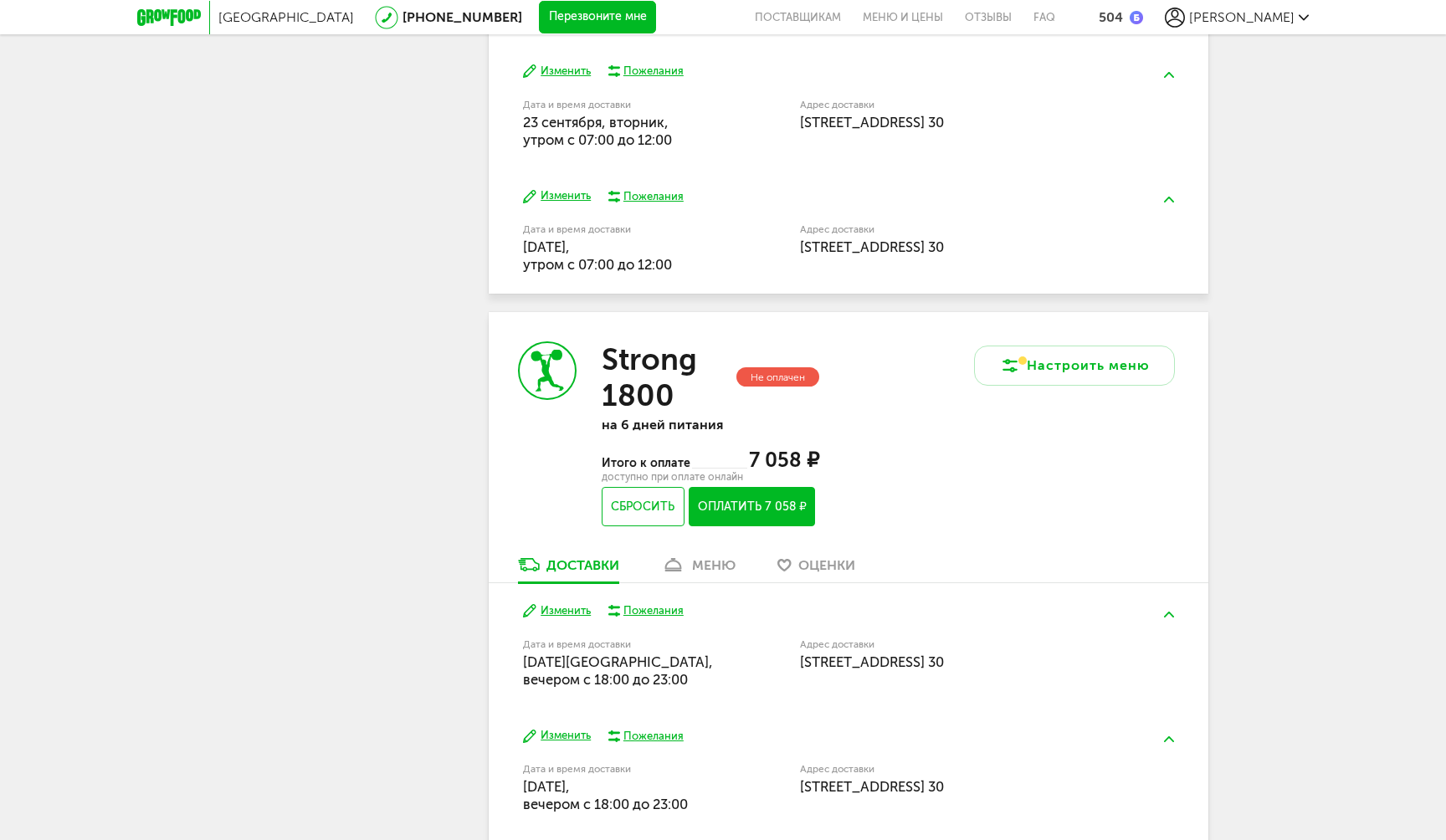
scroll to position [879, 0]
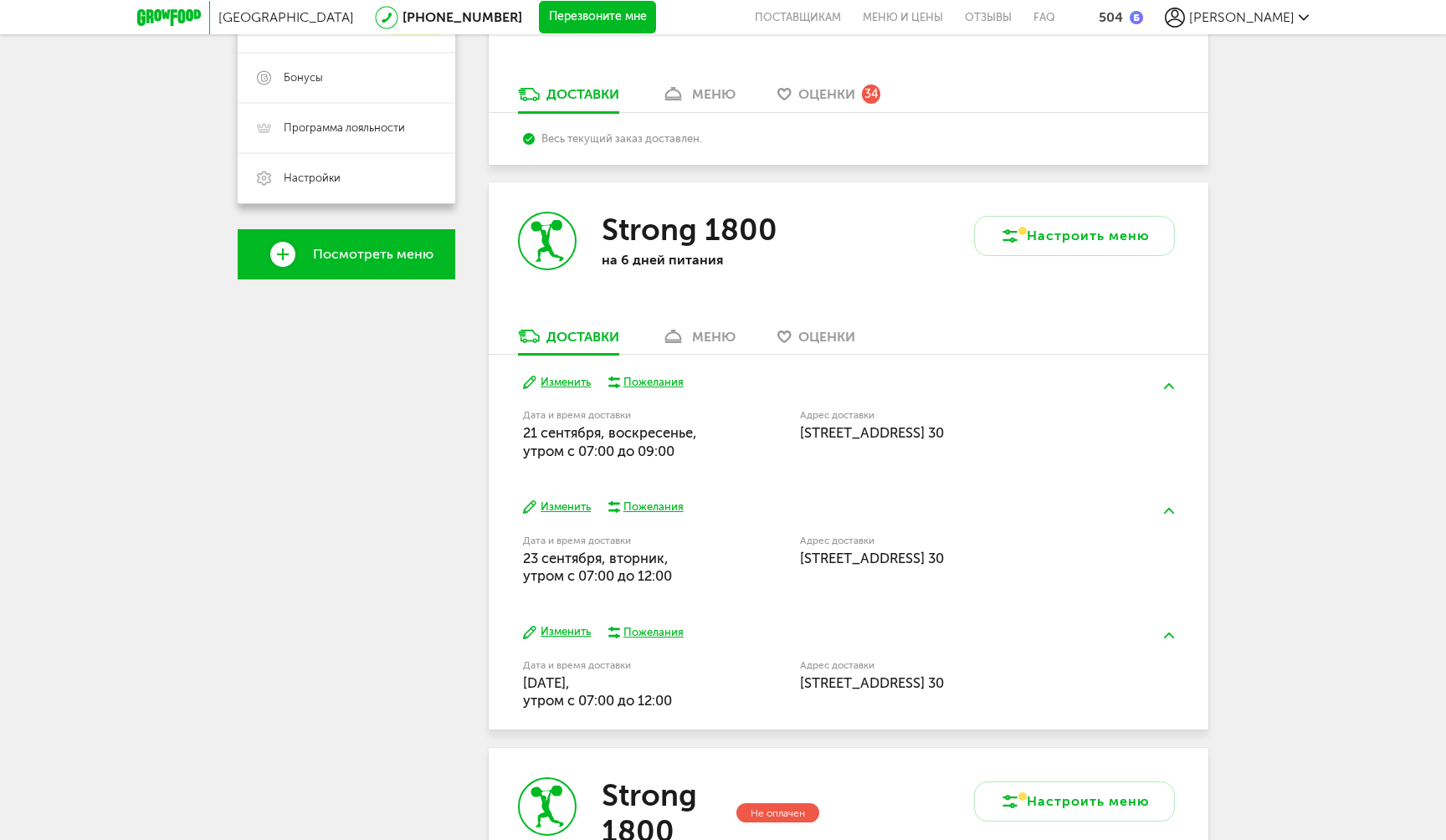
click at [689, 343] on link "меню" at bounding box center [699, 341] width 92 height 27
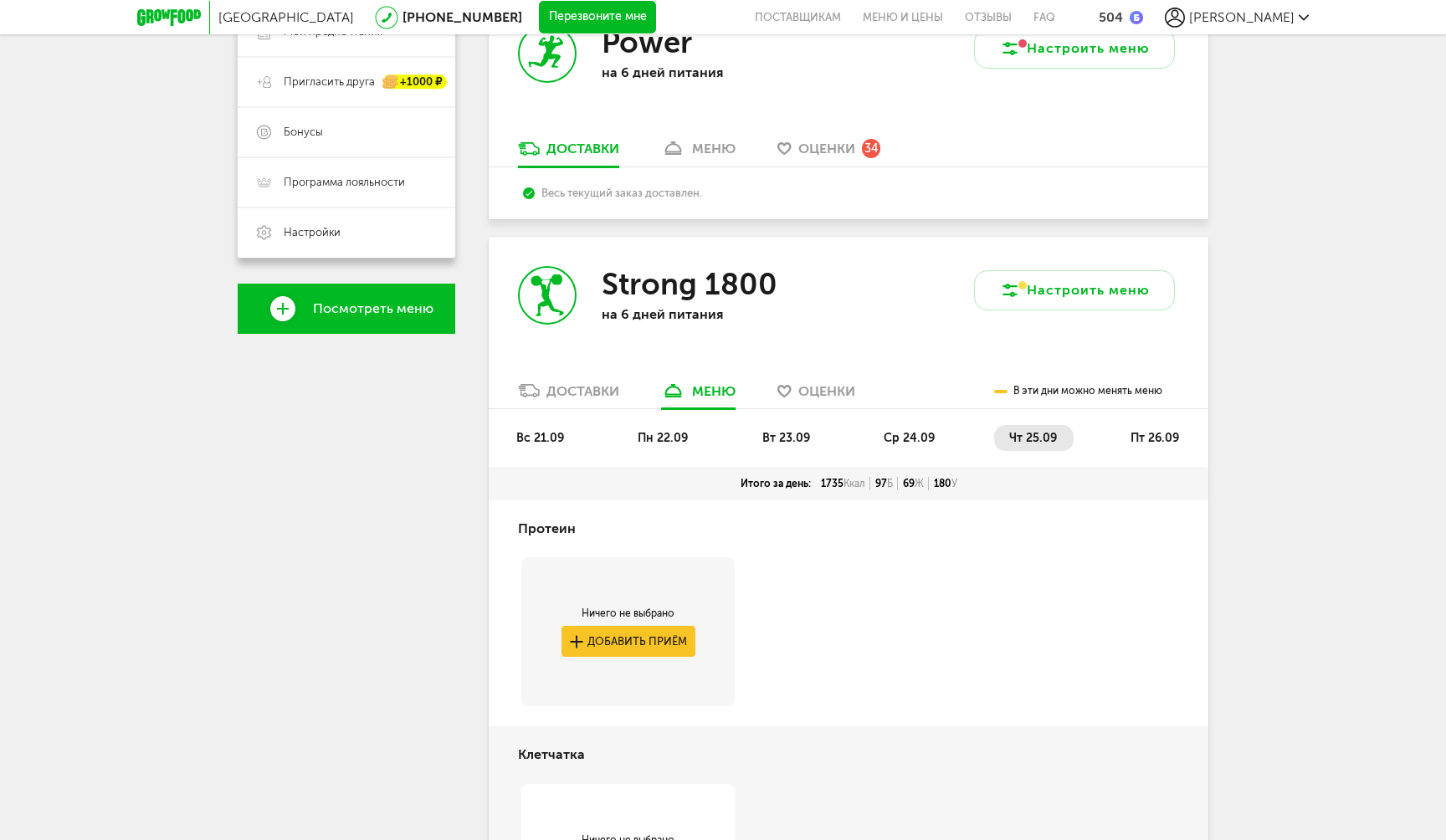
scroll to position [259, 0]
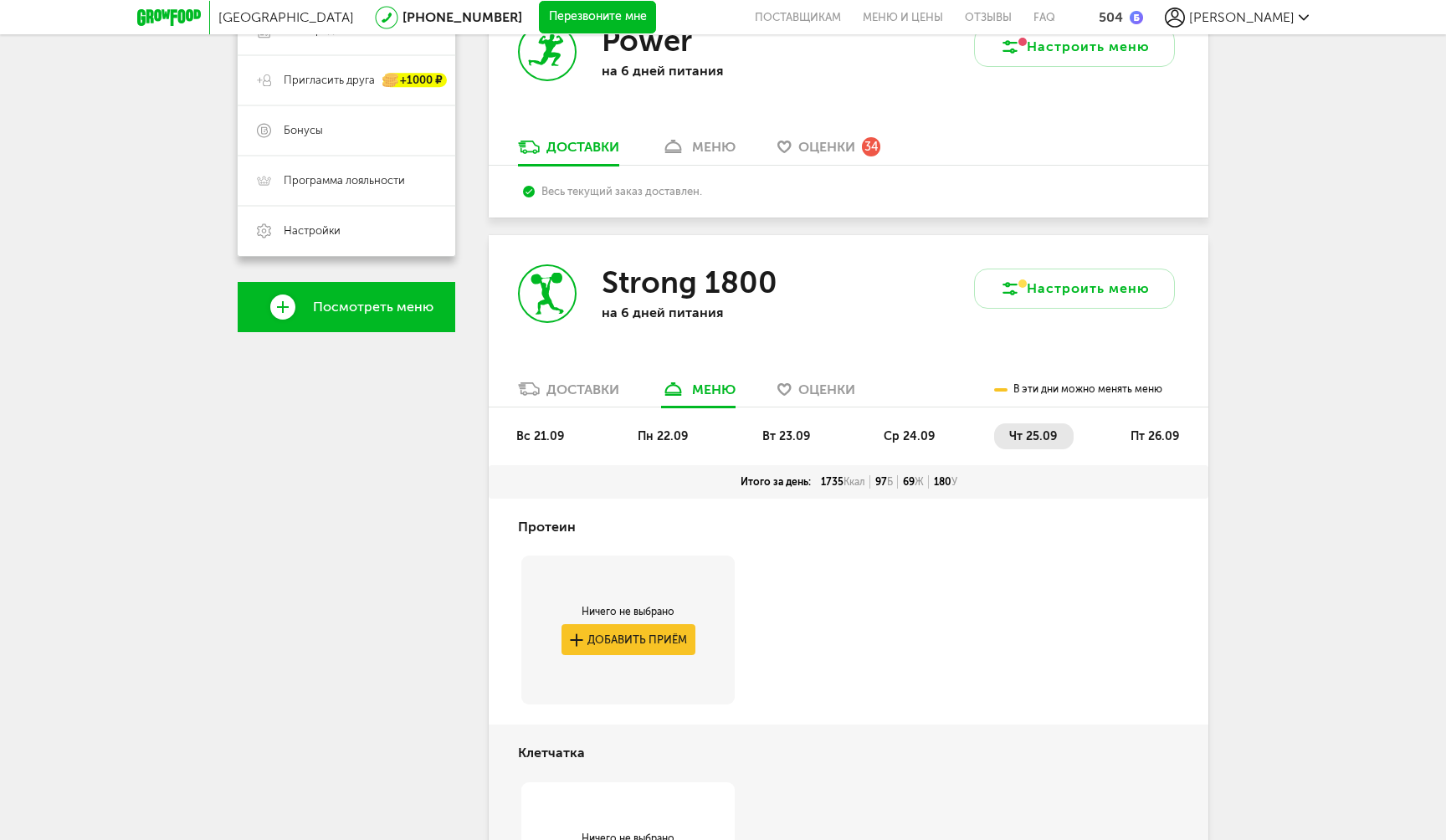
drag, startPoint x: 879, startPoint y: 477, endPoint x: 911, endPoint y: 476, distance: 32.0
click at [910, 476] on div "Итого за день: 1735 Ккал 97 Б 69 Ж 180 У" at bounding box center [848, 482] width 671 height 14
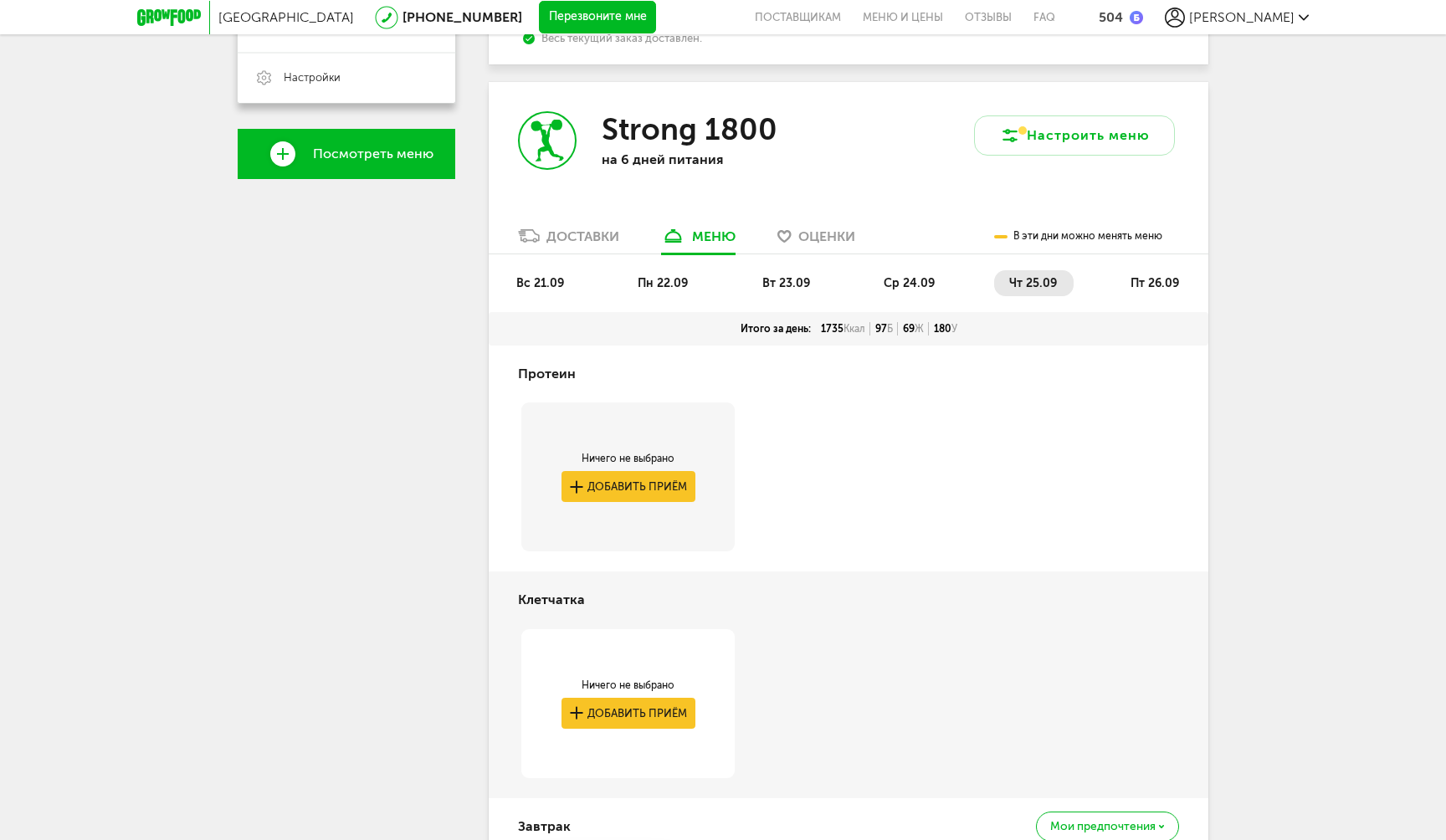
scroll to position [412, 0]
click at [535, 297] on li "вс 21.09" at bounding box center [542, 284] width 80 height 26
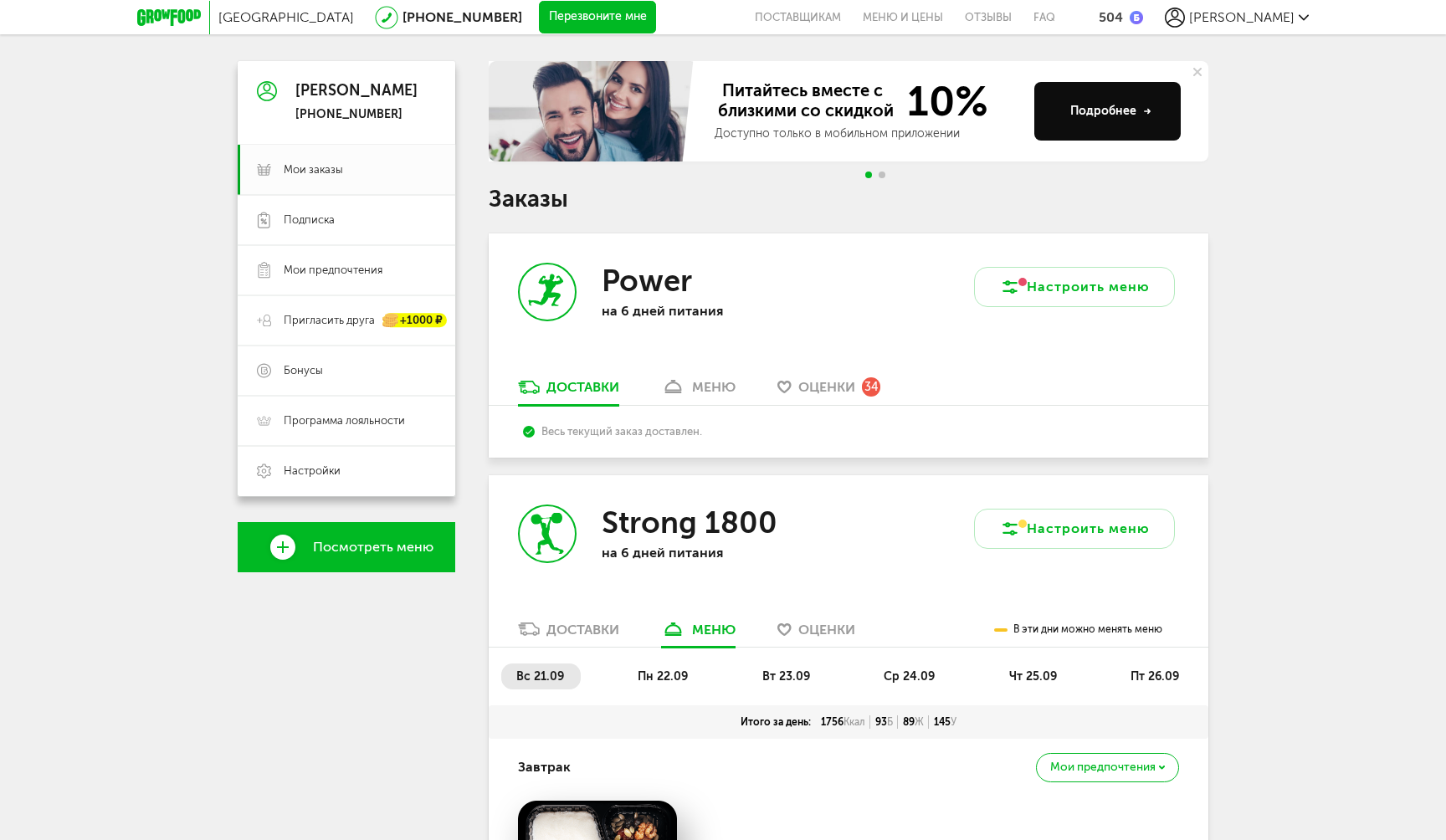
scroll to position [0, 0]
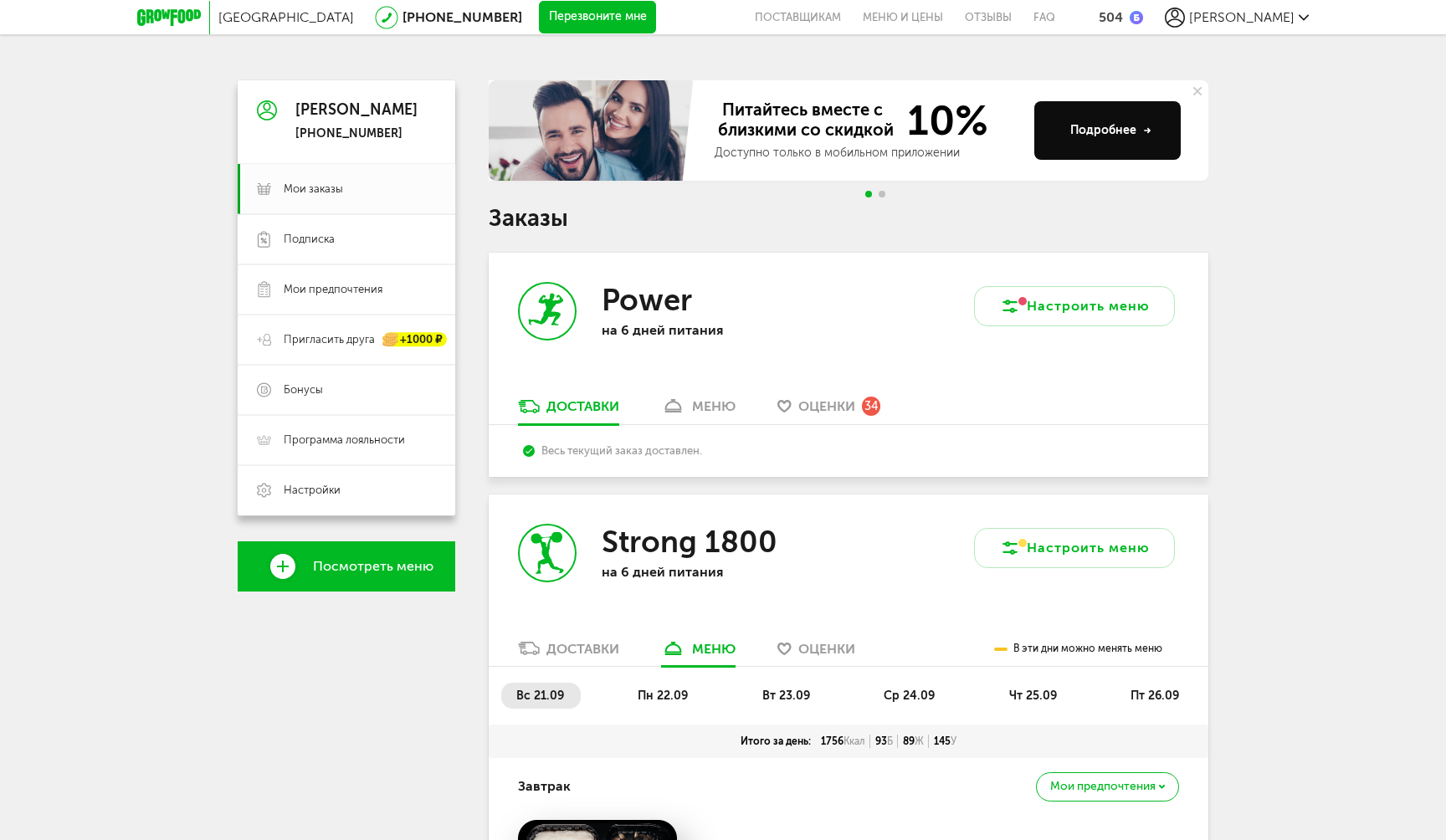
click at [679, 398] on link "меню" at bounding box center [699, 411] width 92 height 27
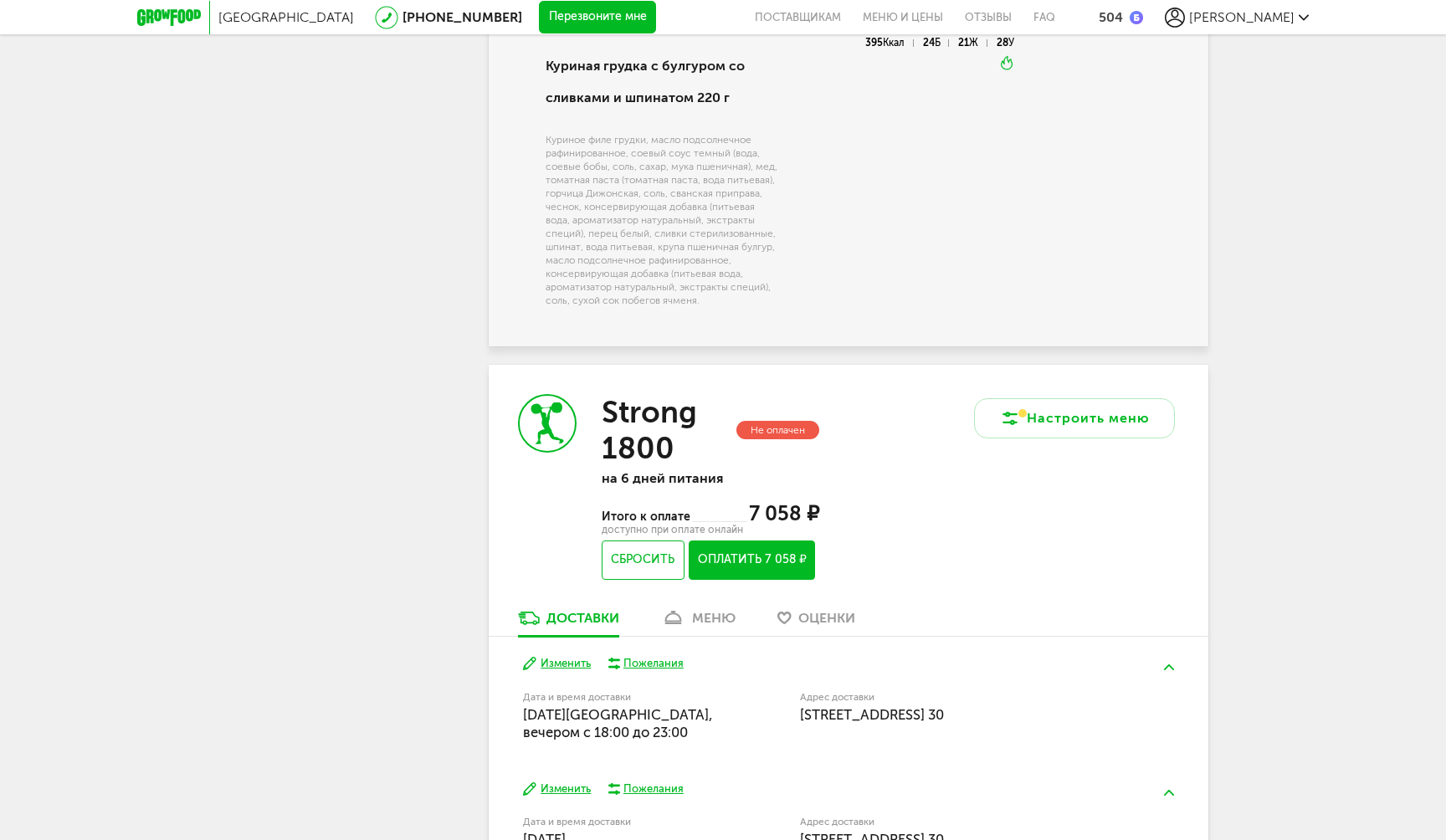
scroll to position [4830, 0]
